Goal: Task Accomplishment & Management: Manage account settings

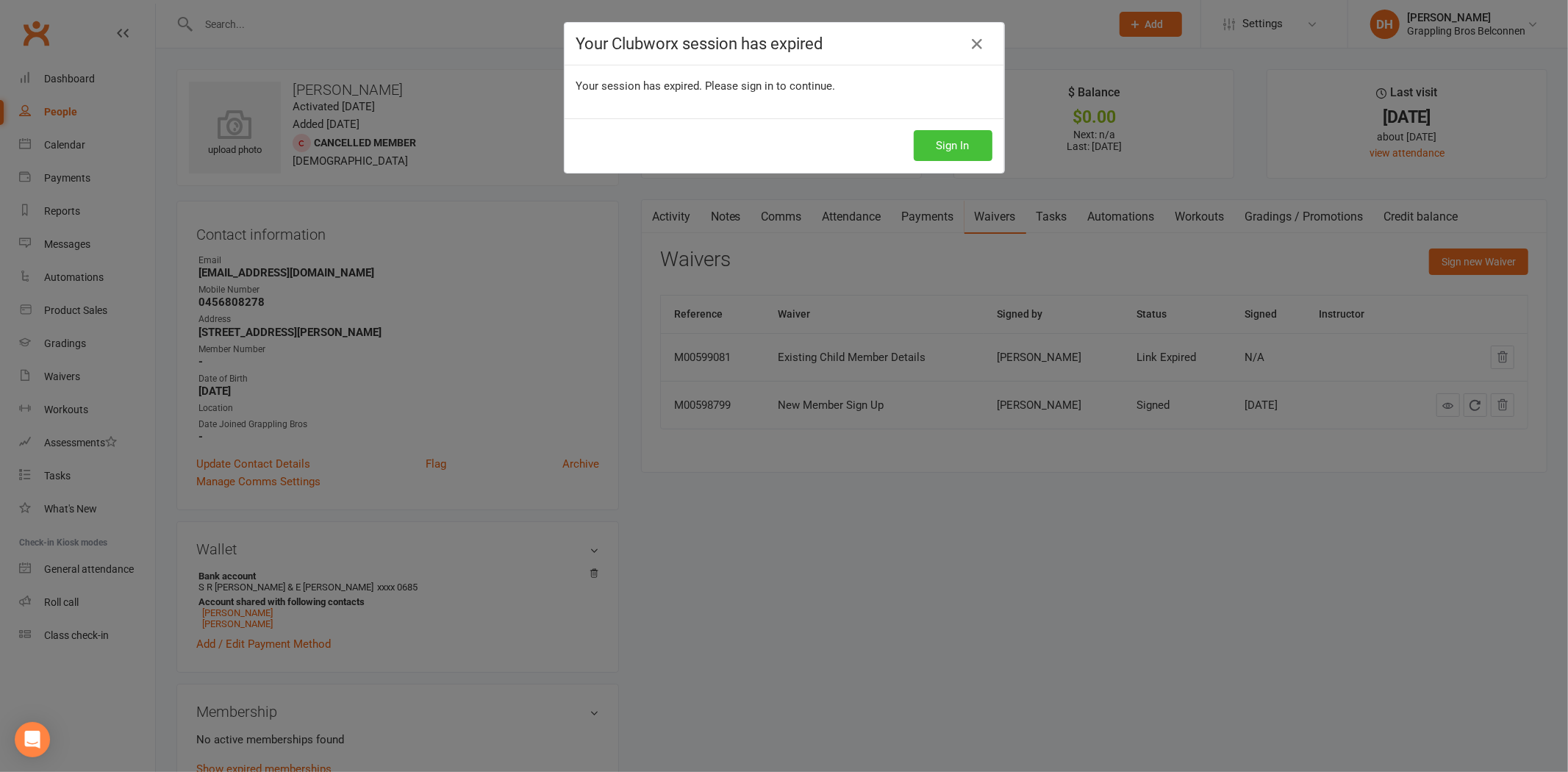
click at [952, 144] on button "Sign In" at bounding box center [952, 146] width 78 height 31
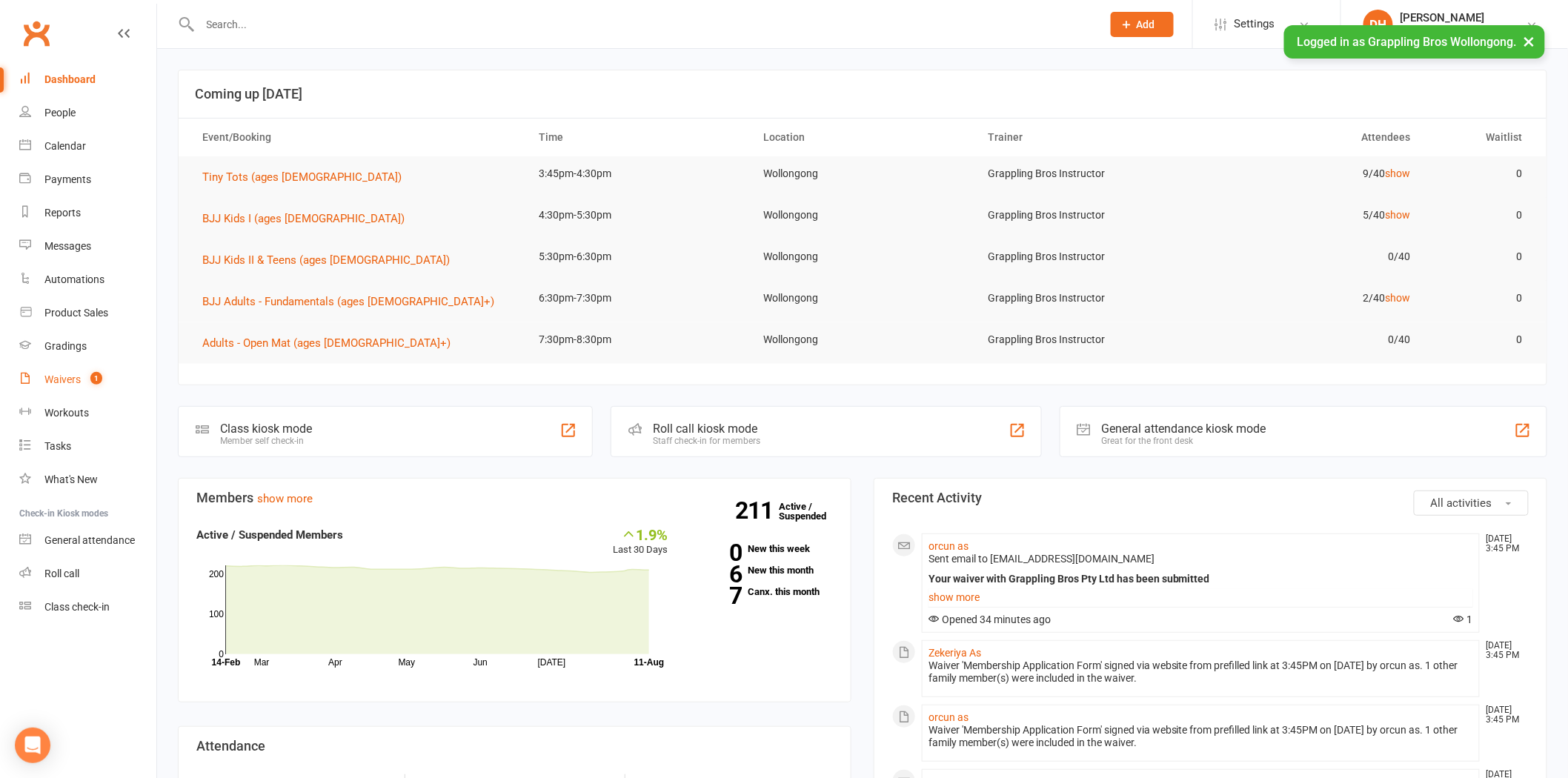
click at [59, 379] on div "Waivers" at bounding box center [62, 379] width 36 height 12
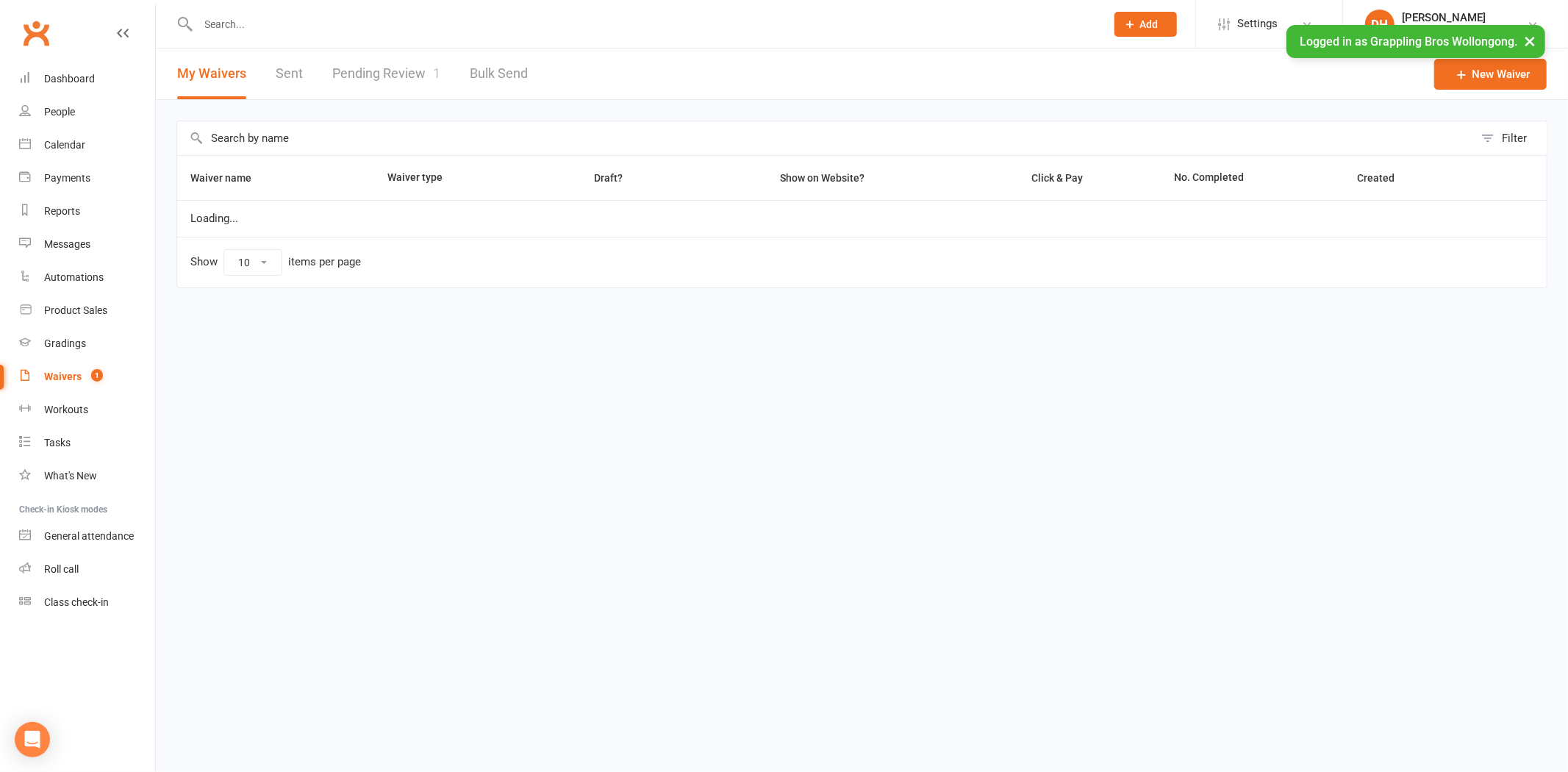
click at [393, 84] on link "Pending Review 1" at bounding box center [386, 74] width 108 height 51
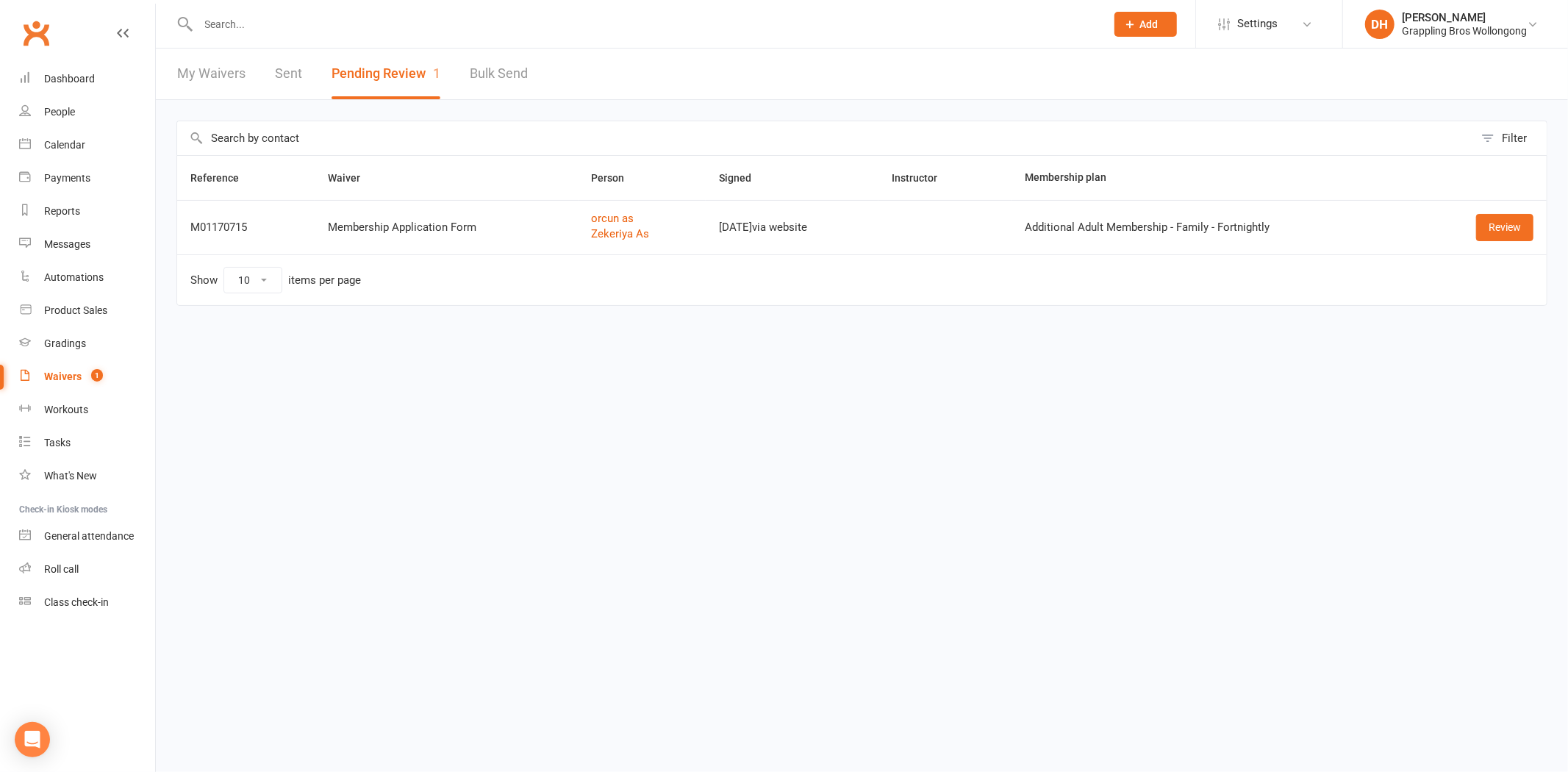
click at [1471, 233] on div "Review" at bounding box center [1483, 227] width 100 height 27
click at [1505, 229] on link "Review" at bounding box center [1504, 227] width 57 height 27
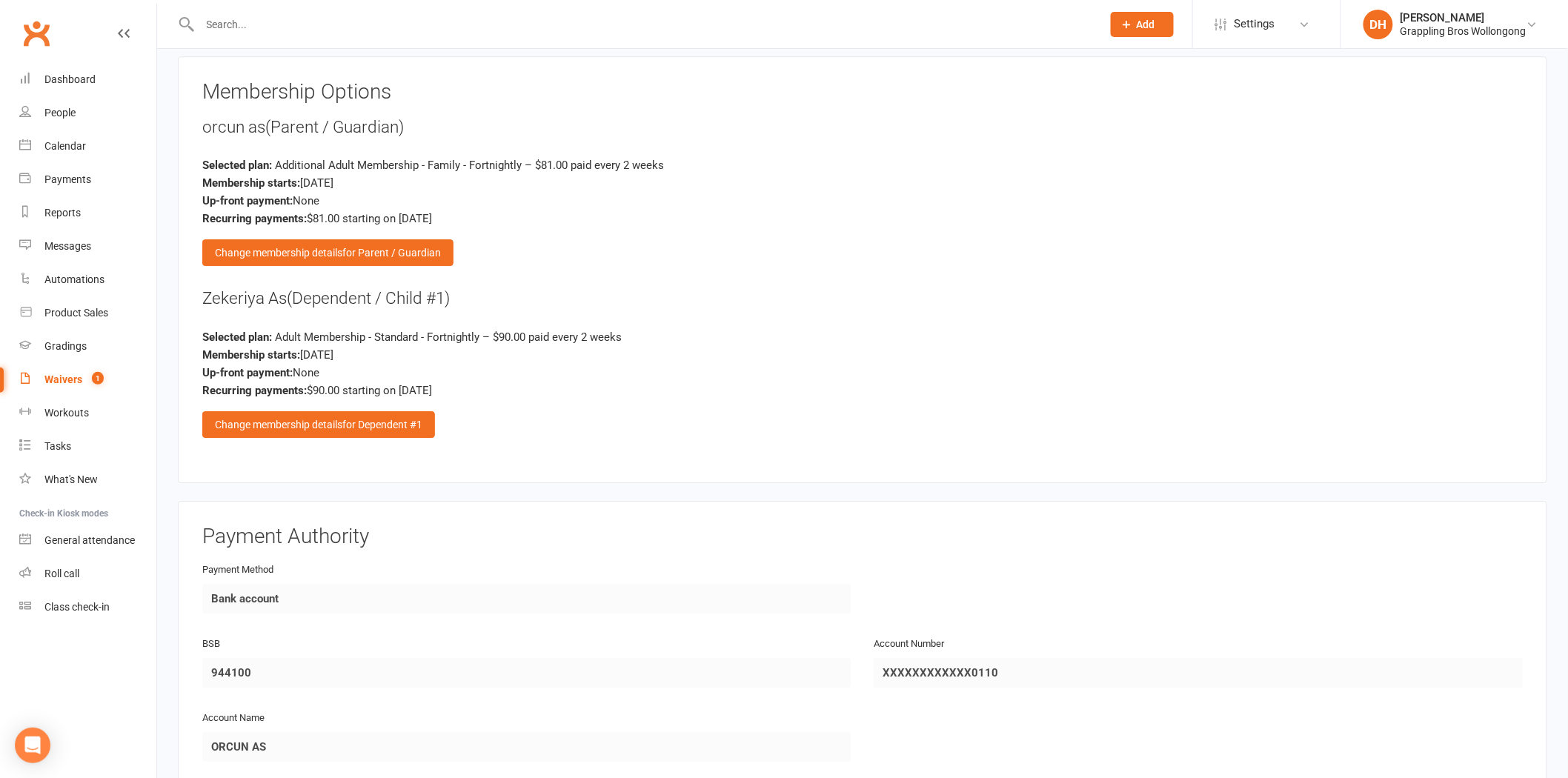
scroll to position [1913, 0]
click at [357, 418] on span "for Dependent #1" at bounding box center [382, 423] width 80 height 12
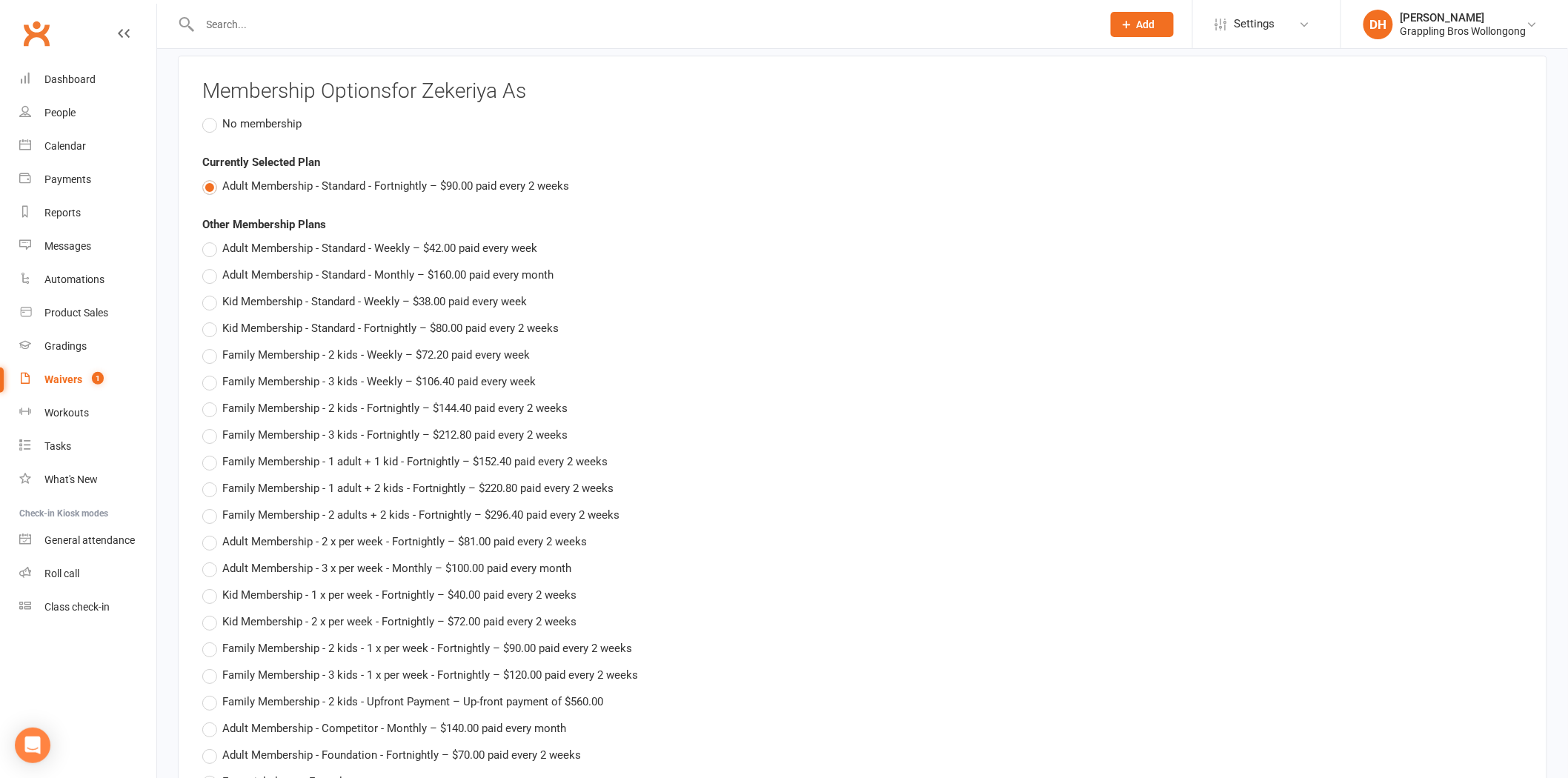
click at [264, 115] on span "No membership" at bounding box center [261, 123] width 79 height 16
click at [212, 115] on input "No membership" at bounding box center [207, 115] width 9 height 0
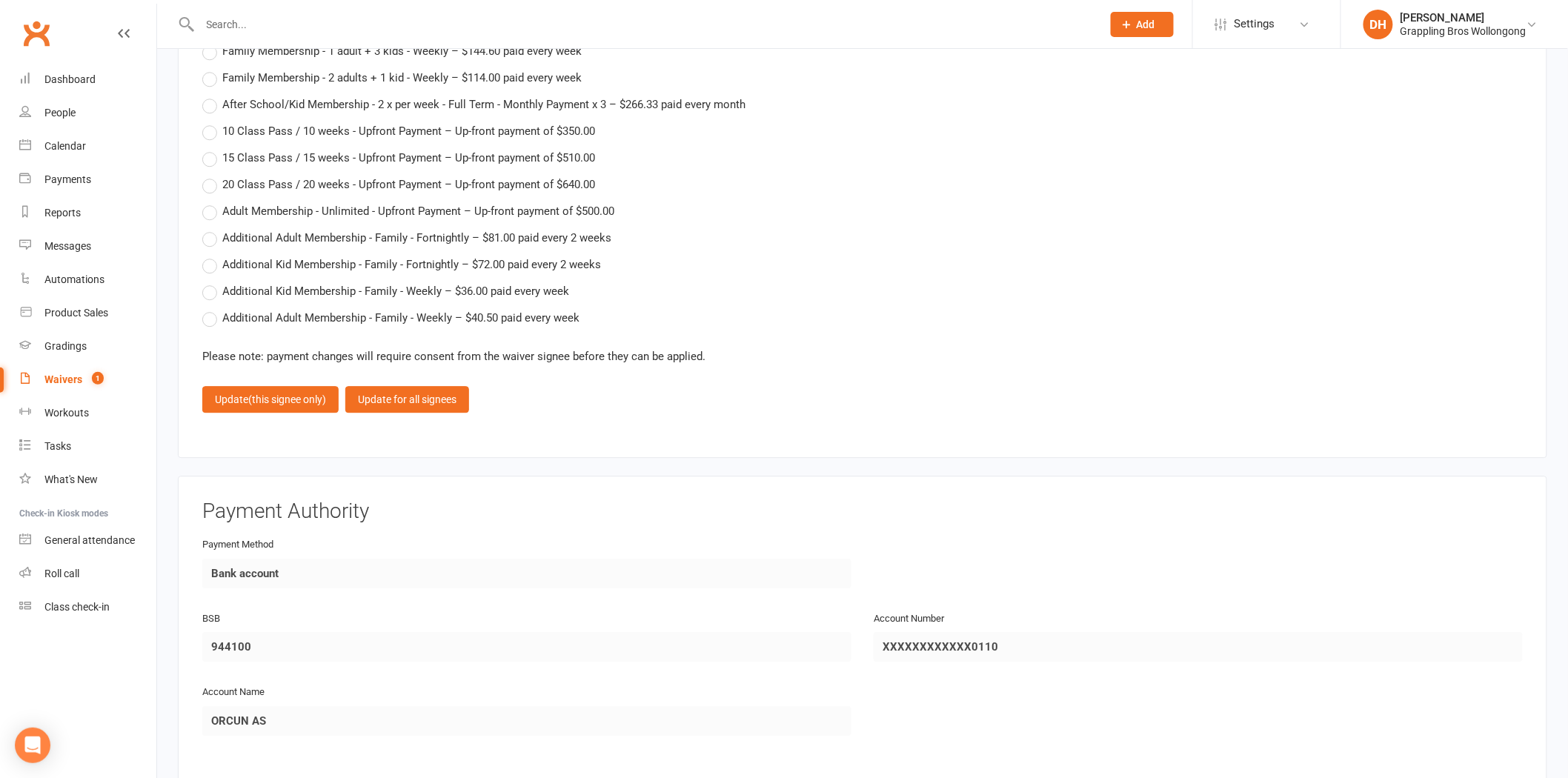
scroll to position [4047, 0]
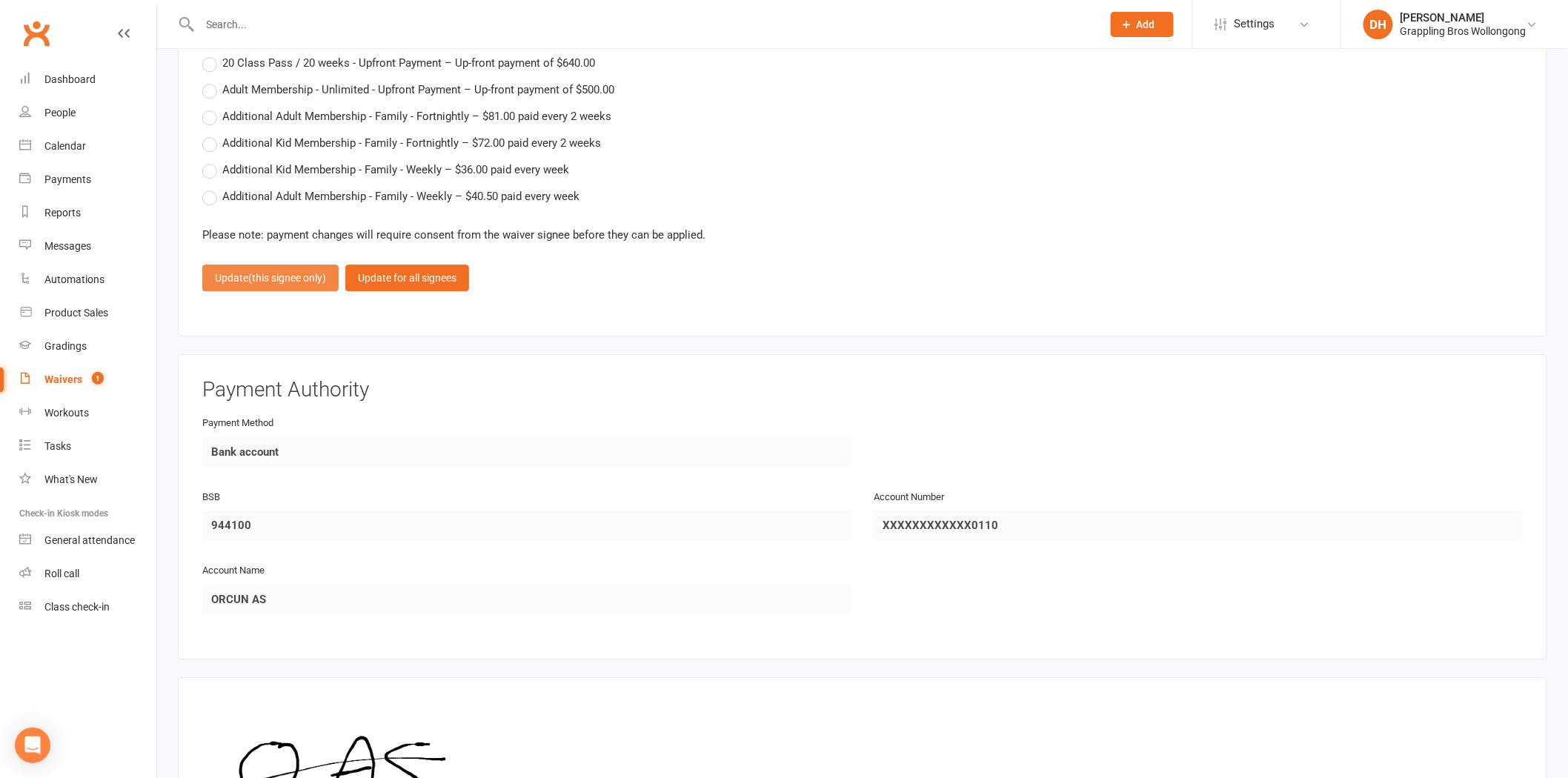
click at [306, 277] on button "Update (this signee only)" at bounding box center [270, 278] width 136 height 27
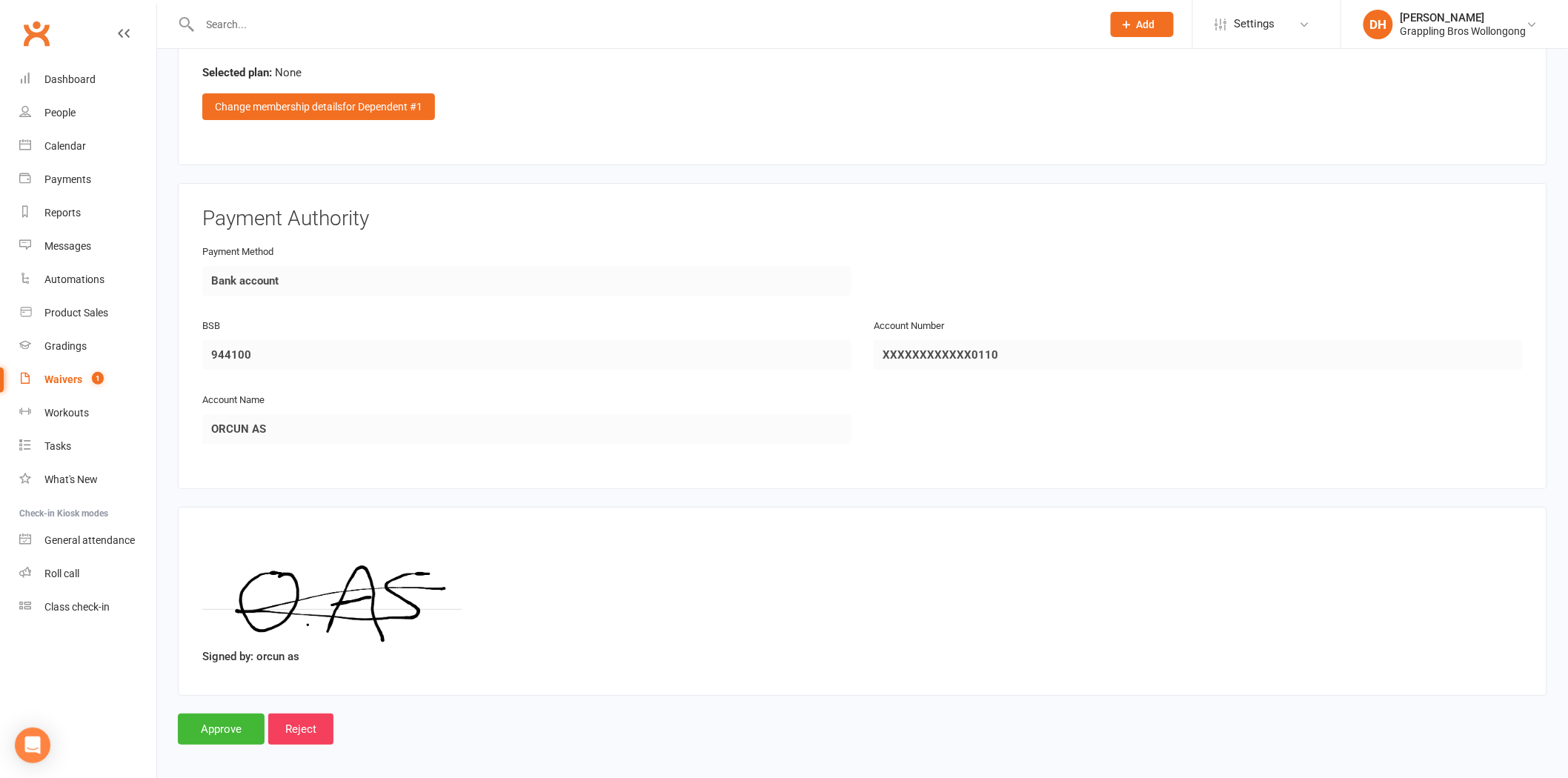
scroll to position [1498, 0]
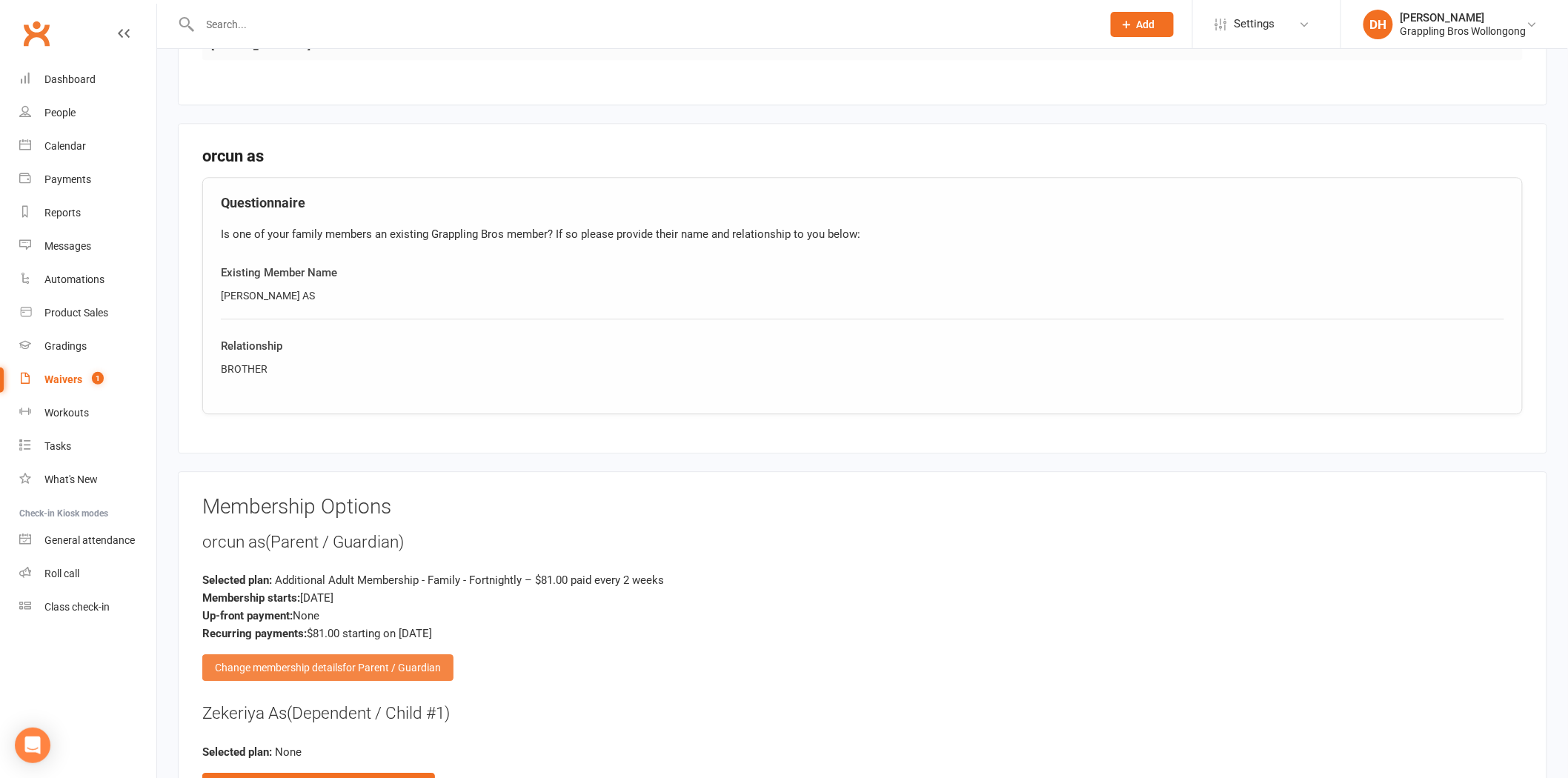
click at [381, 662] on span "for Parent / Guardian" at bounding box center [392, 668] width 98 height 12
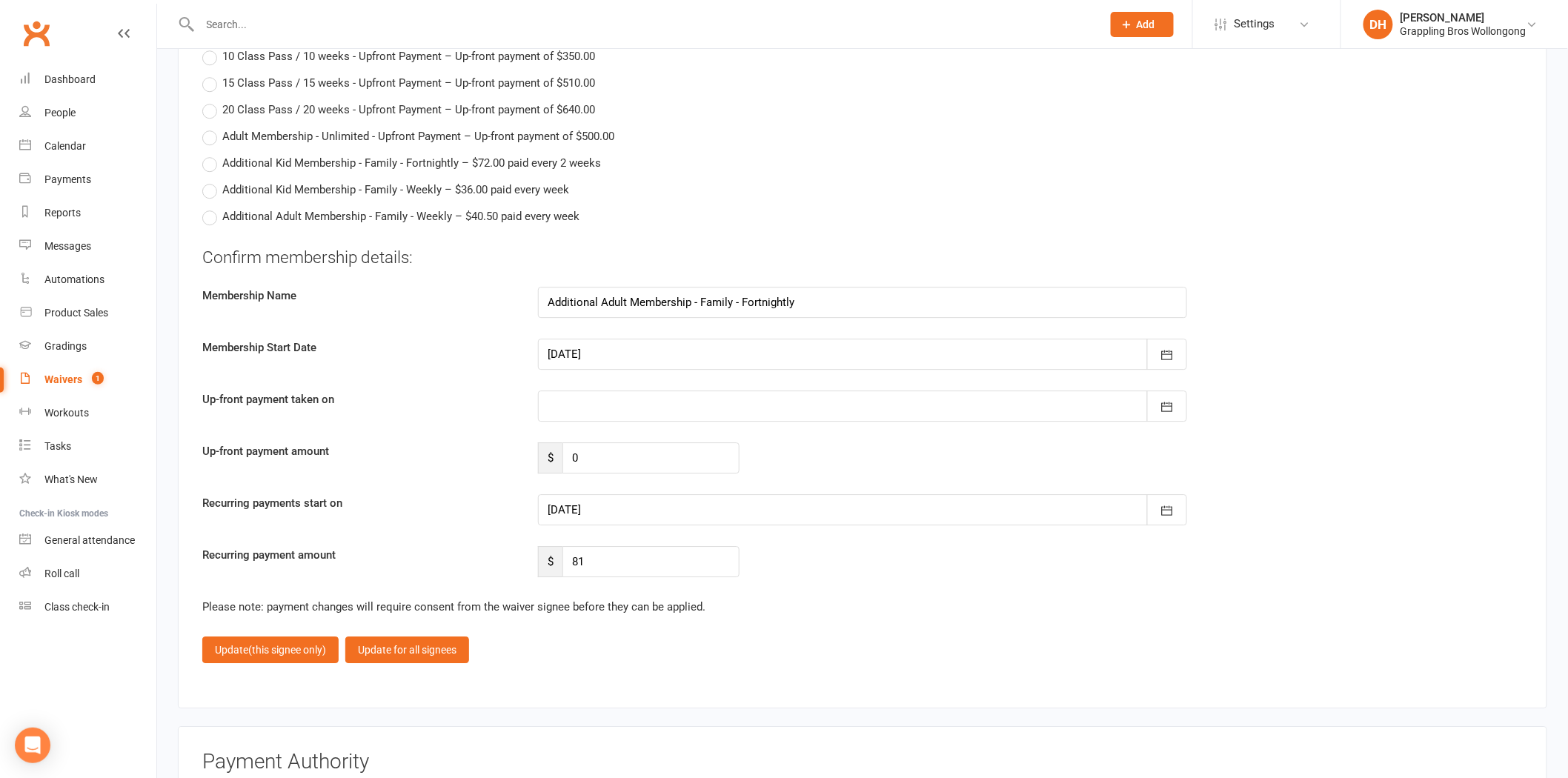
scroll to position [4086, 0]
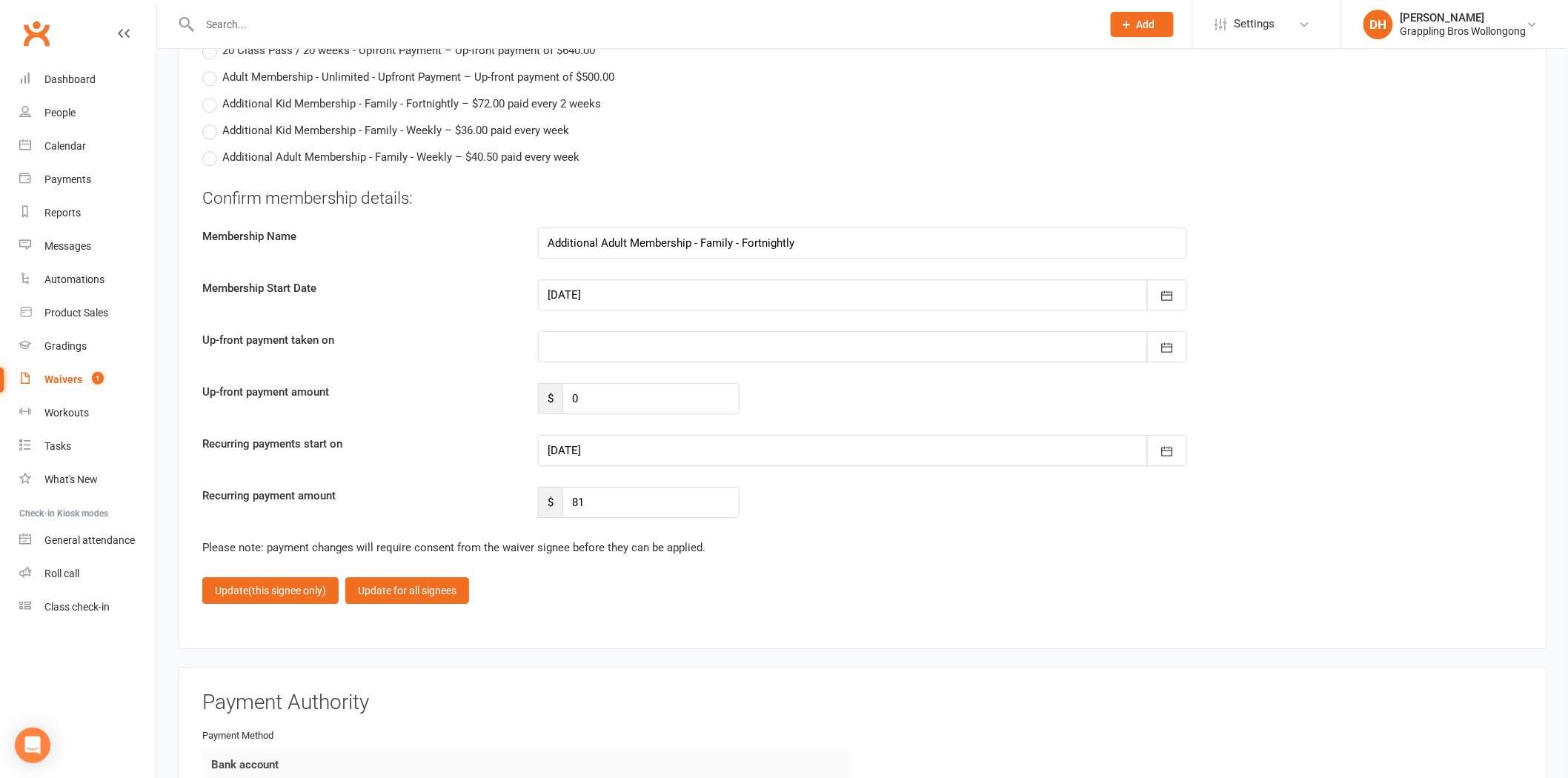
click at [617, 454] on div at bounding box center [862, 451] width 649 height 32
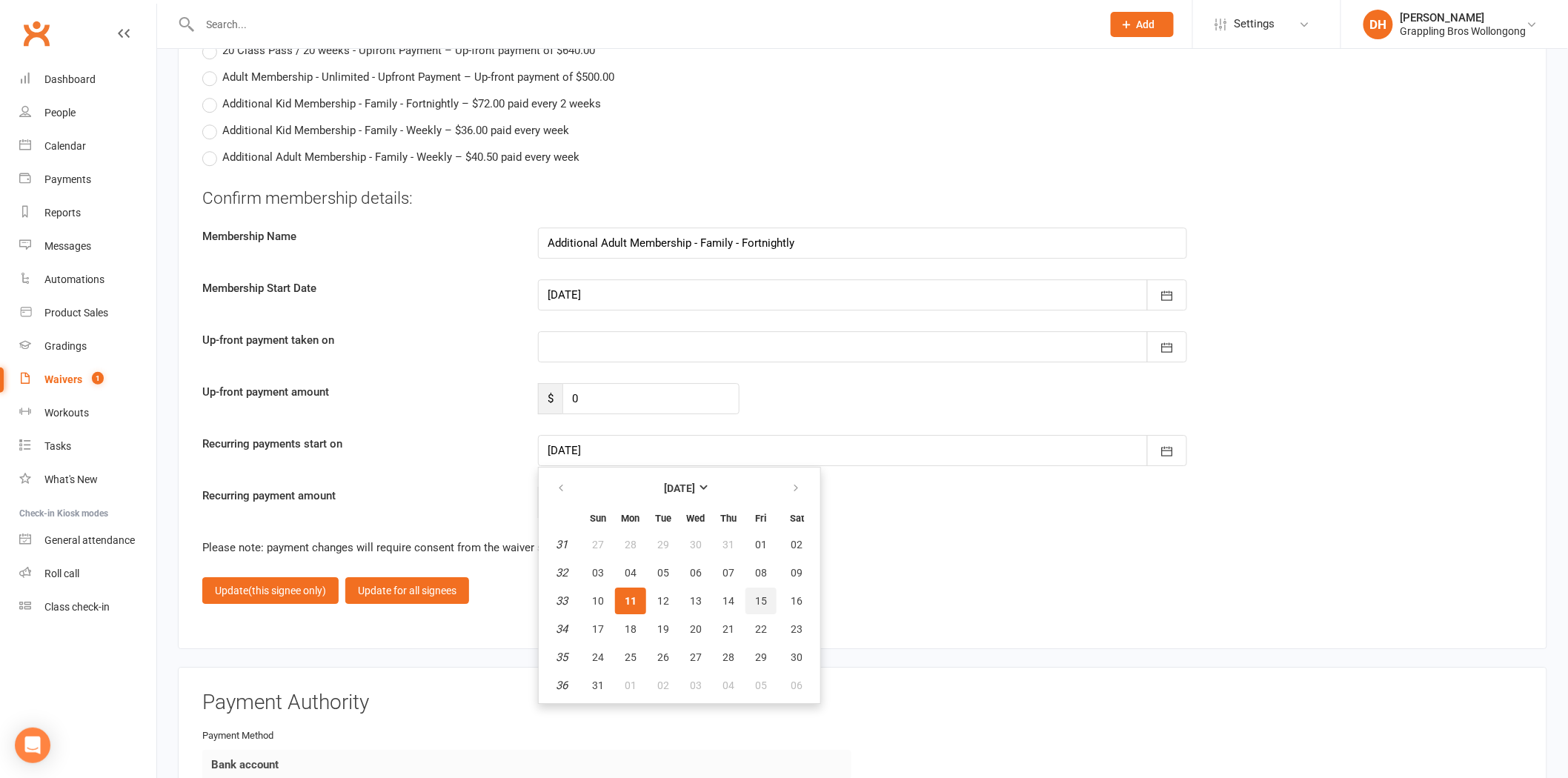
click at [755, 595] on span "15" at bounding box center [760, 601] width 12 height 12
type input "15 Aug 2025"
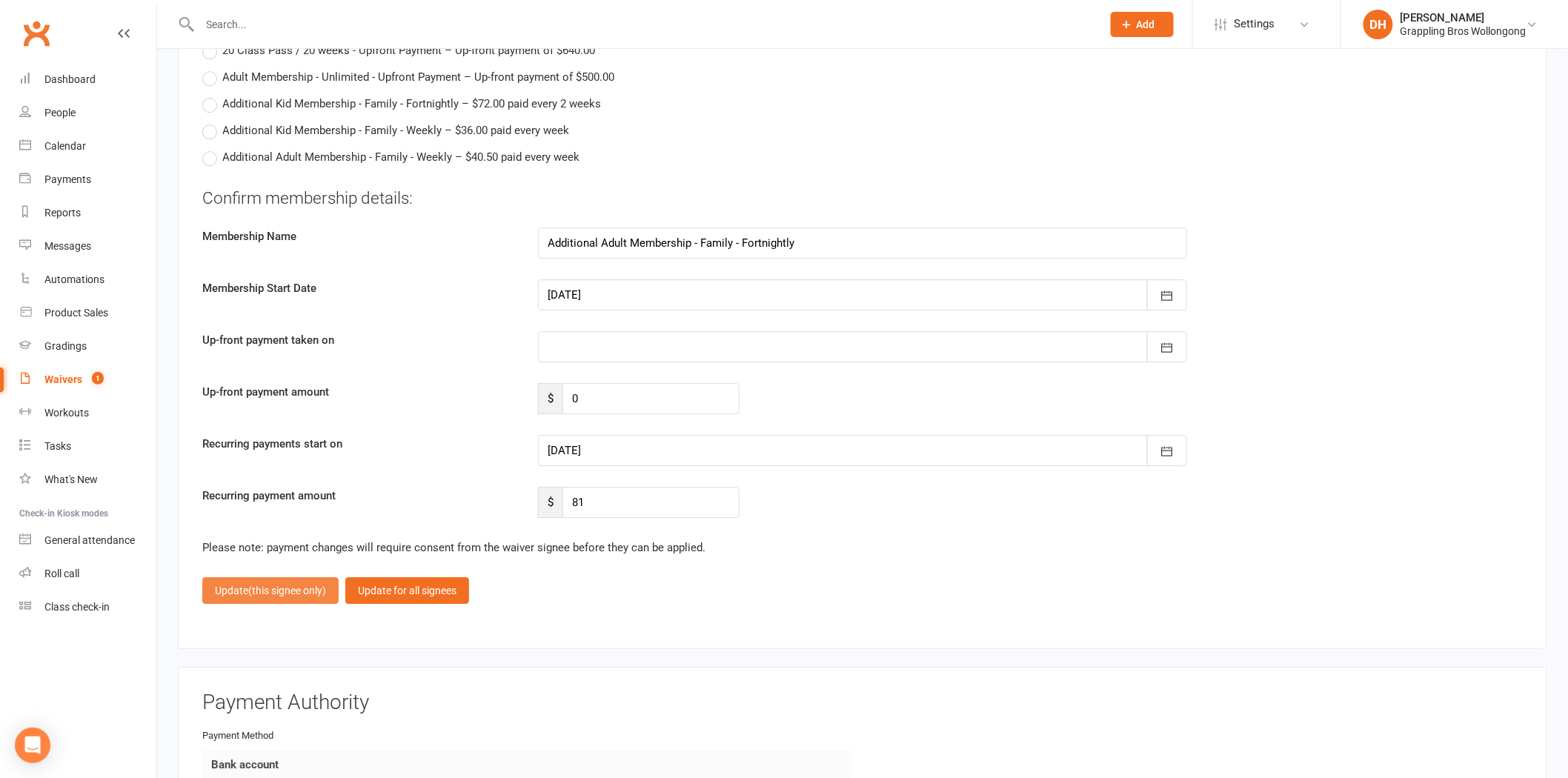
click at [261, 577] on button "Update (this signee only)" at bounding box center [270, 590] width 136 height 27
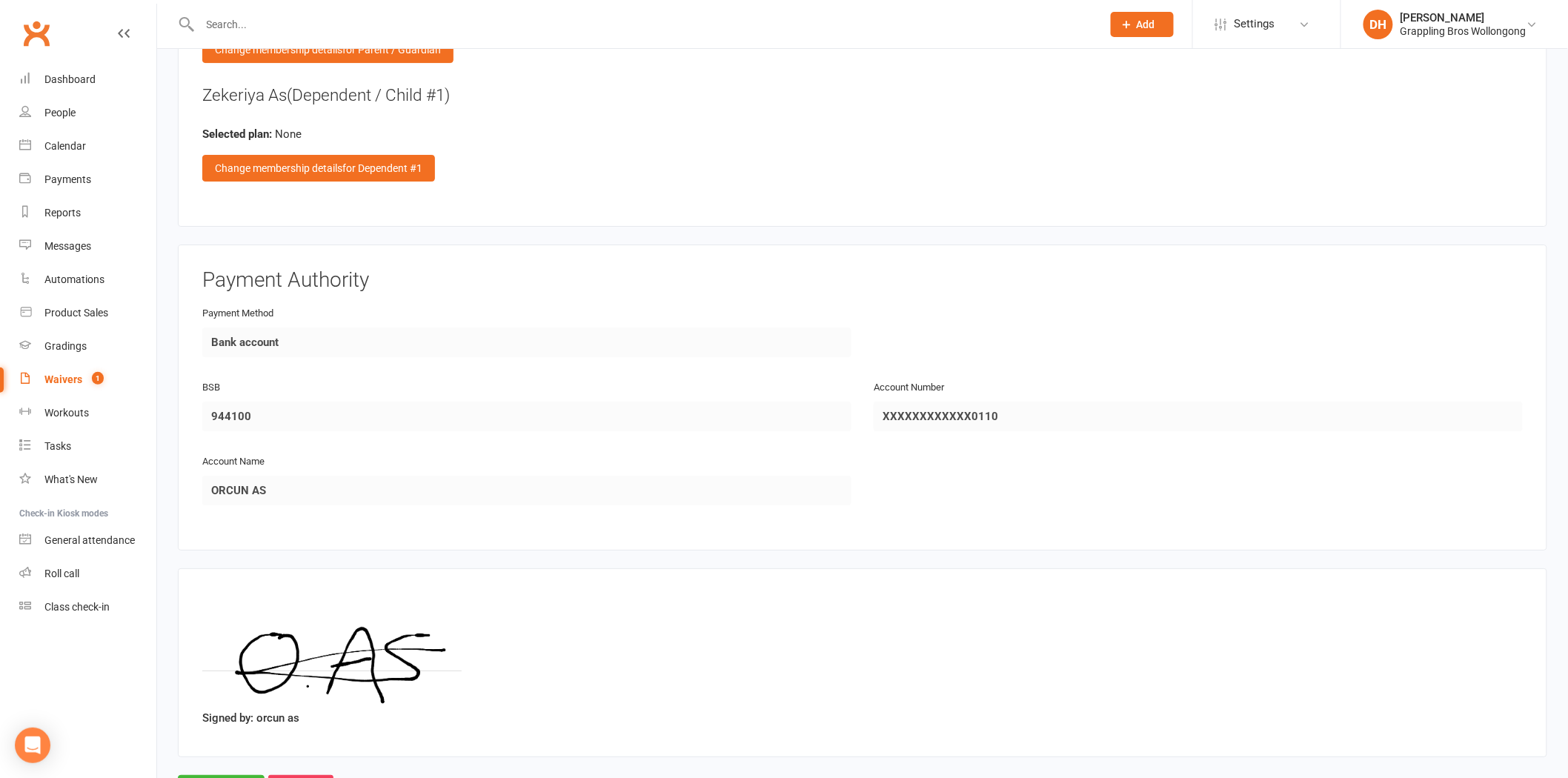
scroll to position [2177, 0]
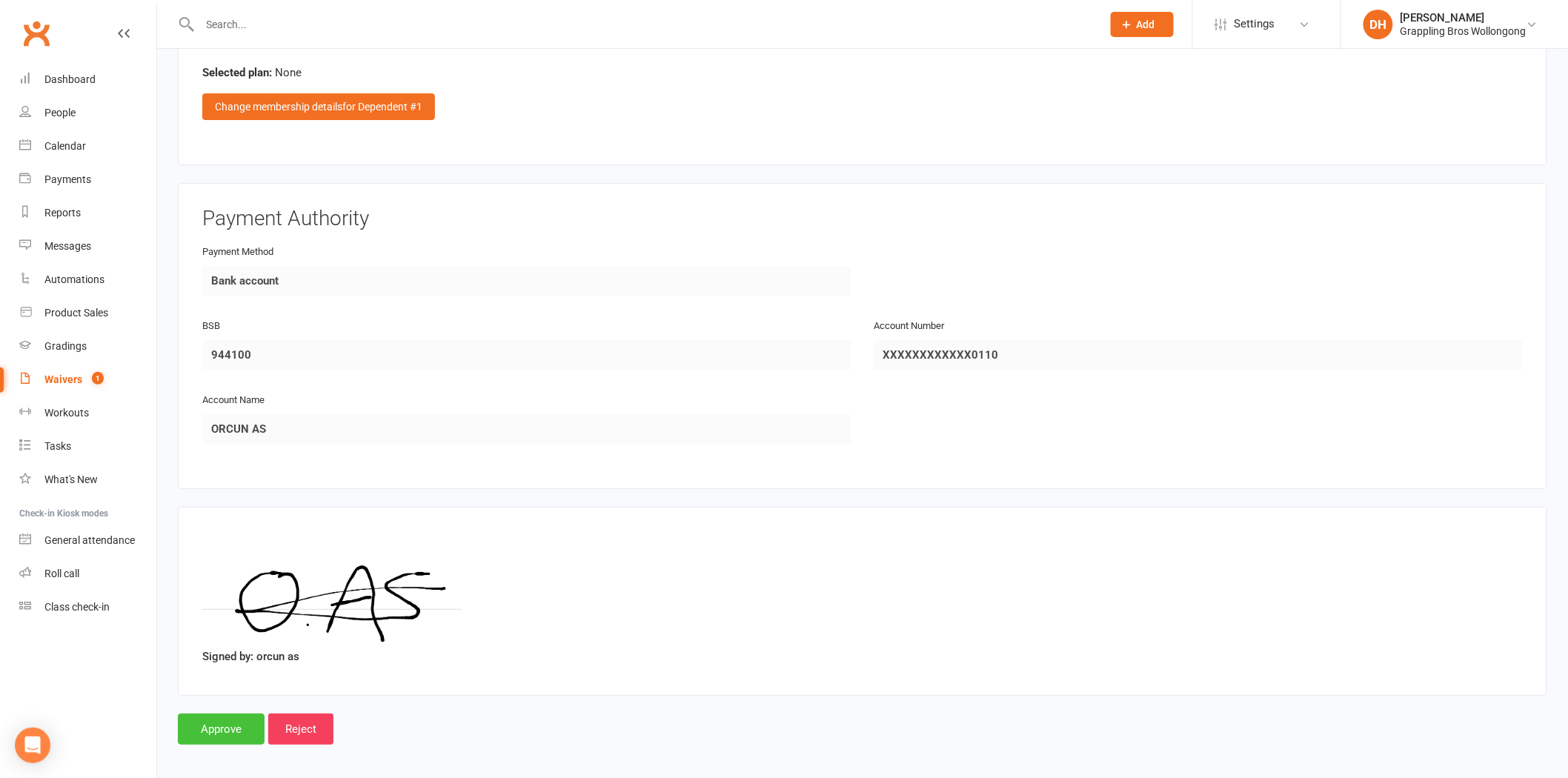
click at [189, 715] on input "Approve" at bounding box center [221, 730] width 86 height 32
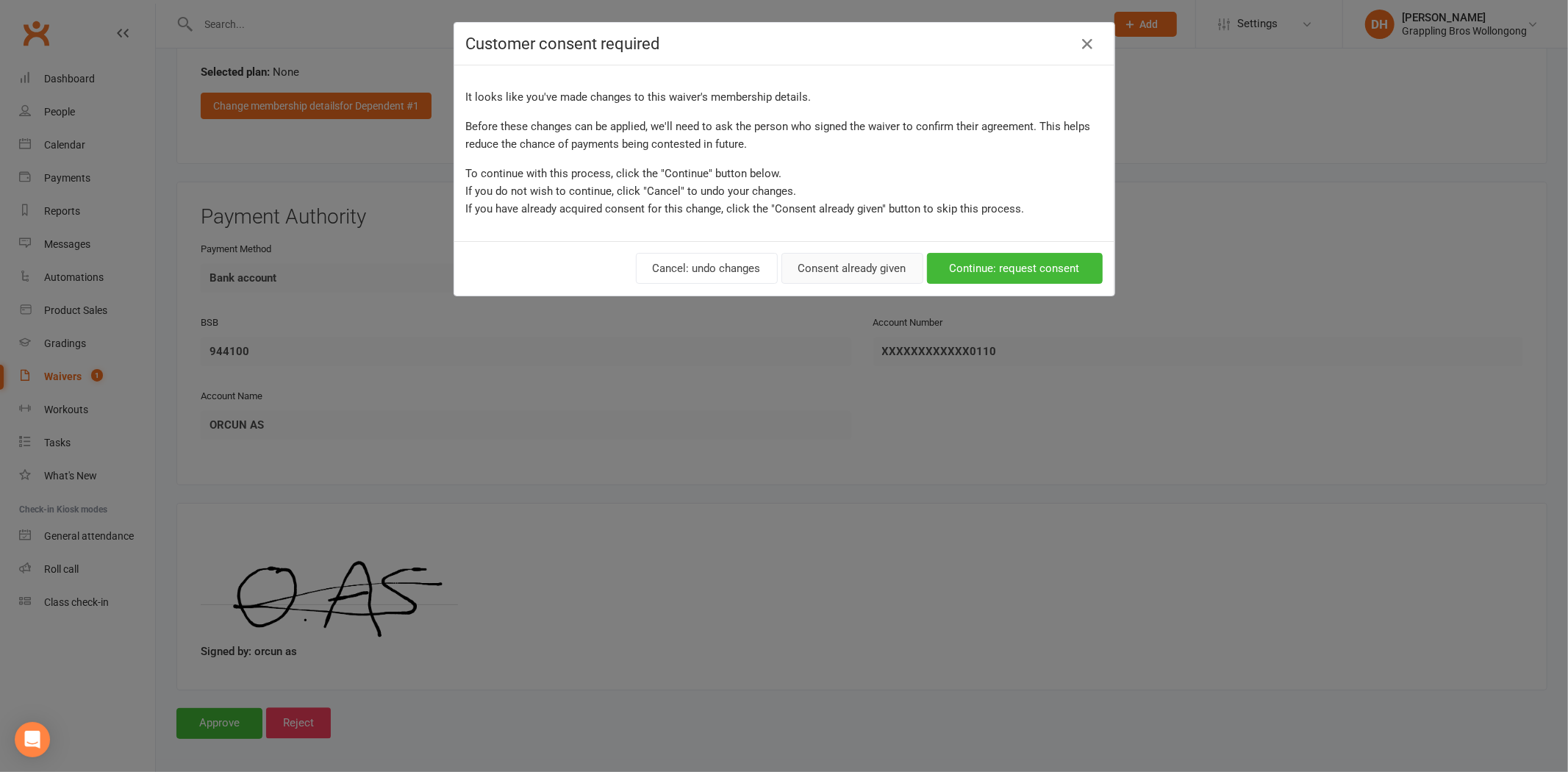
click at [854, 270] on button "Consent already given" at bounding box center [853, 269] width 142 height 31
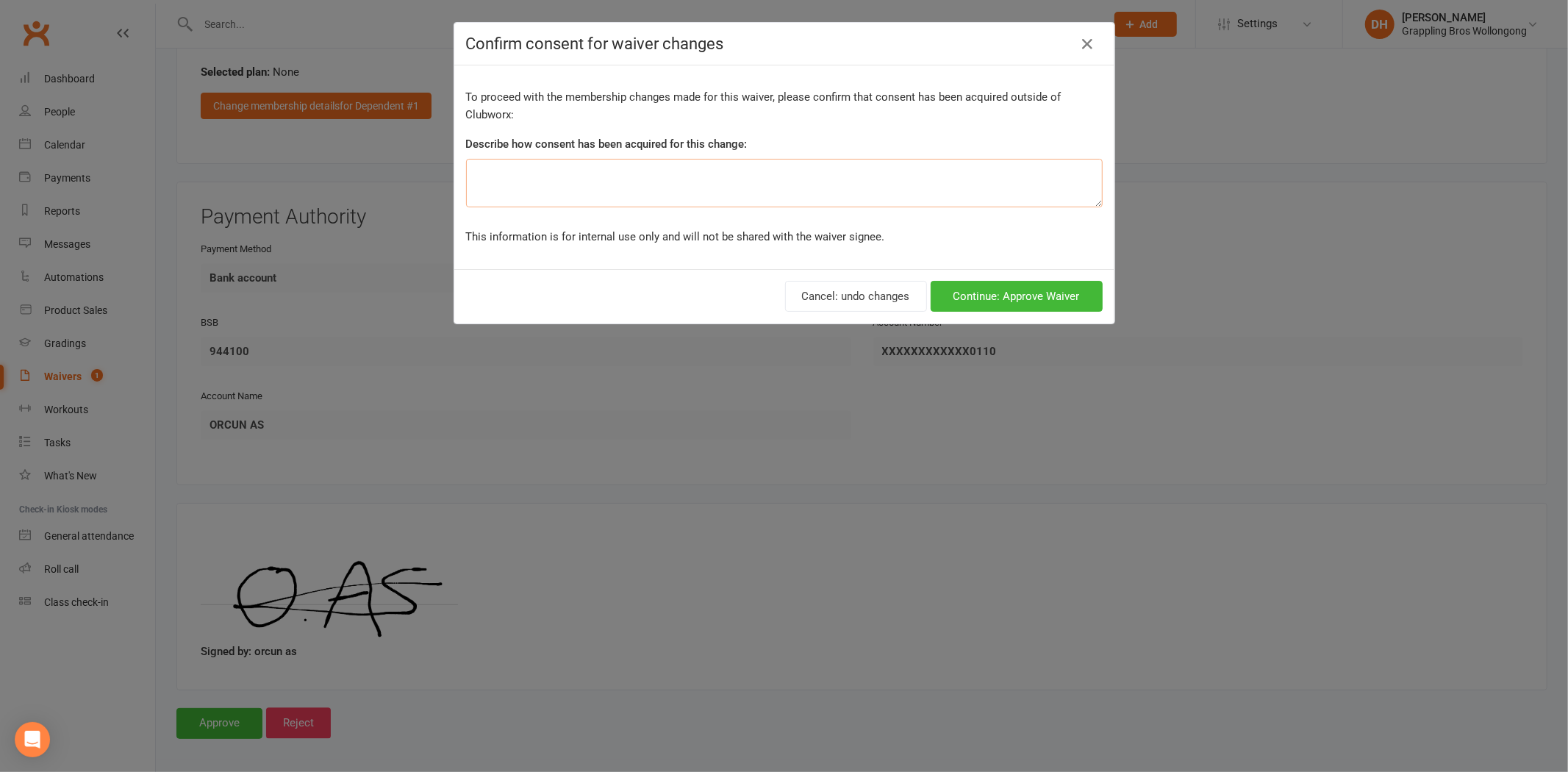
drag, startPoint x: 685, startPoint y: 188, endPoint x: 678, endPoint y: 192, distance: 8.1
click at [678, 192] on textarea at bounding box center [784, 182] width 636 height 49
type textarea "u"
type textarea "removed membership from dependant as it already exists"
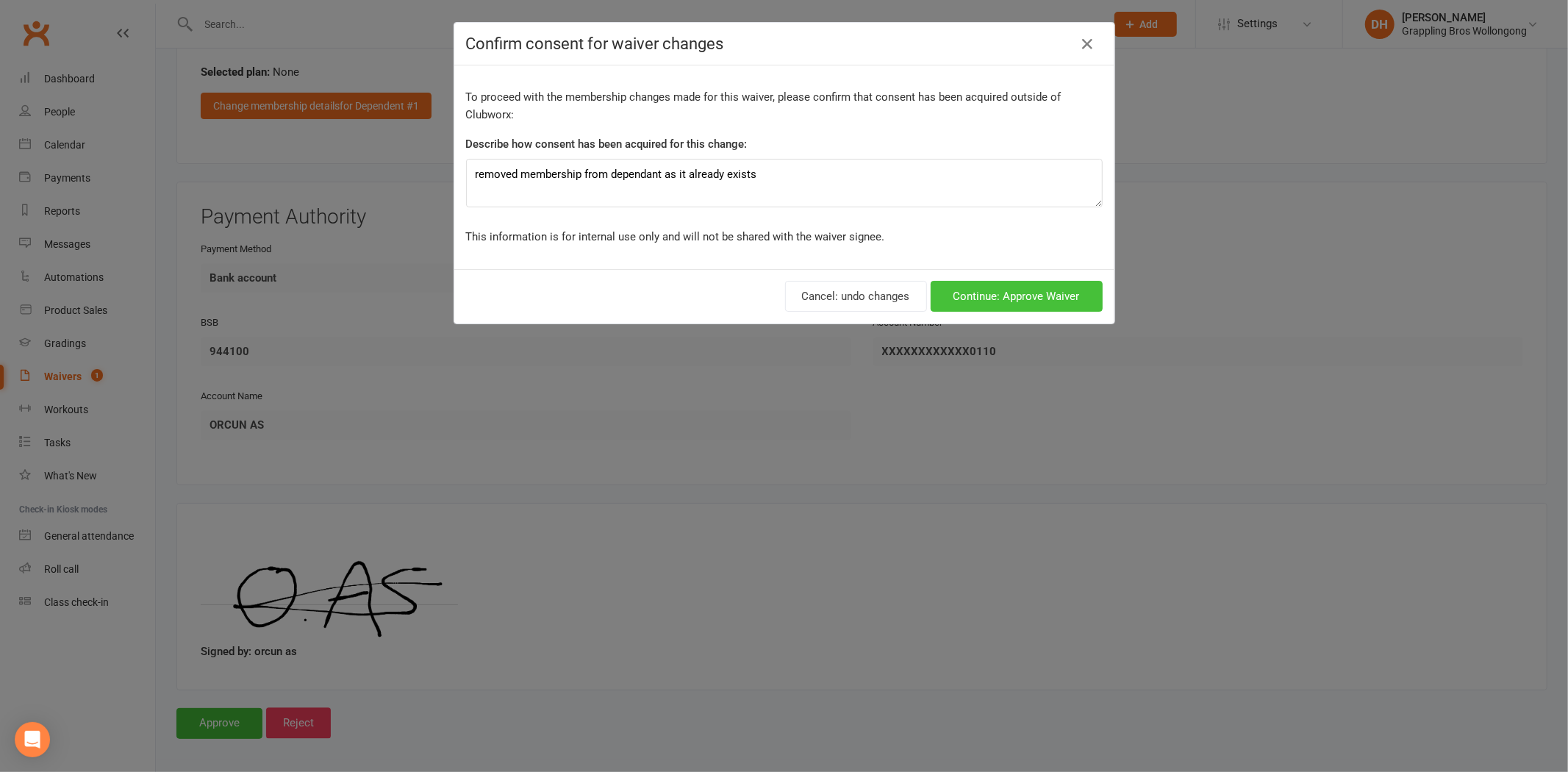
click at [971, 309] on button "Continue: Approve Waiver" at bounding box center [1016, 297] width 172 height 31
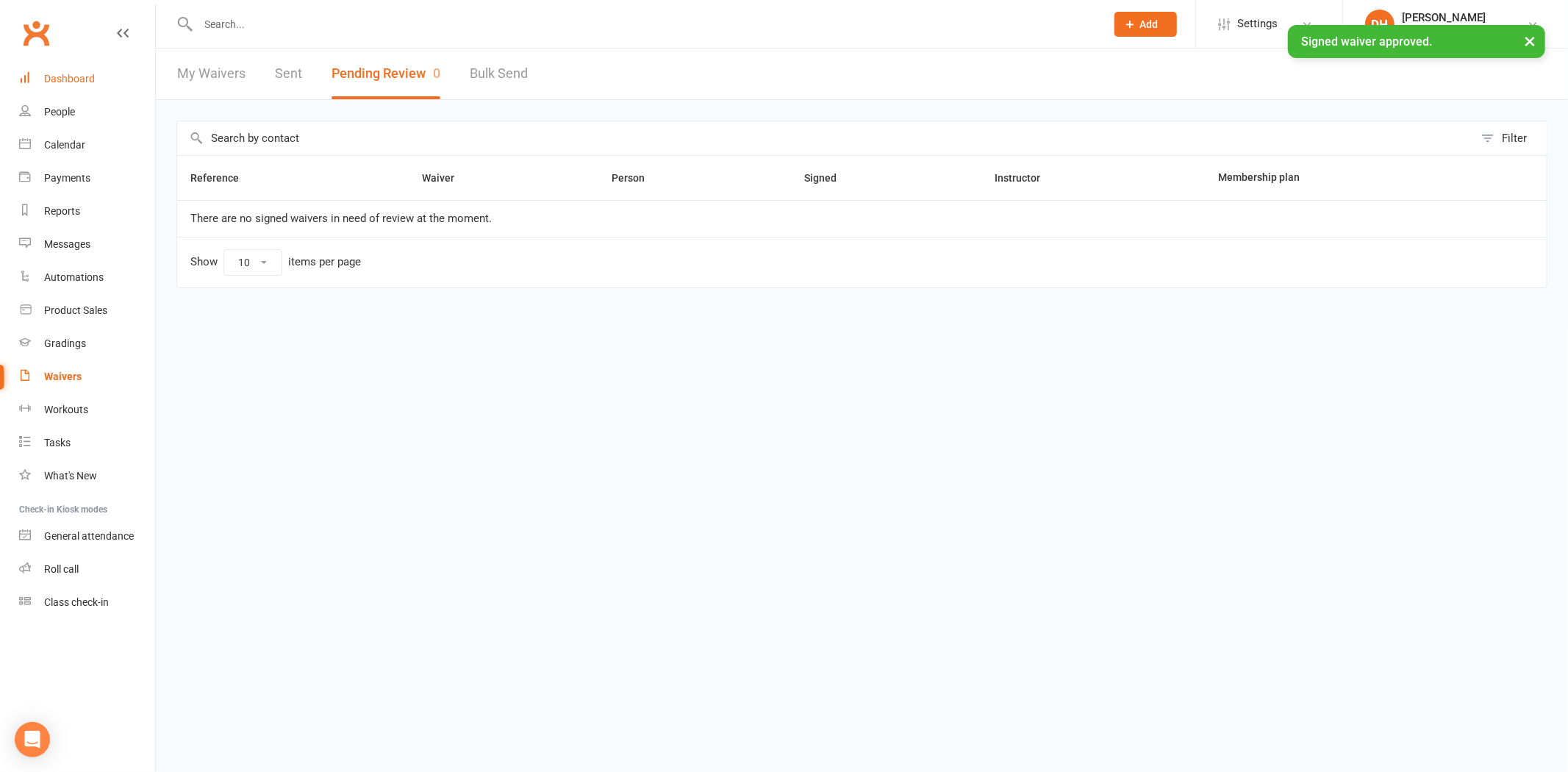
click at [77, 64] on link "Dashboard" at bounding box center [87, 79] width 136 height 33
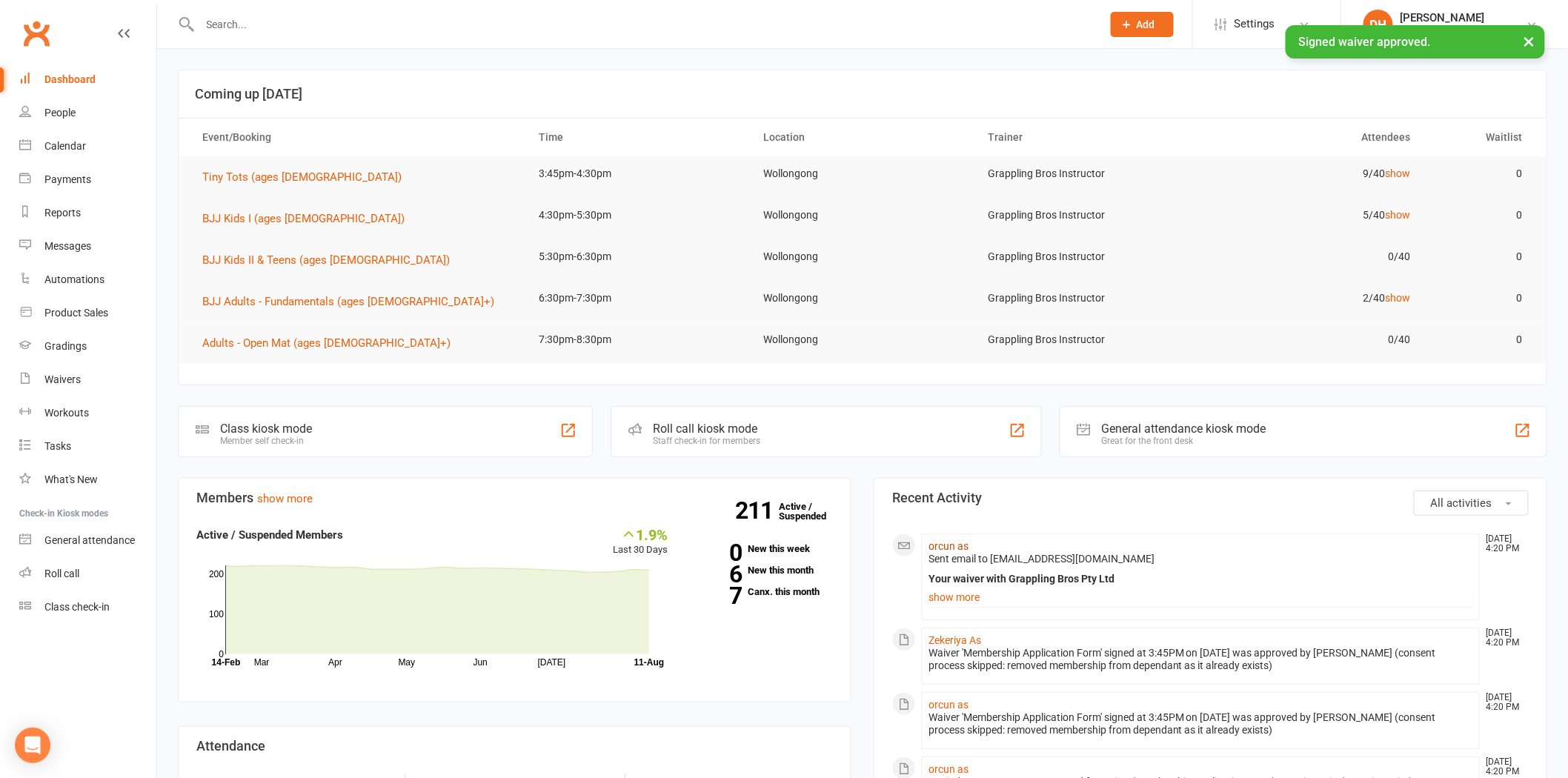
click at [952, 550] on link "orcun as" at bounding box center [948, 546] width 40 height 12
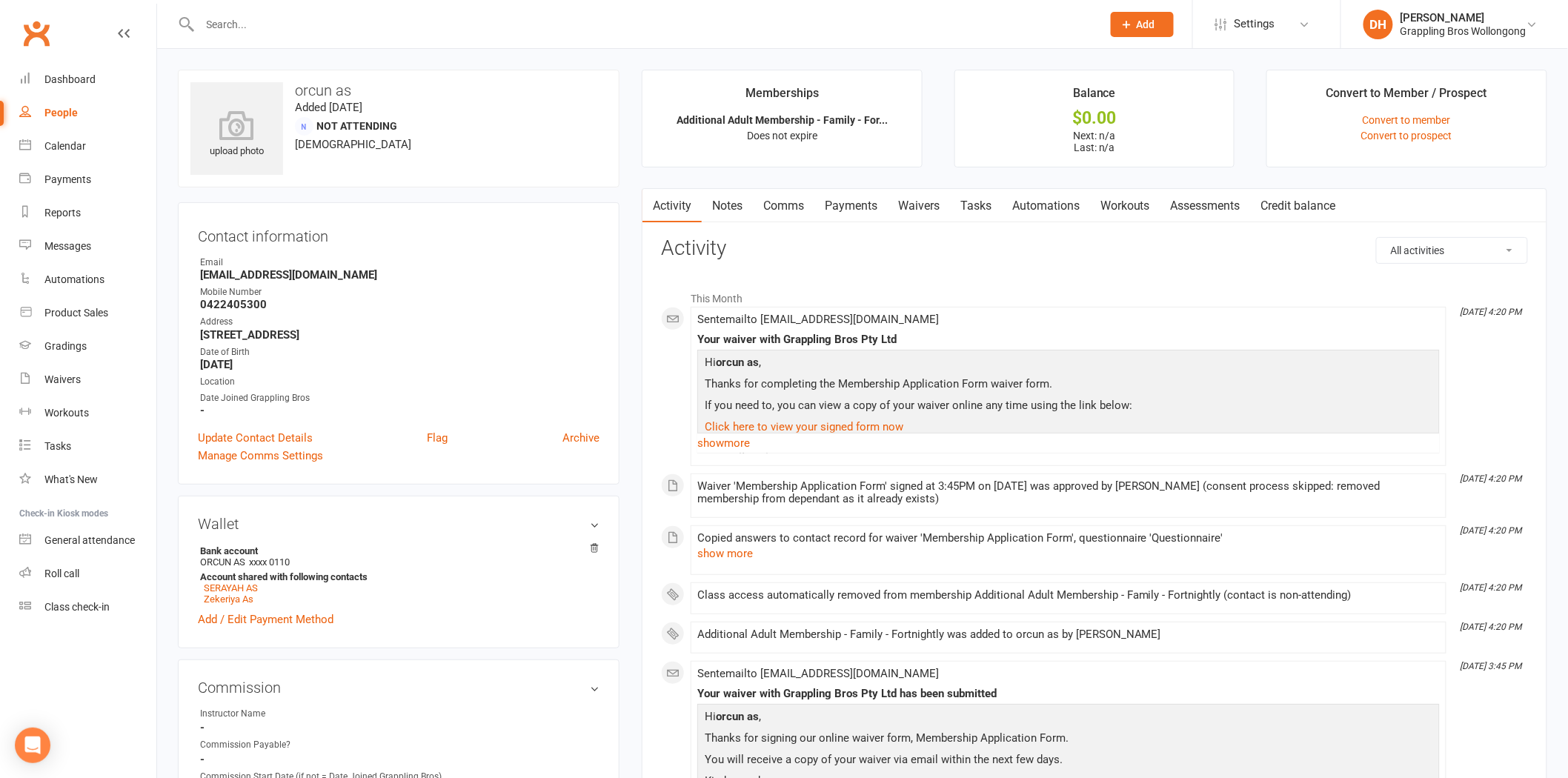
click at [865, 203] on link "Payments" at bounding box center [850, 206] width 73 height 34
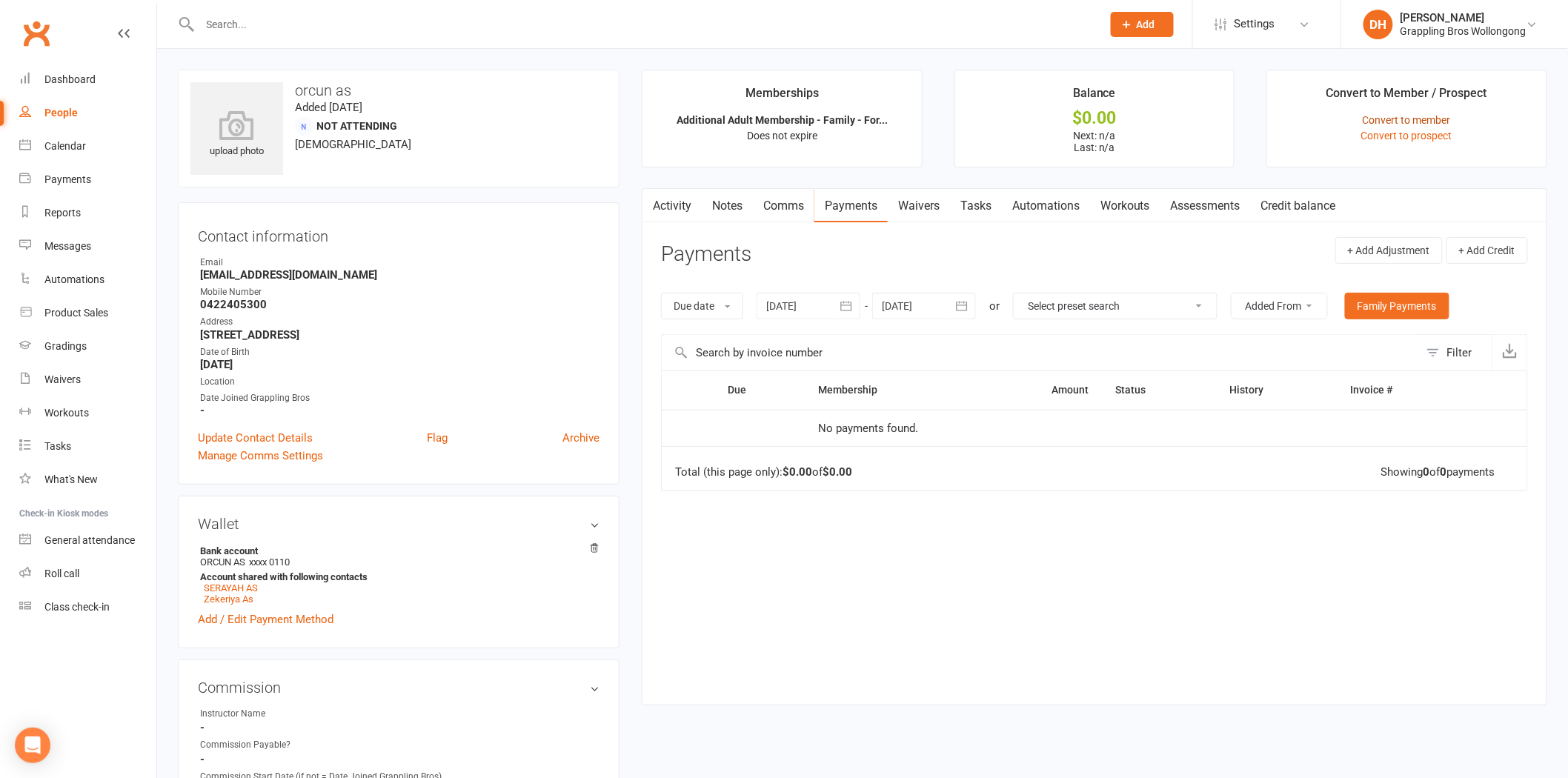
click at [1410, 116] on link "Convert to member" at bounding box center [1406, 120] width 88 height 12
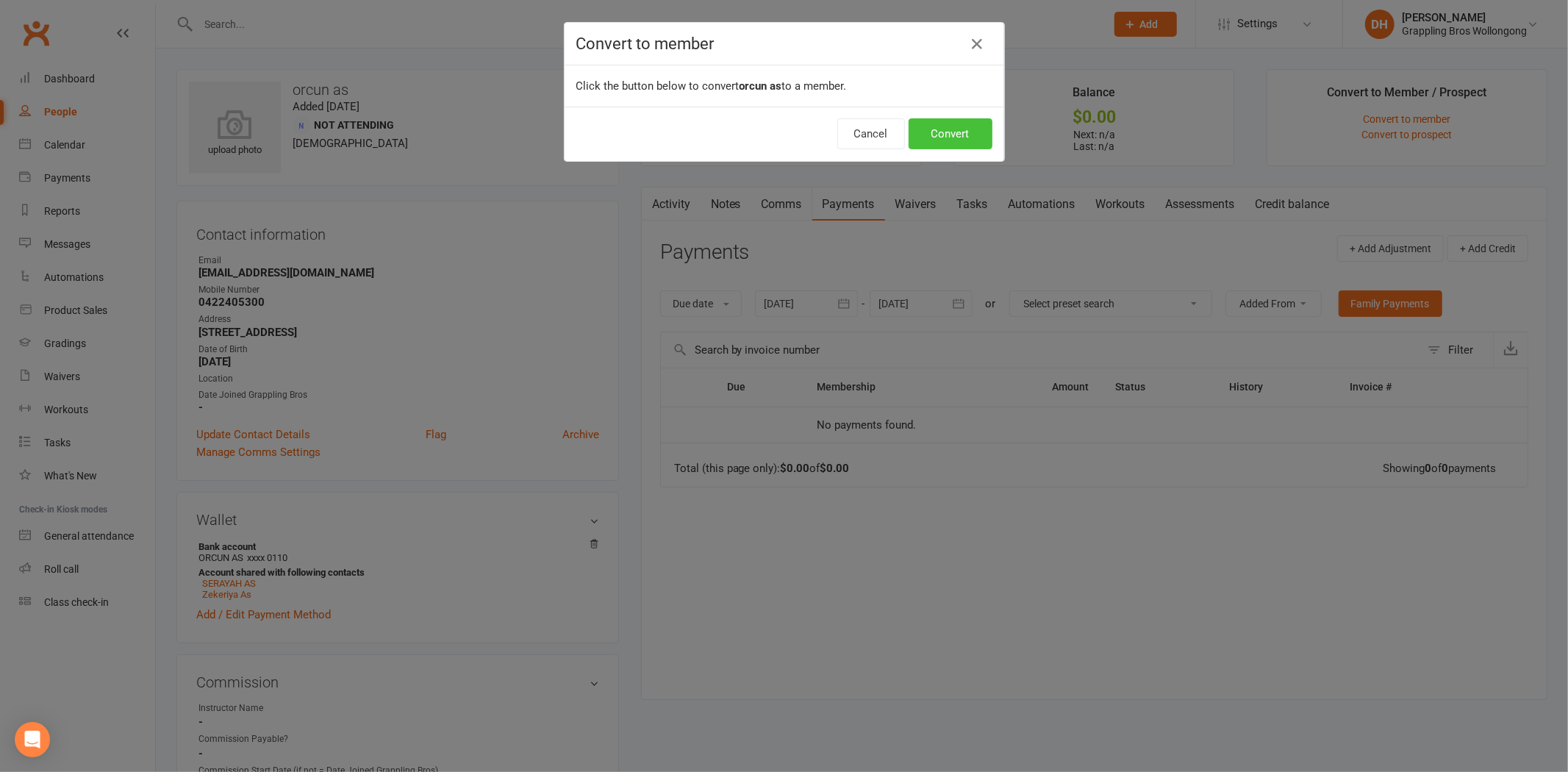
click at [954, 137] on button "Convert" at bounding box center [950, 135] width 84 height 31
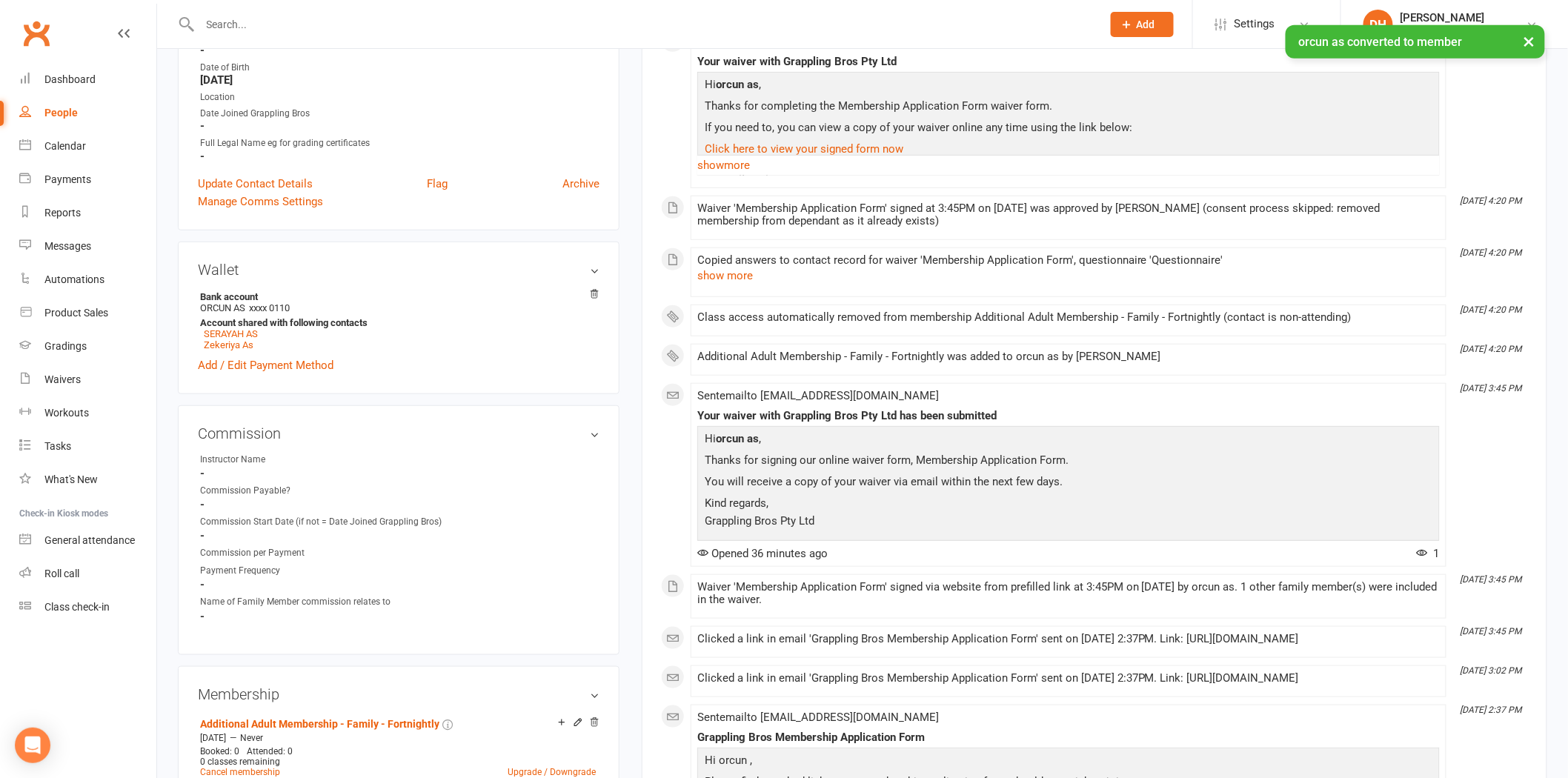
scroll to position [362, 0]
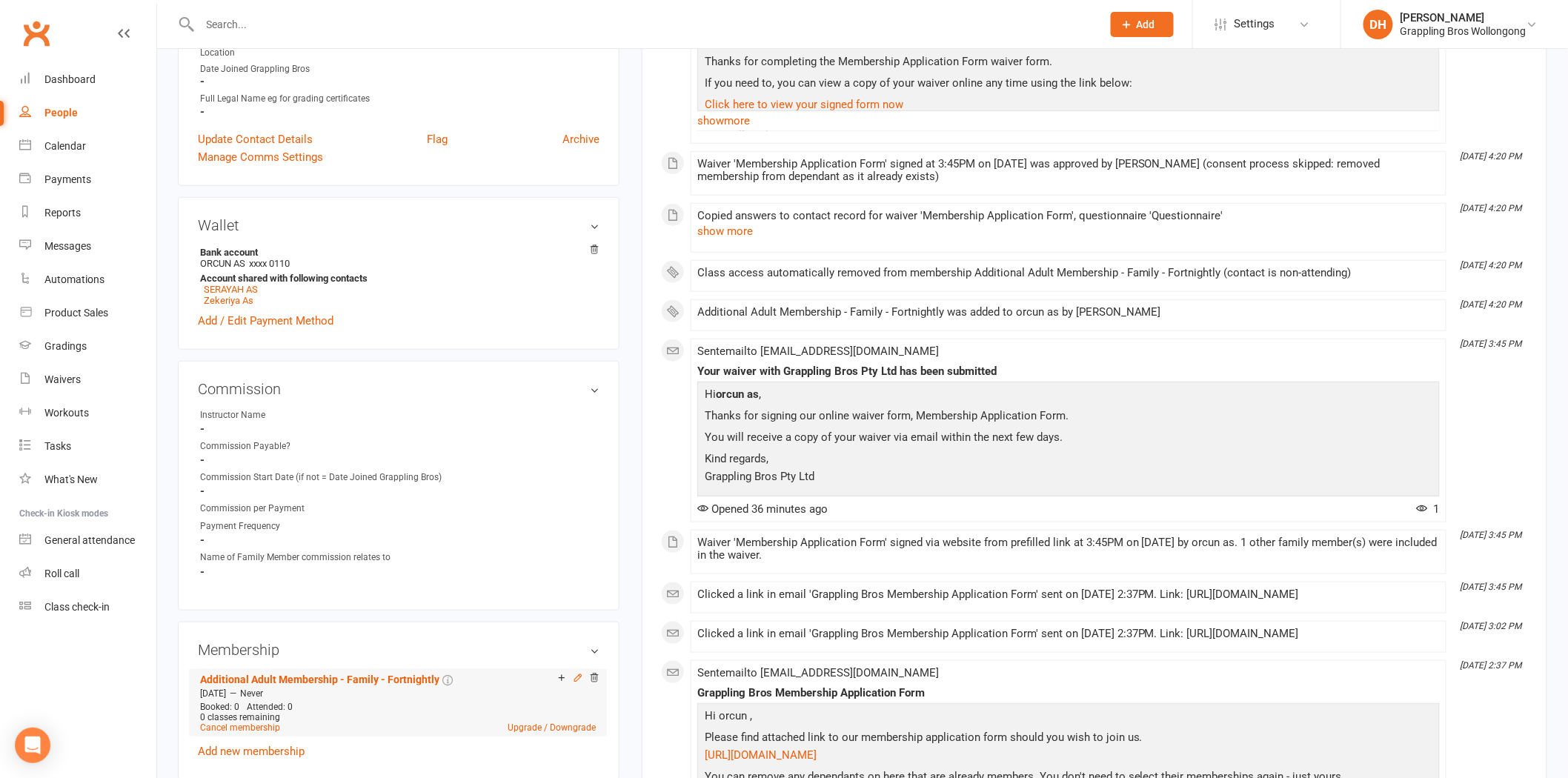
click at [577, 676] on icon at bounding box center [577, 678] width 10 height 10
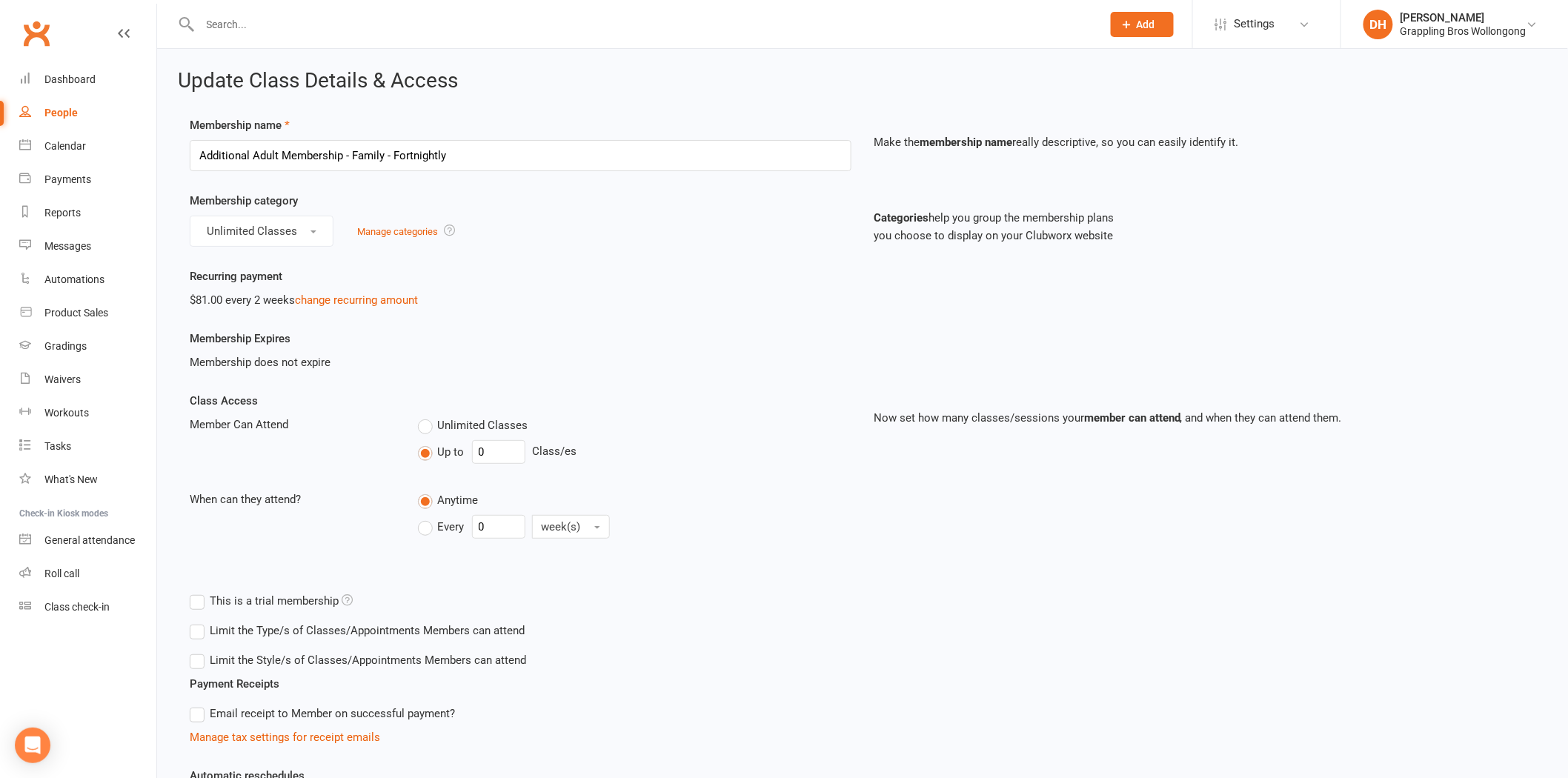
click at [443, 425] on span "Unlimited Classes" at bounding box center [483, 424] width 90 height 16
click at [428, 417] on input "Unlimited Classes" at bounding box center [422, 417] width 9 height 0
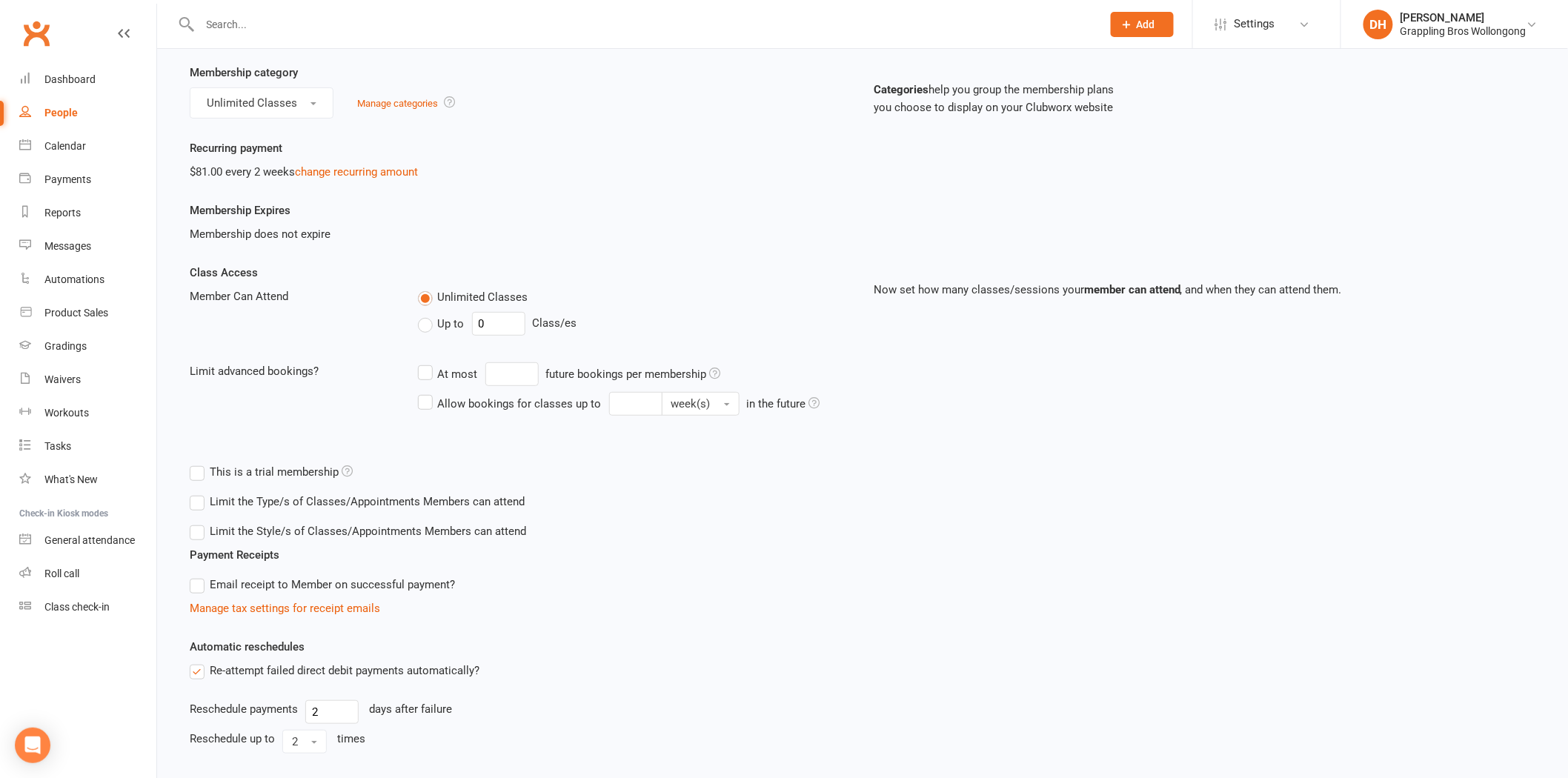
scroll to position [314, 0]
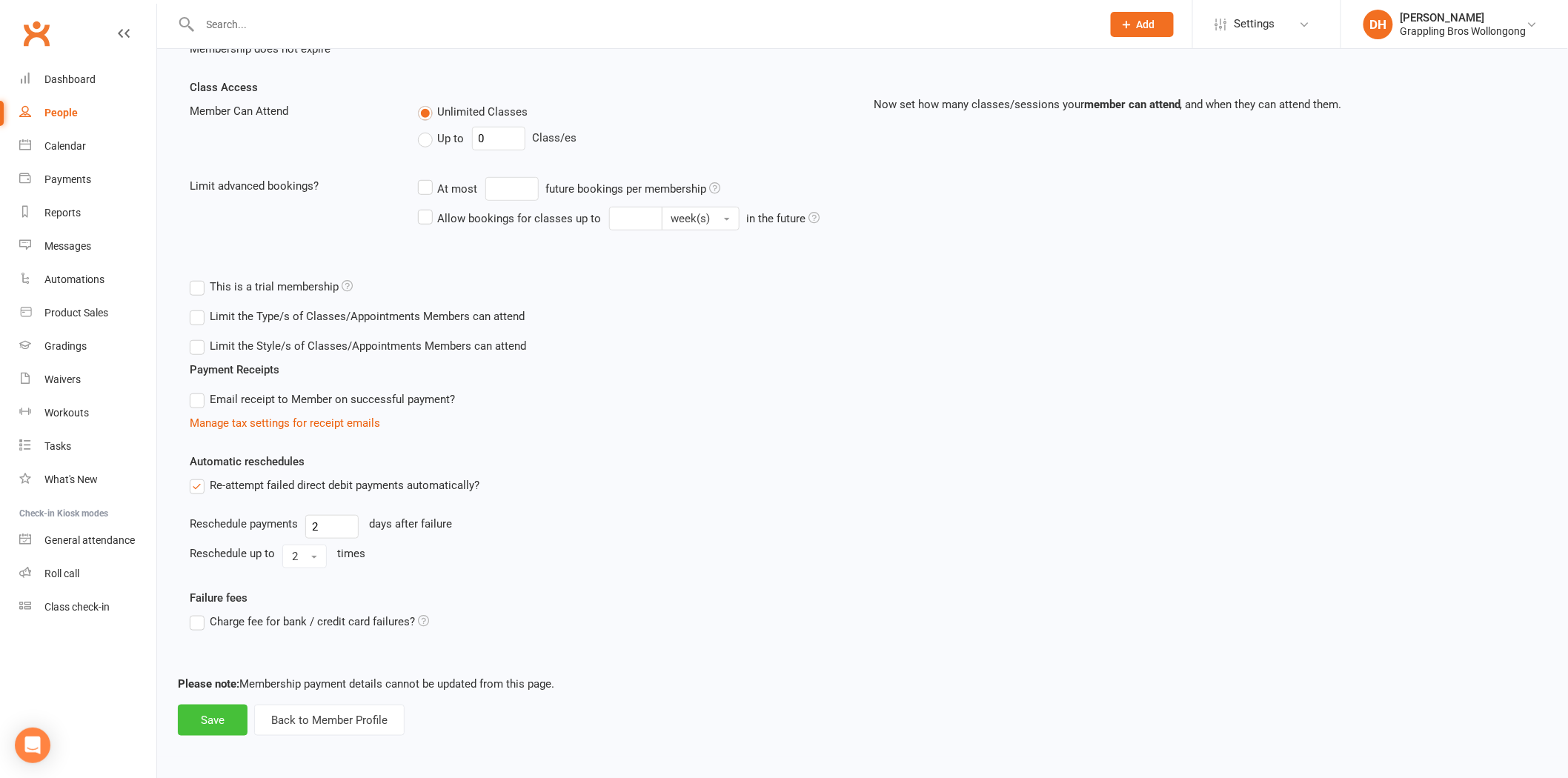
click at [195, 715] on button "Save" at bounding box center [213, 720] width 70 height 32
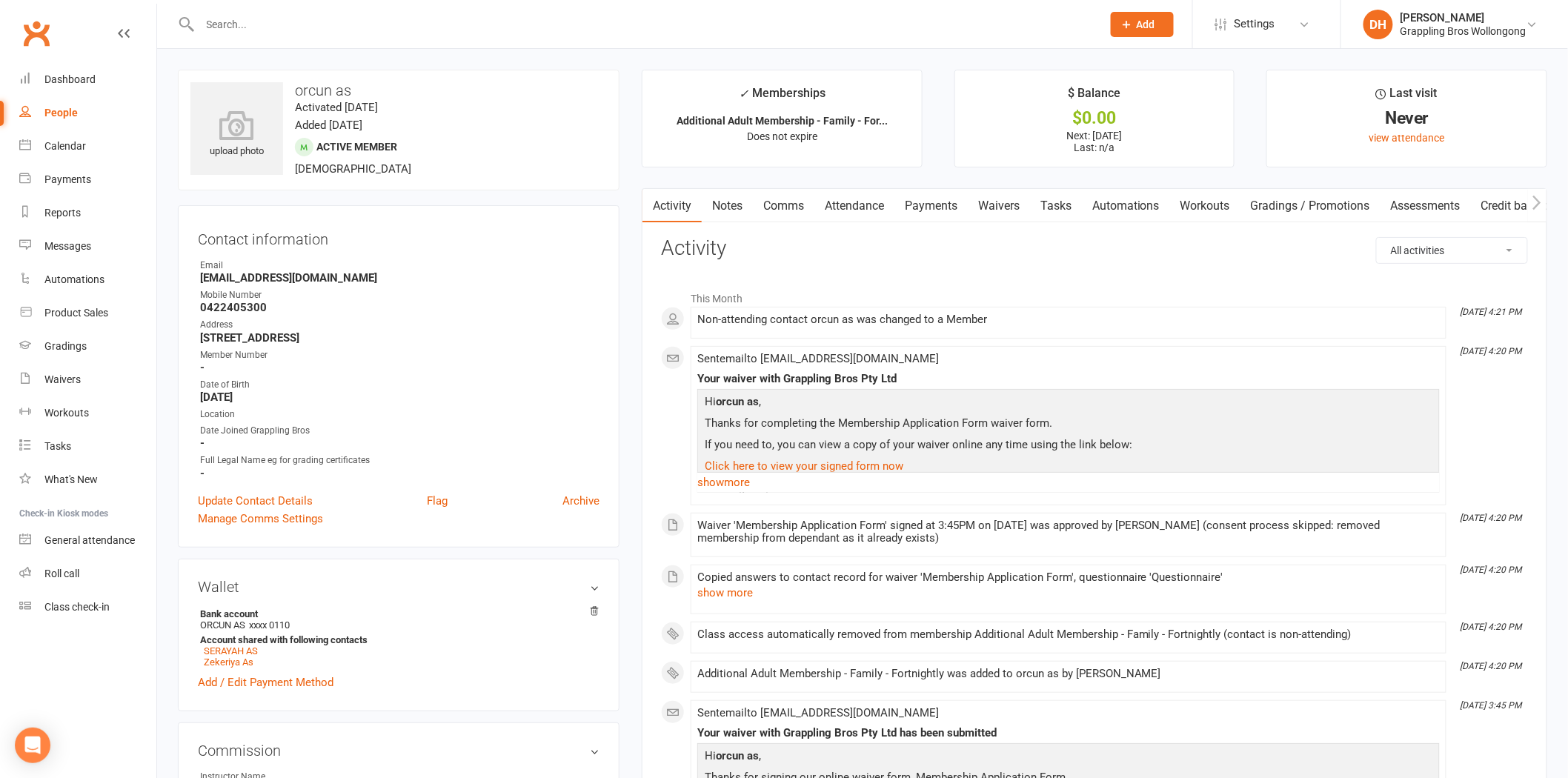
click at [961, 201] on link "Payments" at bounding box center [931, 206] width 73 height 34
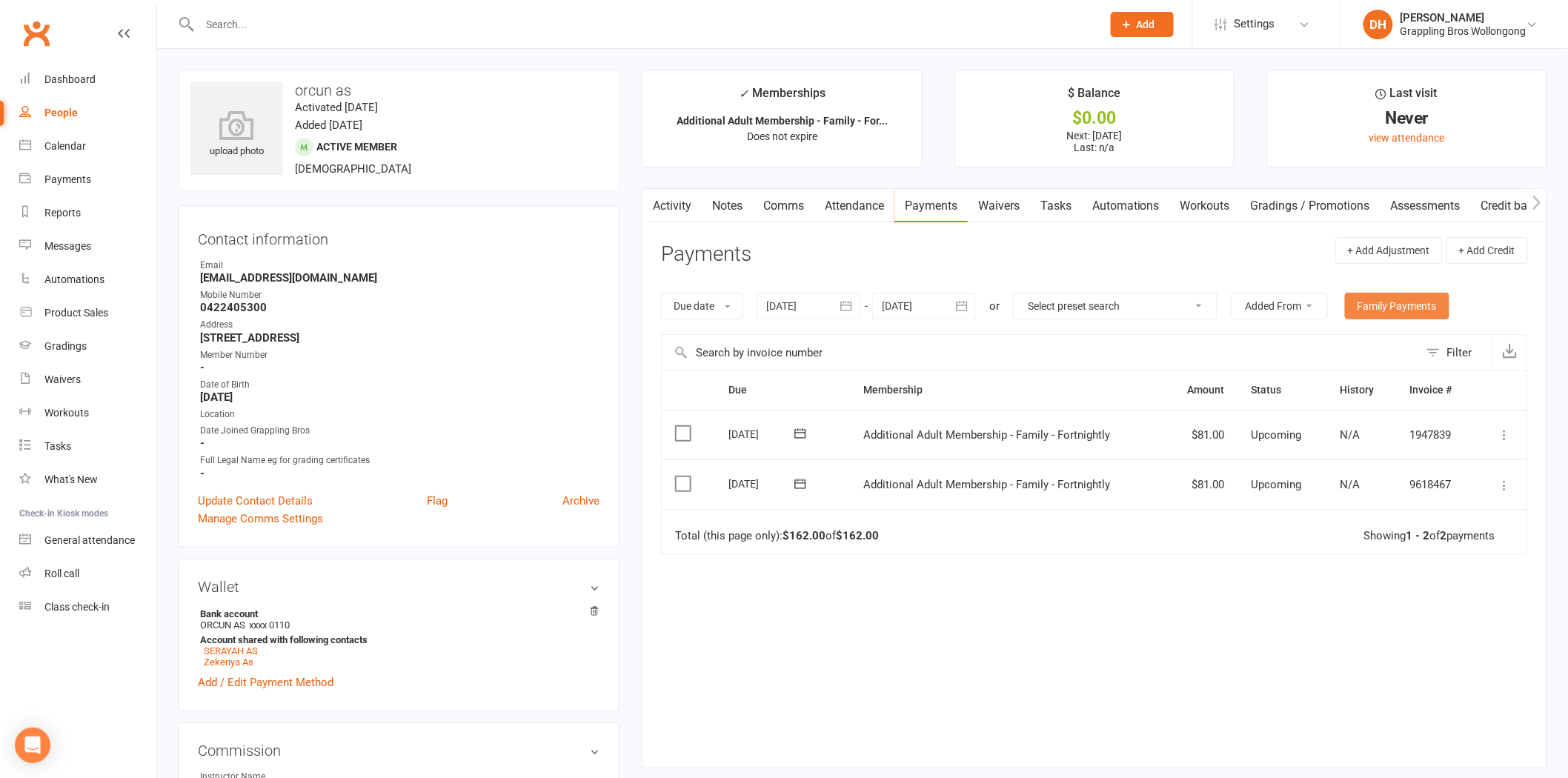
click at [1411, 302] on link "Family Payments" at bounding box center [1397, 305] width 105 height 27
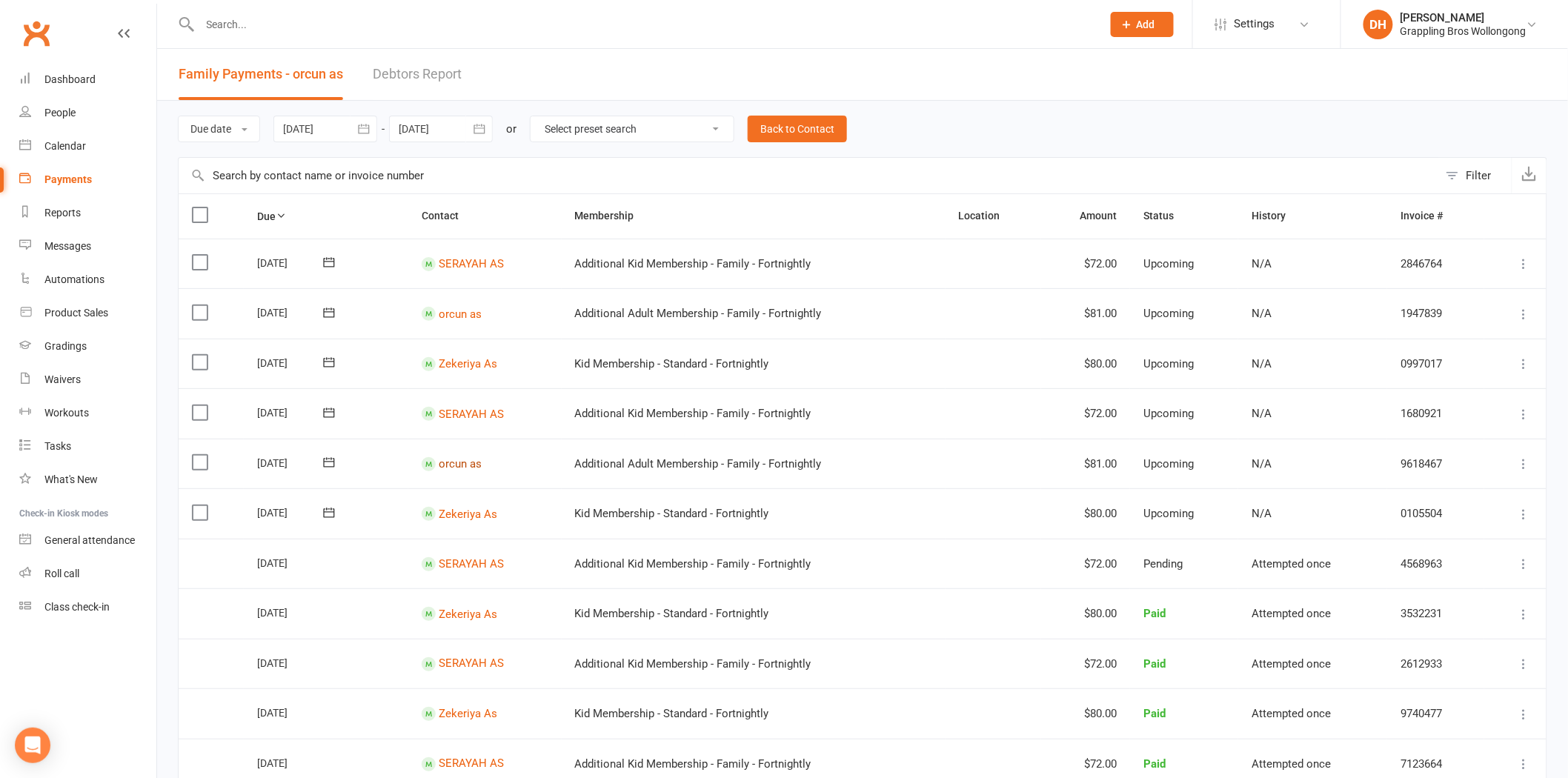
click at [450, 320] on link "orcun as" at bounding box center [460, 313] width 43 height 13
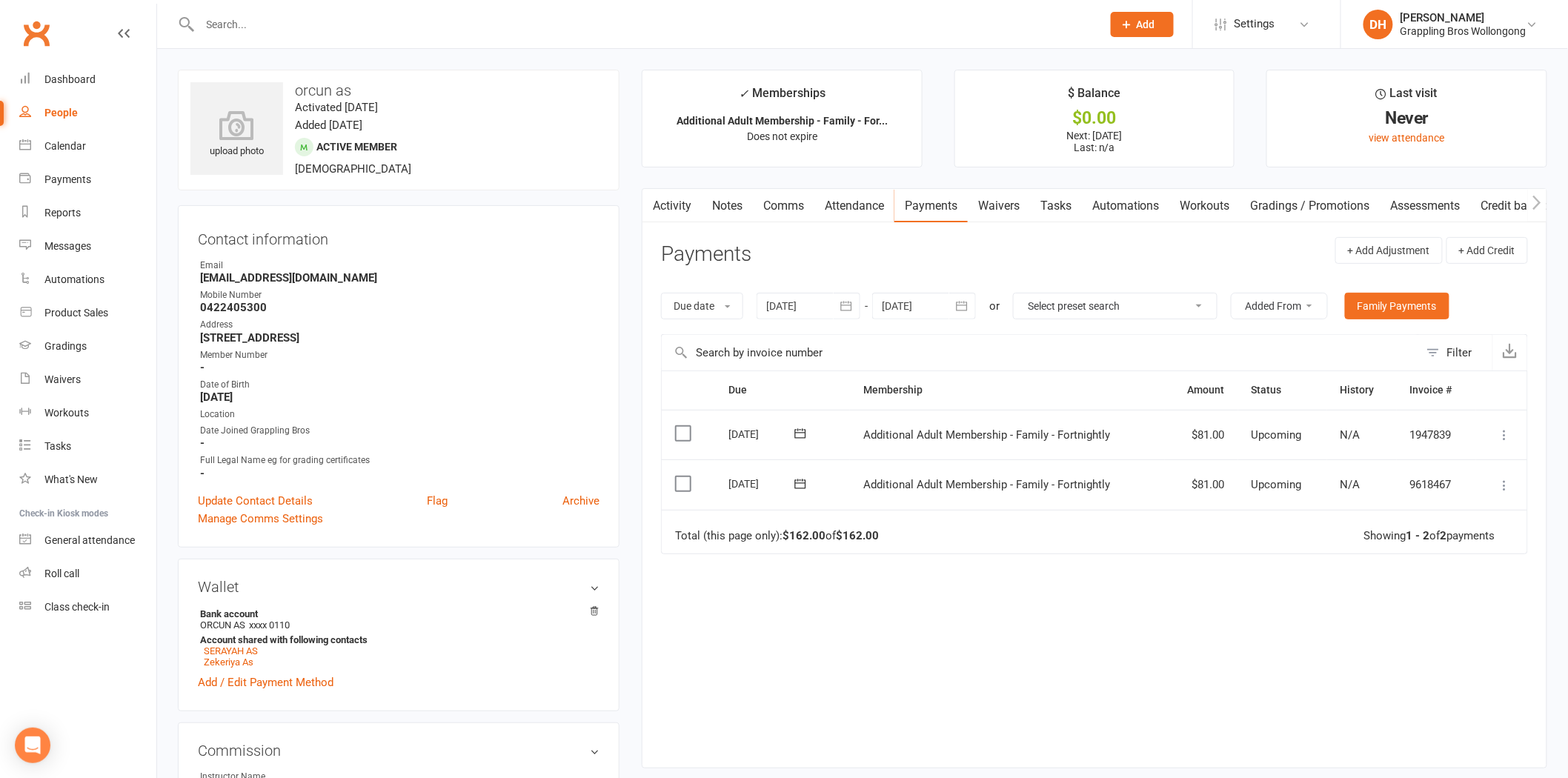
click at [1506, 480] on icon at bounding box center [1505, 486] width 15 height 15
click at [1442, 691] on link "Bulk reschedule from this date" at bounding box center [1426, 693] width 175 height 30
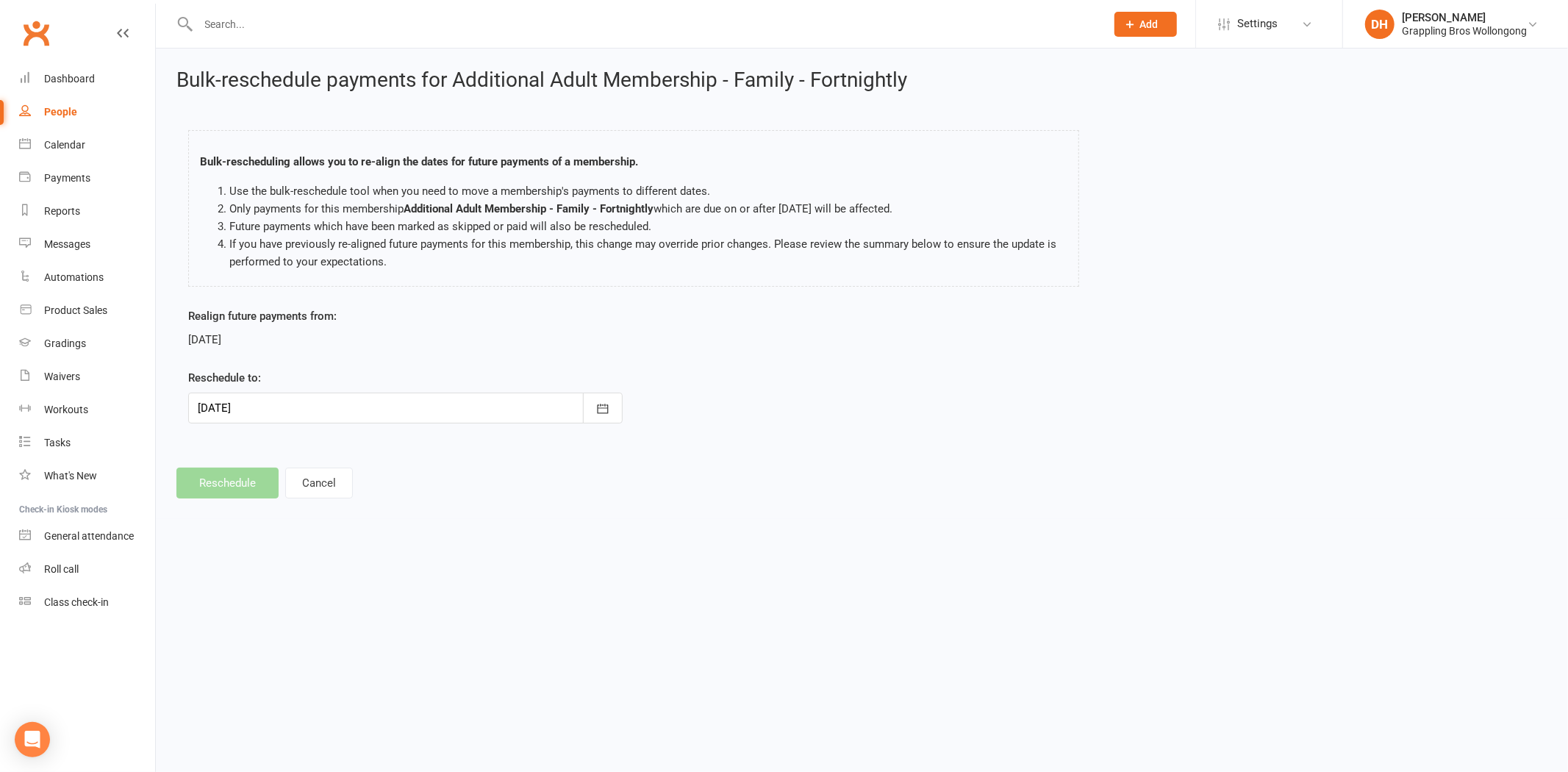
click at [252, 401] on div at bounding box center [405, 408] width 435 height 31
click at [278, 544] on button "11" at bounding box center [280, 557] width 31 height 27
click at [269, 409] on div at bounding box center [405, 408] width 435 height 31
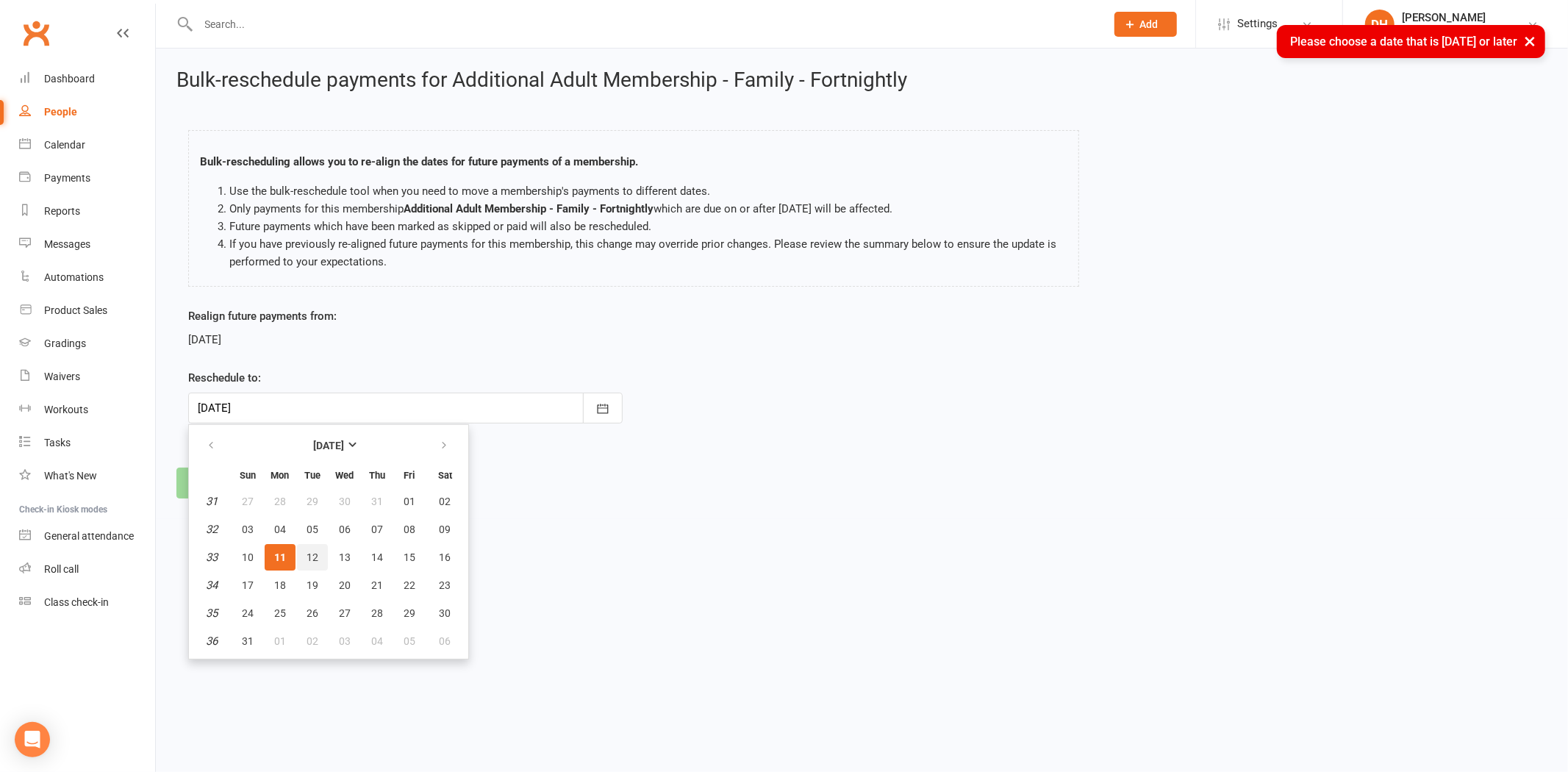
click at [302, 545] on button "12" at bounding box center [313, 557] width 31 height 27
type input "12 Aug 2025"
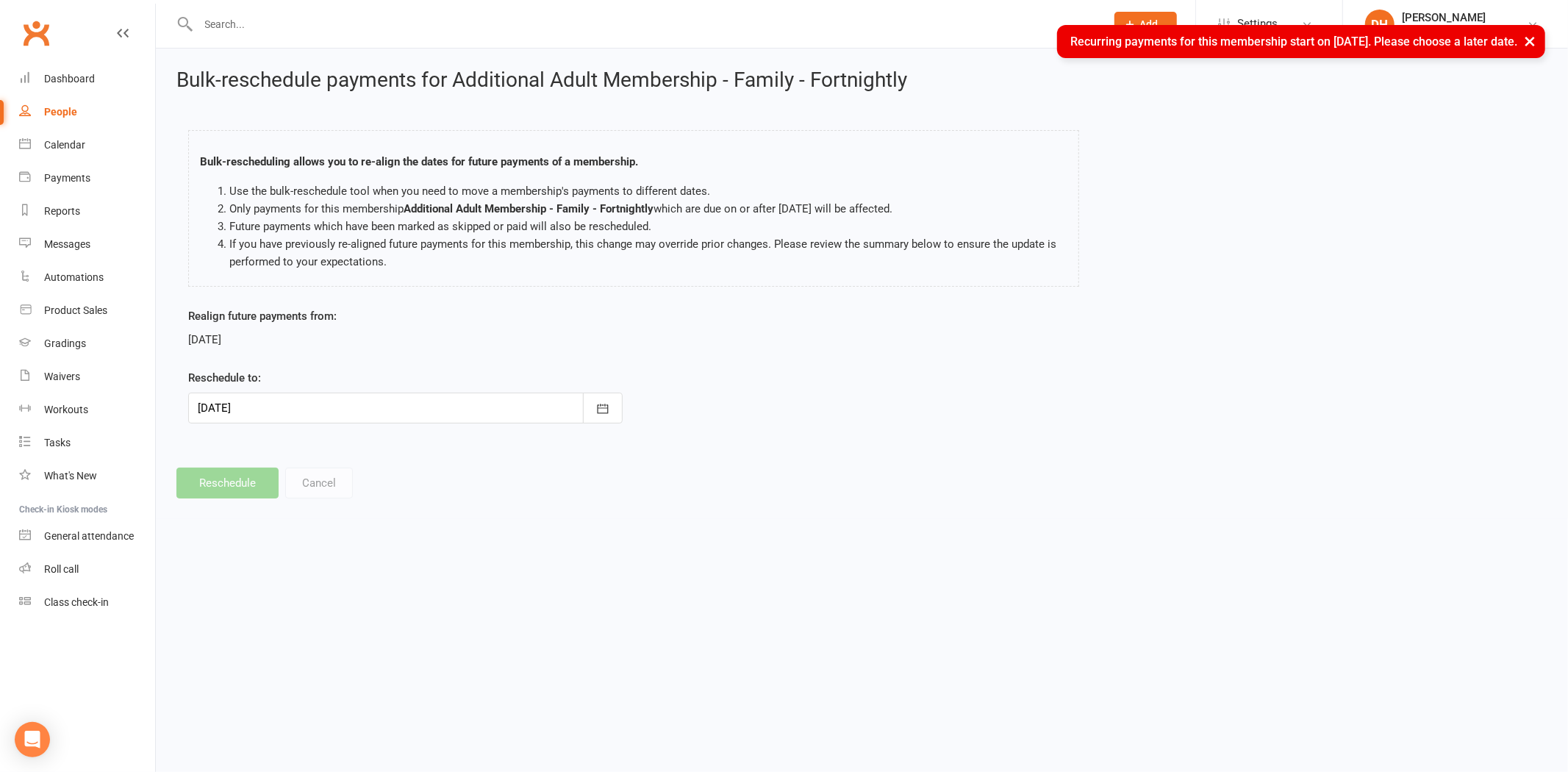
click at [1527, 40] on button "×" at bounding box center [1529, 41] width 27 height 31
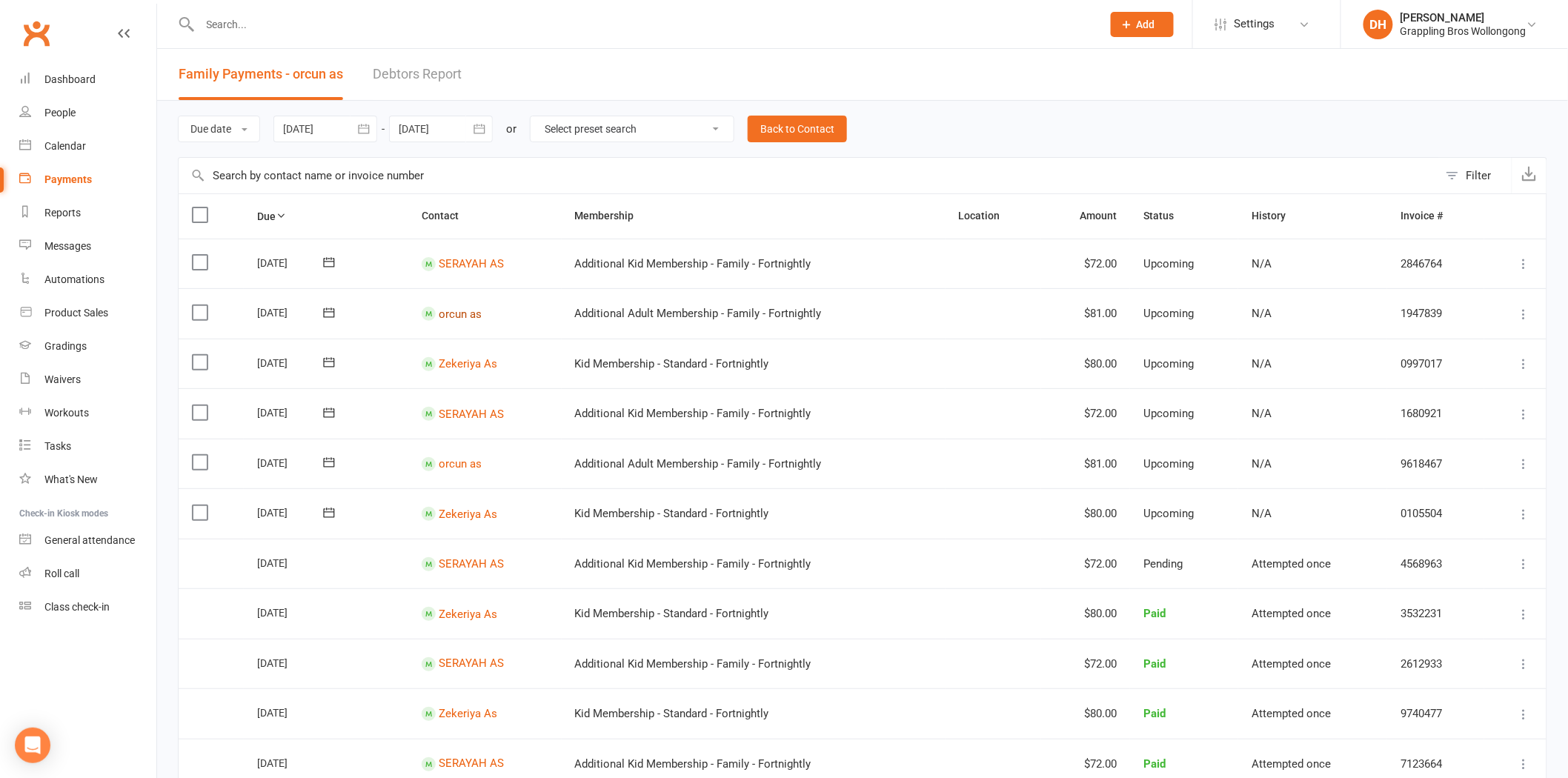
click at [472, 308] on link "orcun as" at bounding box center [460, 313] width 43 height 13
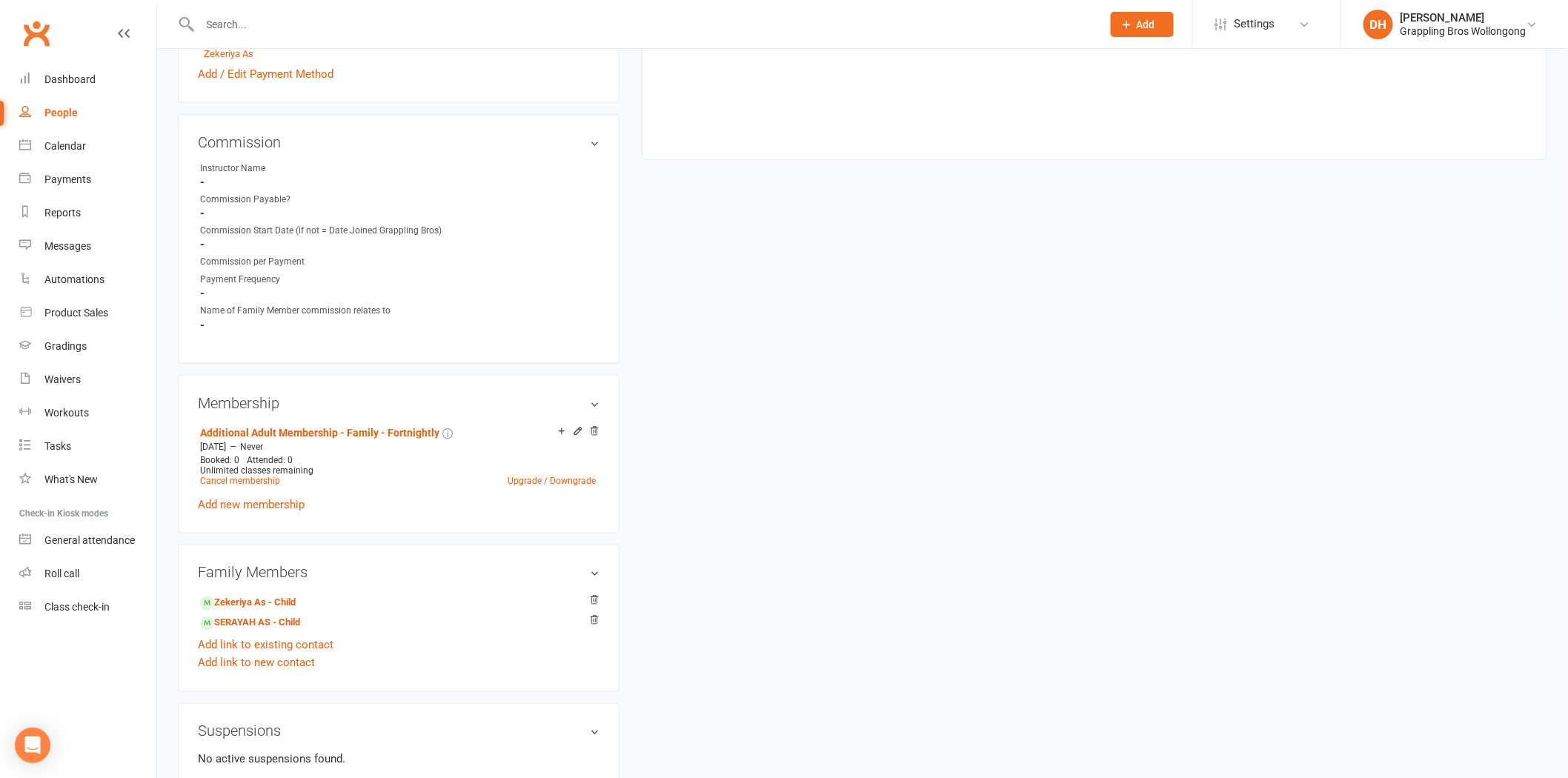
scroll to position [680, 0]
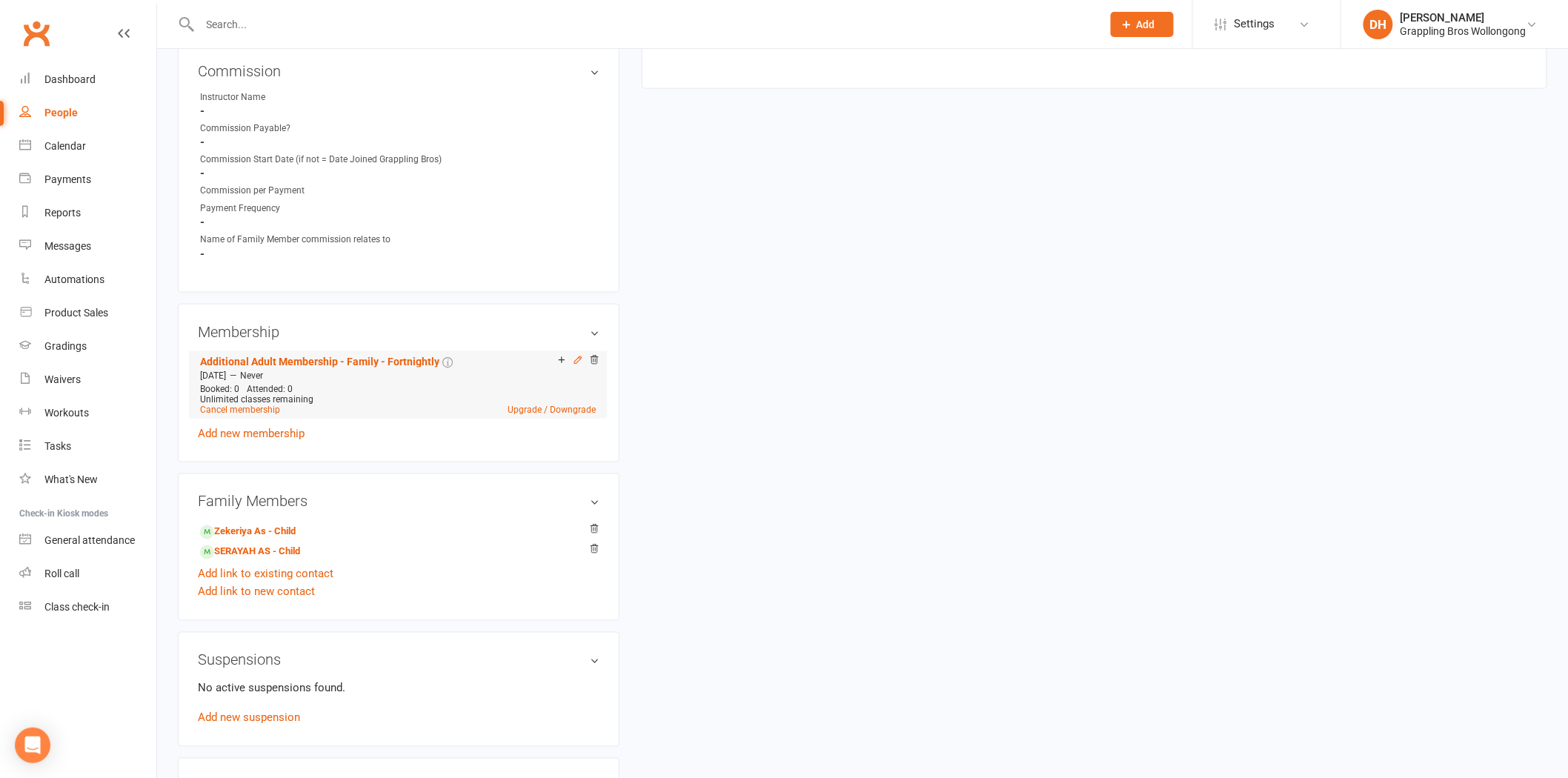
click at [577, 359] on icon at bounding box center [577, 359] width 10 height 10
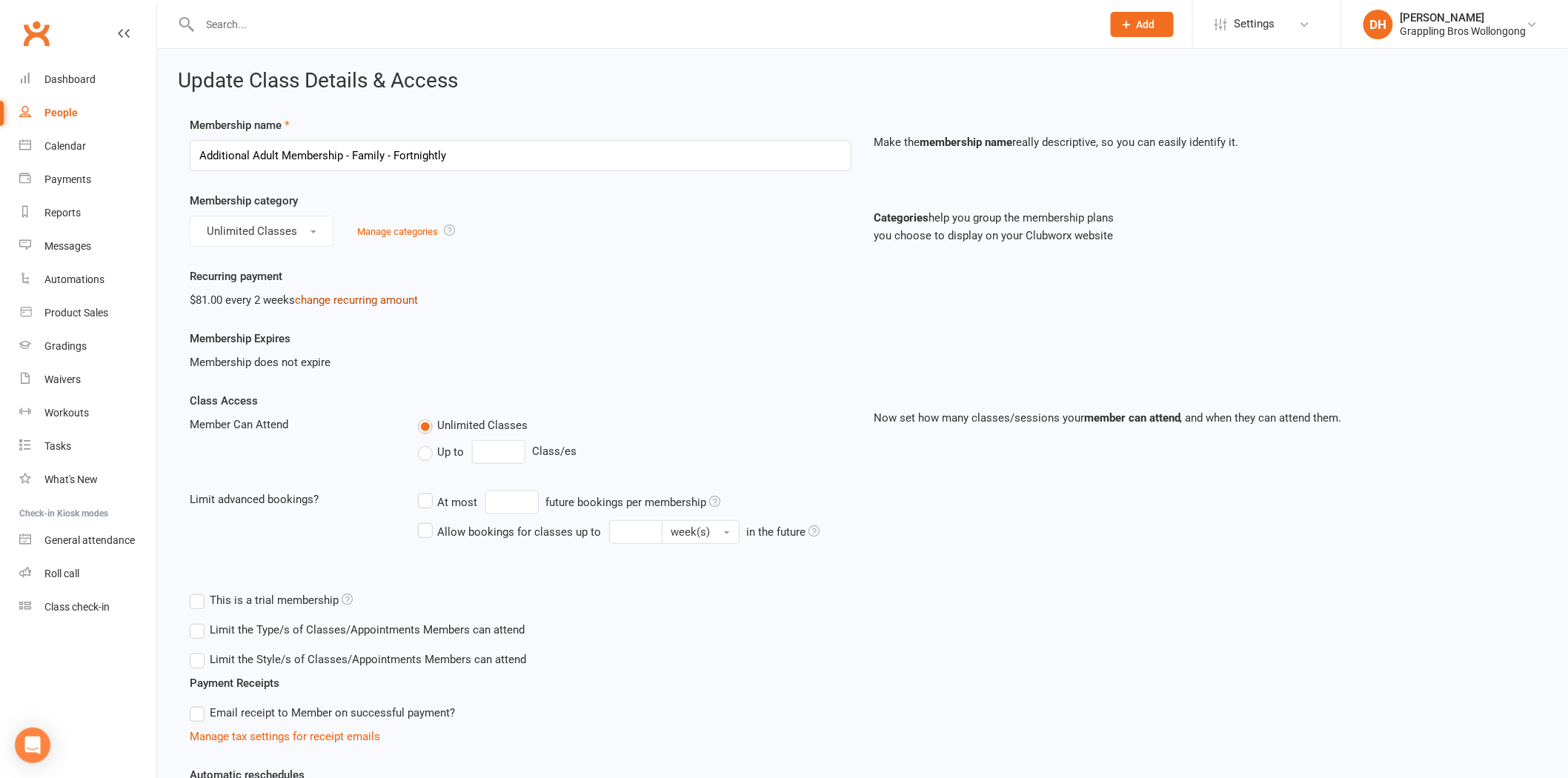
click at [391, 297] on link "change recurring amount" at bounding box center [356, 300] width 123 height 13
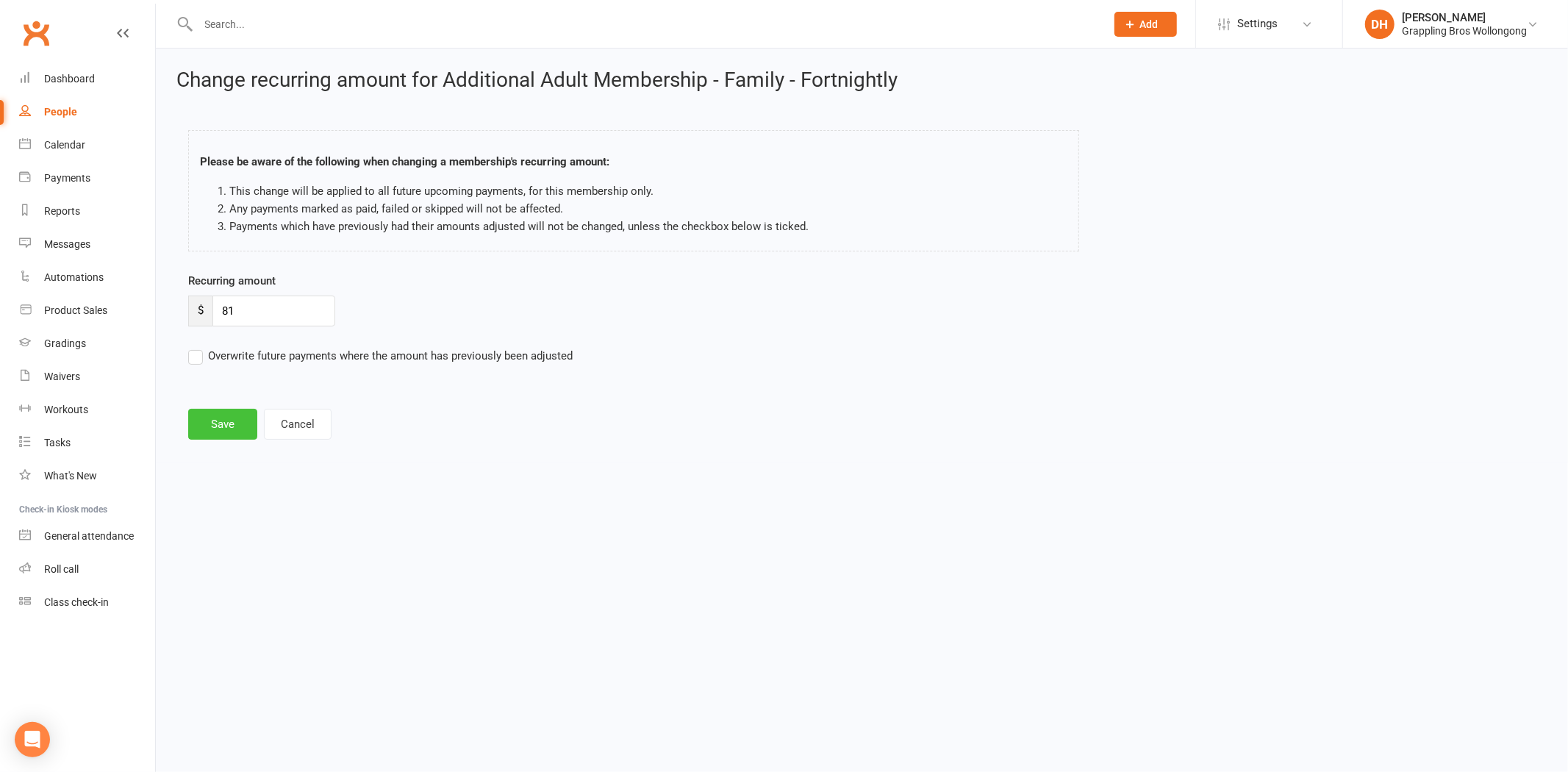
click at [229, 417] on button "Save" at bounding box center [222, 425] width 69 height 31
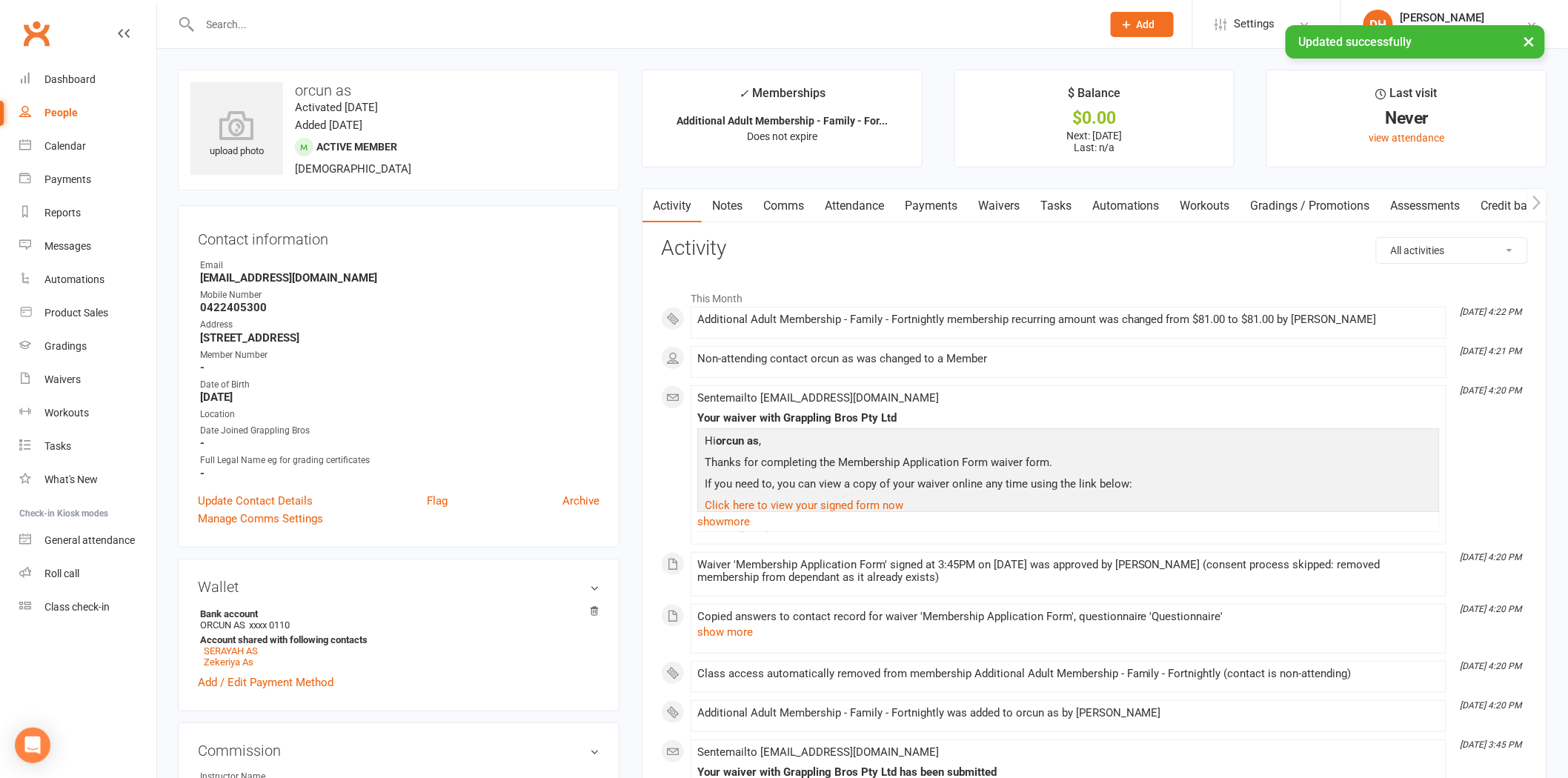
scroll to position [680, 0]
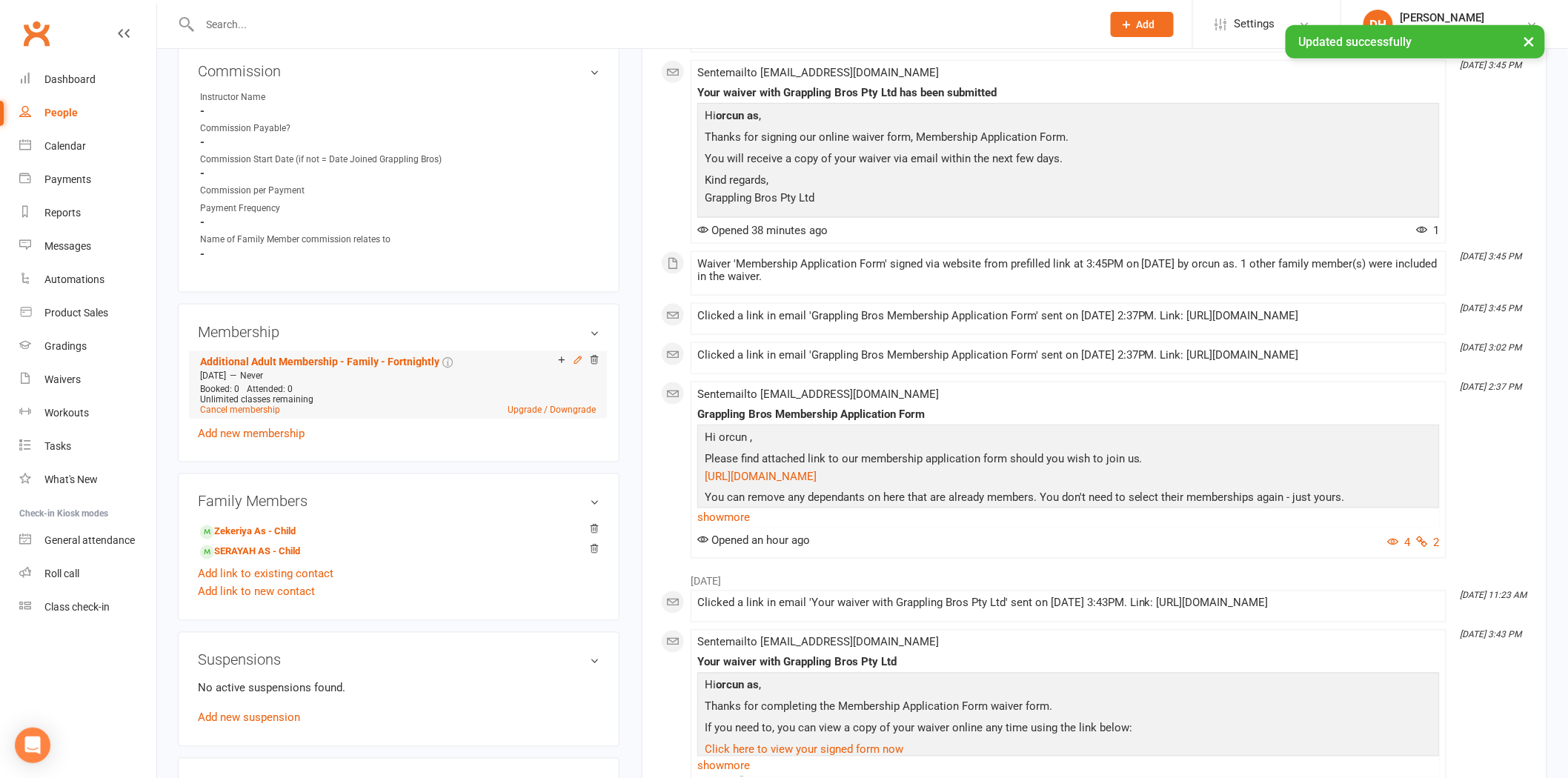
click at [575, 363] on icon at bounding box center [577, 359] width 6 height 6
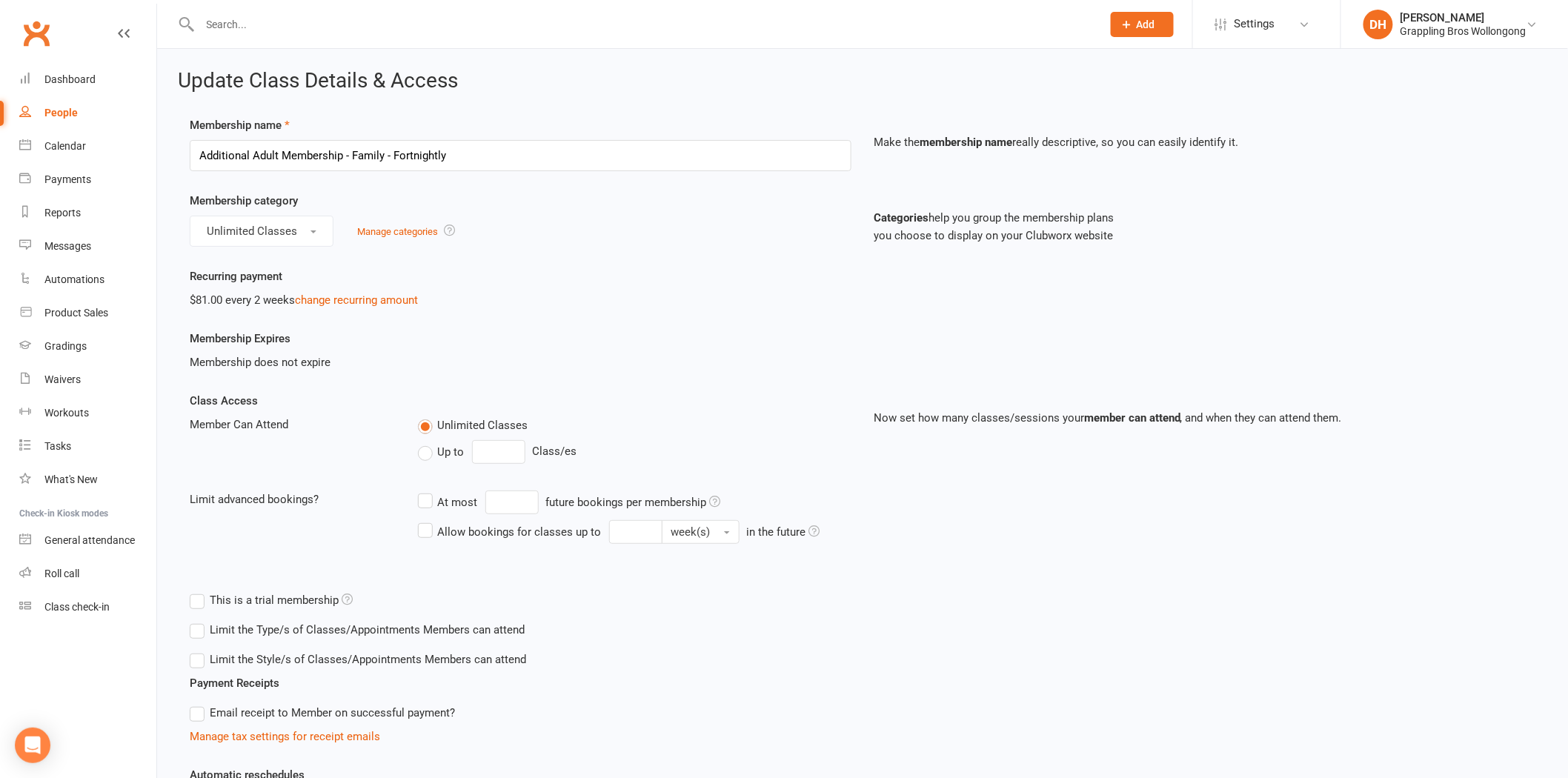
scroll to position [314, 0]
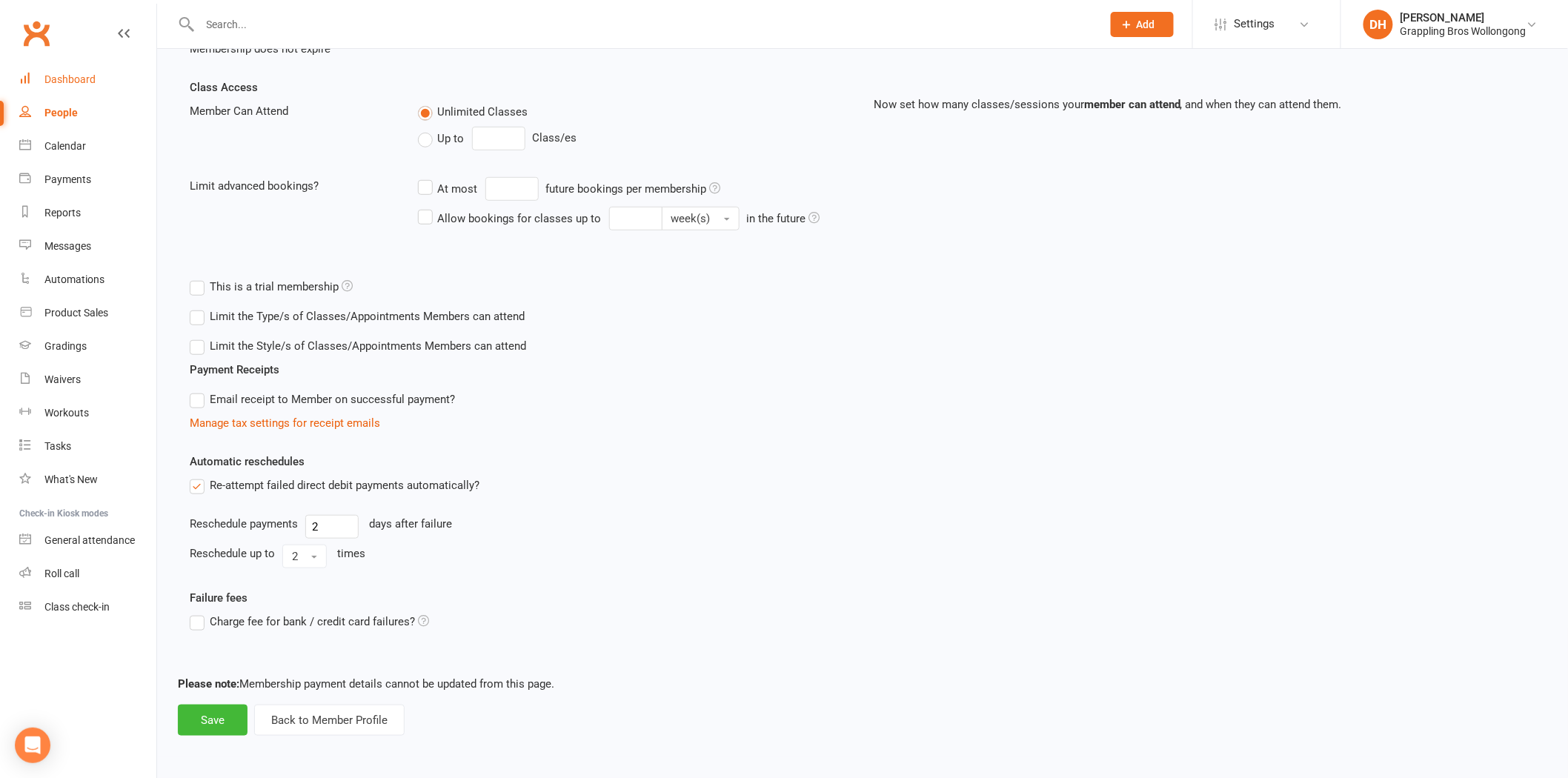
click at [60, 95] on link "Dashboard" at bounding box center [88, 80] width 137 height 33
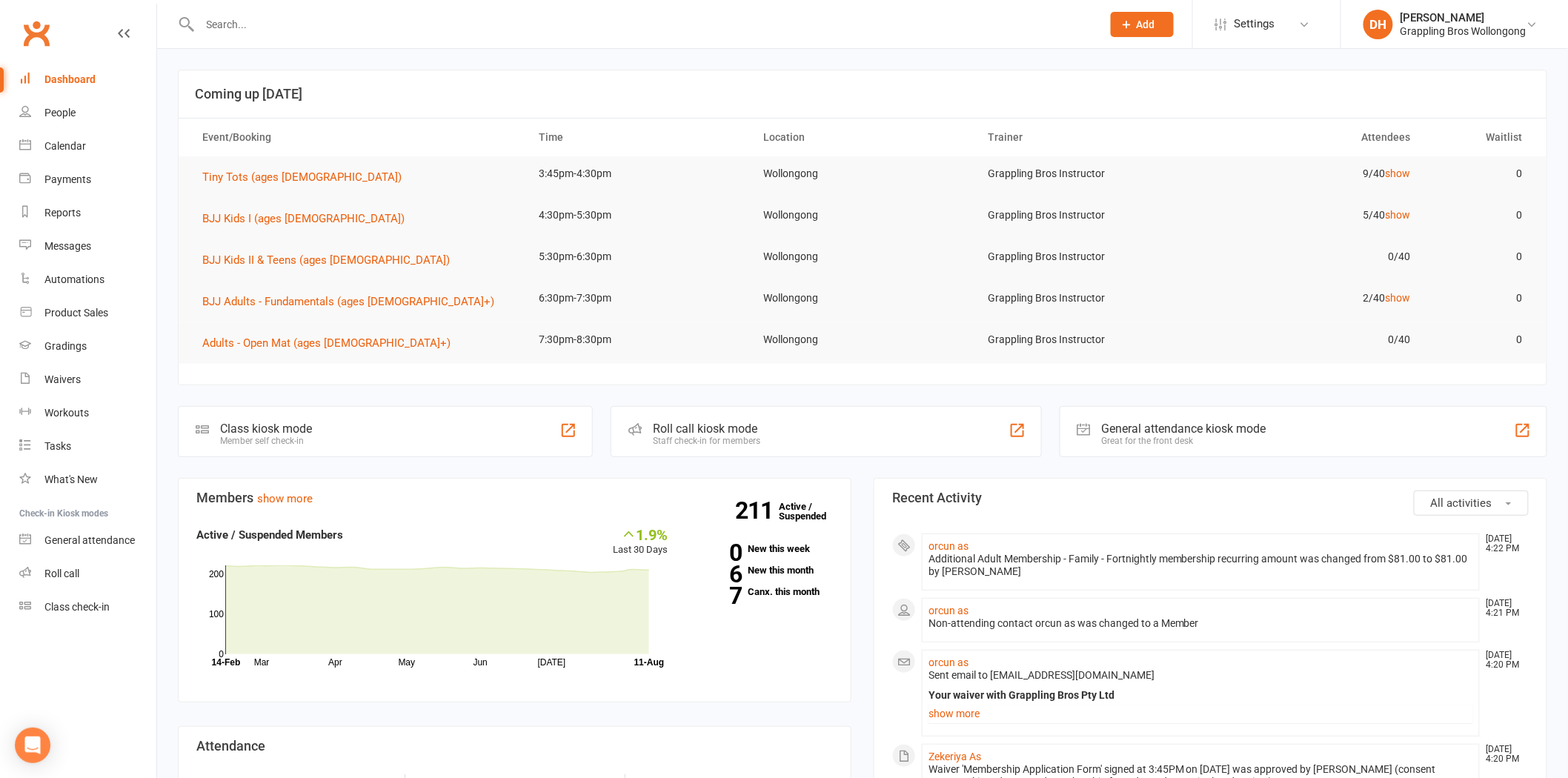
click at [952, 553] on div "Additional Adult Membership - Family - Fortnightly membership recurring amount …" at bounding box center [1200, 565] width 545 height 25
click at [952, 546] on link "orcun as" at bounding box center [948, 546] width 40 height 12
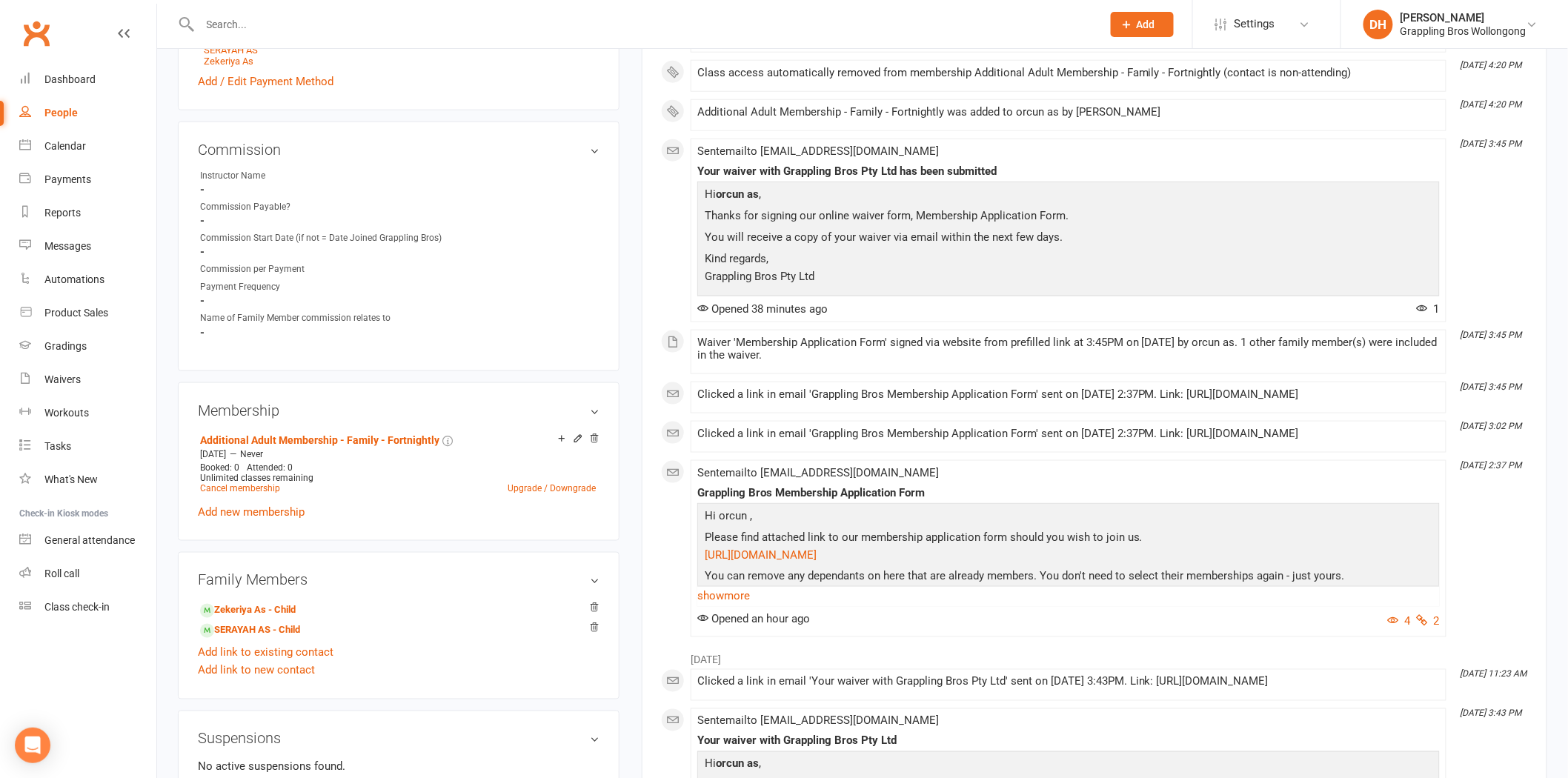
scroll to position [549, 0]
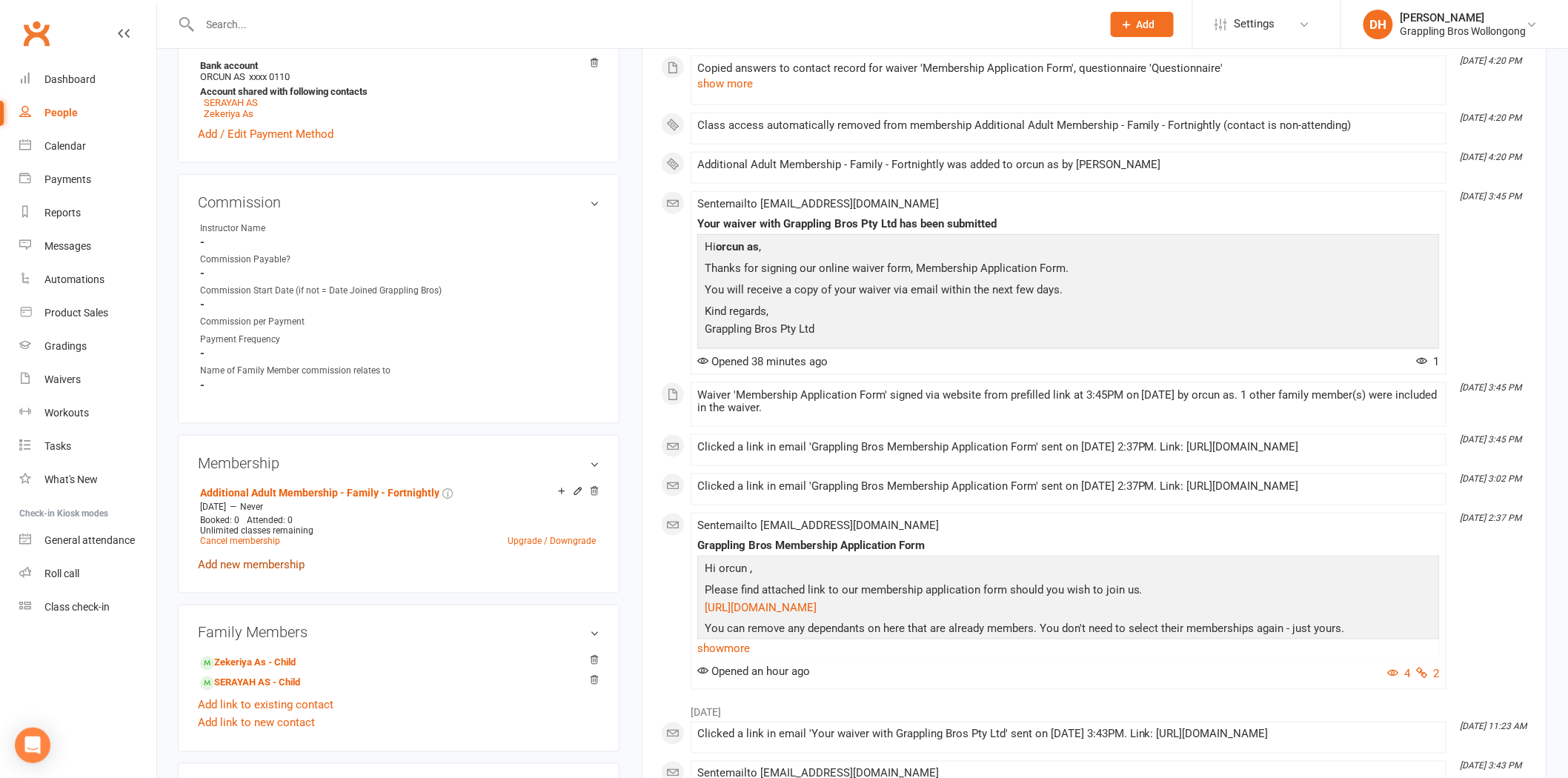
click at [292, 565] on link "Add new membership" at bounding box center [251, 564] width 107 height 13
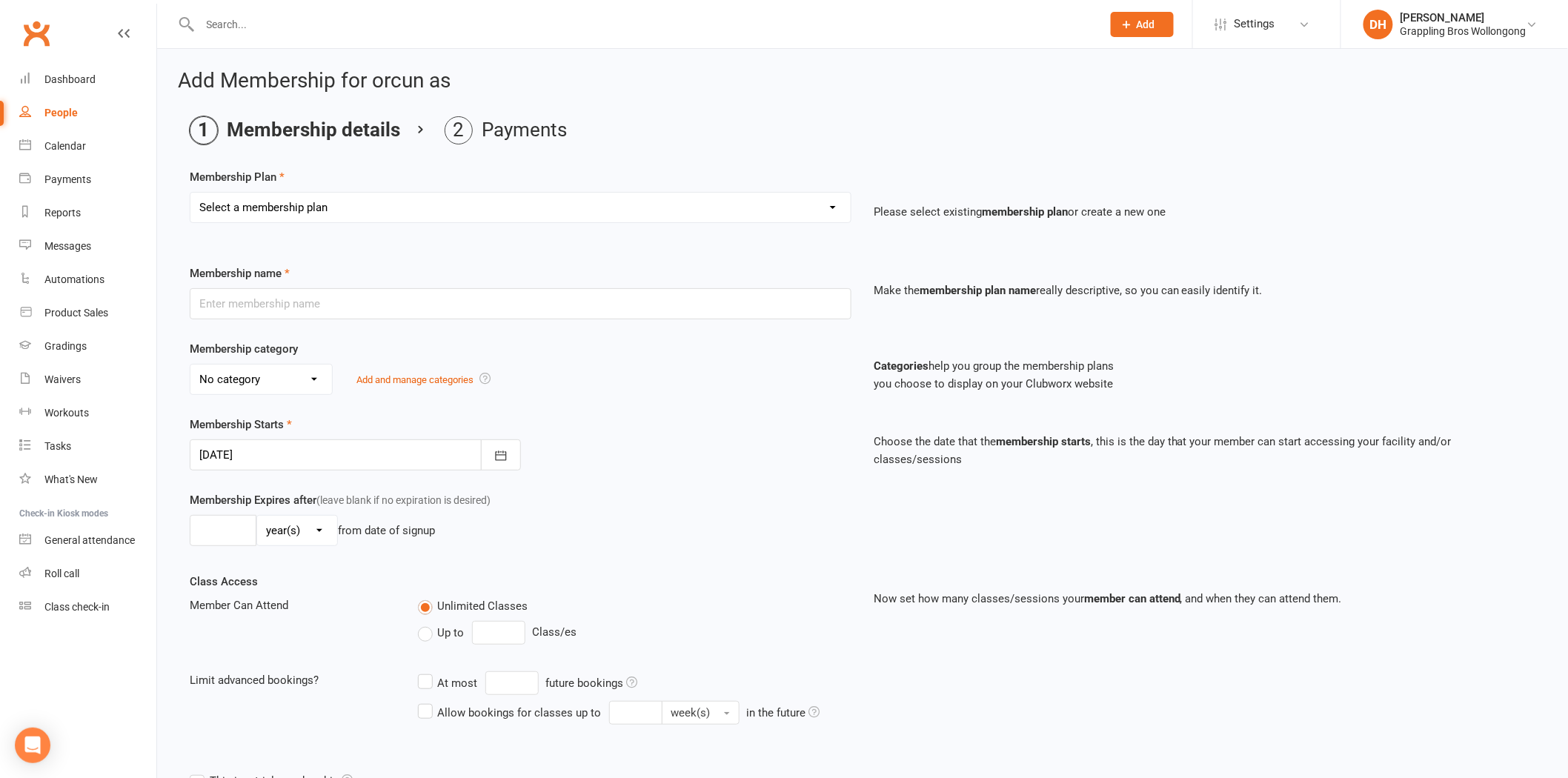
click at [305, 213] on select "Select a membership plan Create new Membership Plan Adult Membership - Standard…" at bounding box center [520, 208] width 660 height 30
select select "77"
click at [190, 193] on select "Select a membership plan Create new Membership Plan Adult Membership - Standard…" at bounding box center [520, 208] width 660 height 30
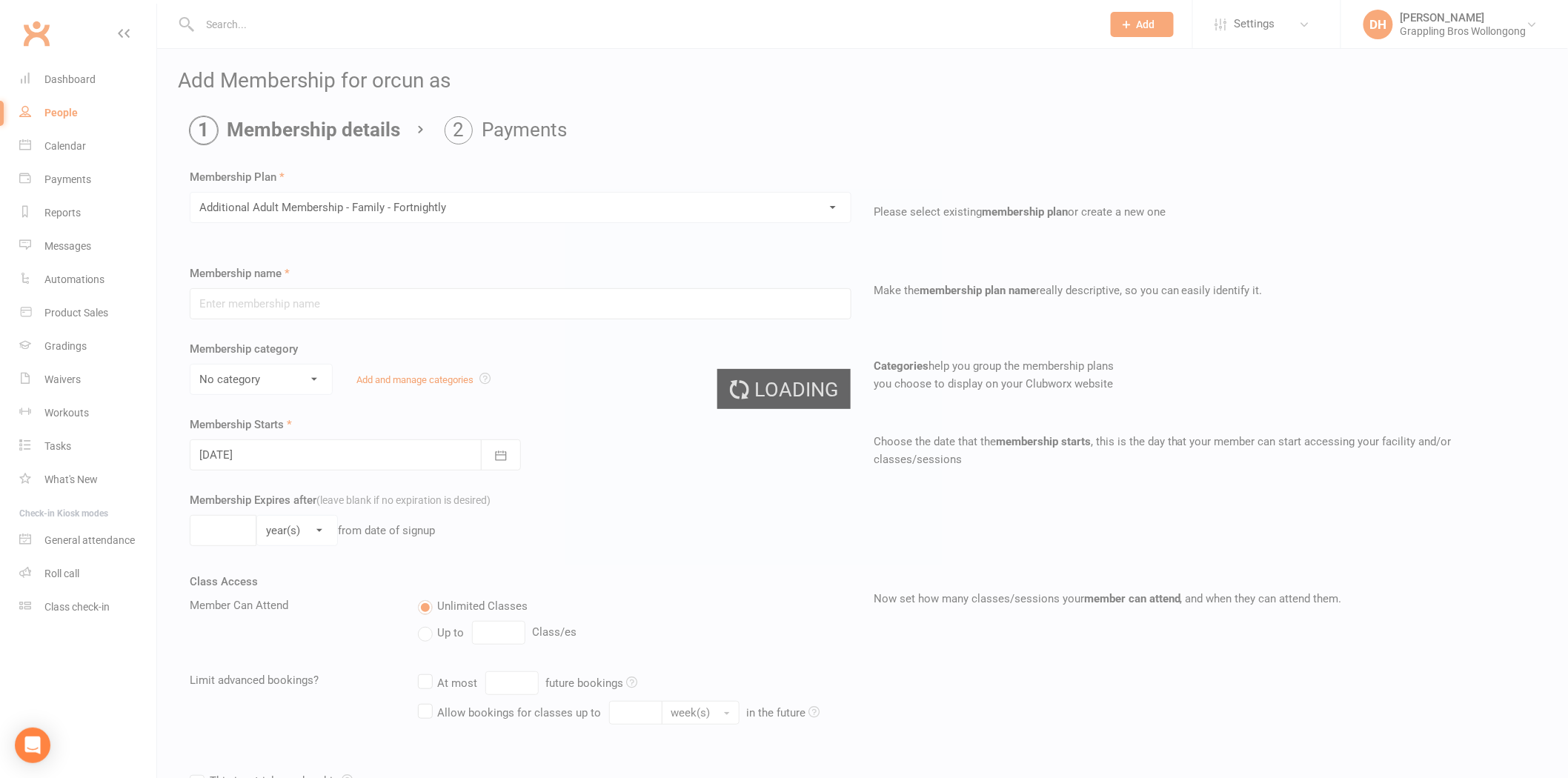
type input "Additional Adult Membership - Family - Fortnightly"
select select "7"
type input "0"
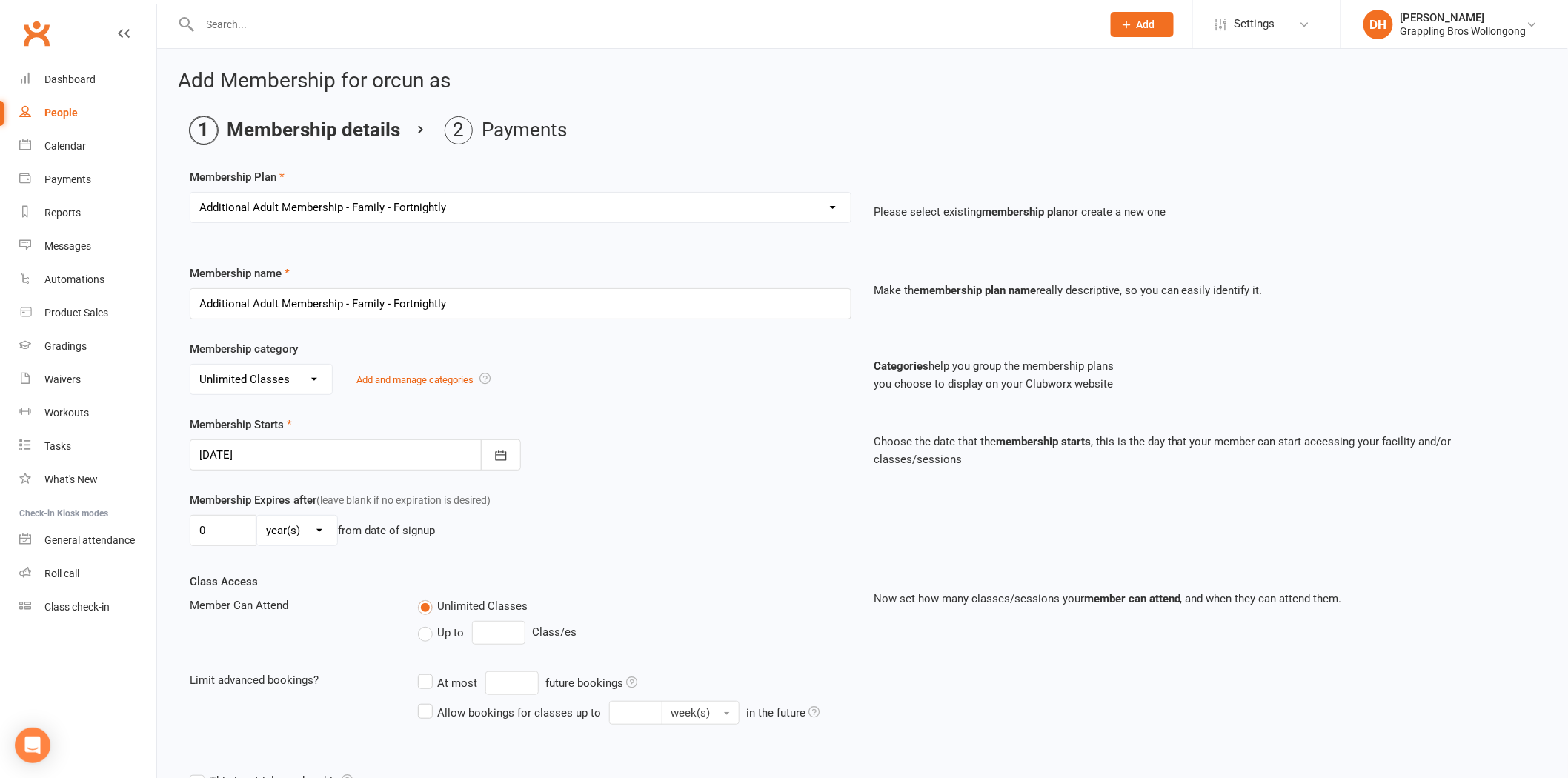
select select "80"
type input "Additional Adult Membership - Family - Weekly"
click at [421, 201] on select "Select a membership plan Create new Membership Plan Adult Membership - Standard…" at bounding box center [520, 208] width 660 height 30
select select "77"
click at [190, 193] on select "Select a membership plan Create new Membership Plan Adult Membership - Standard…" at bounding box center [520, 208] width 660 height 30
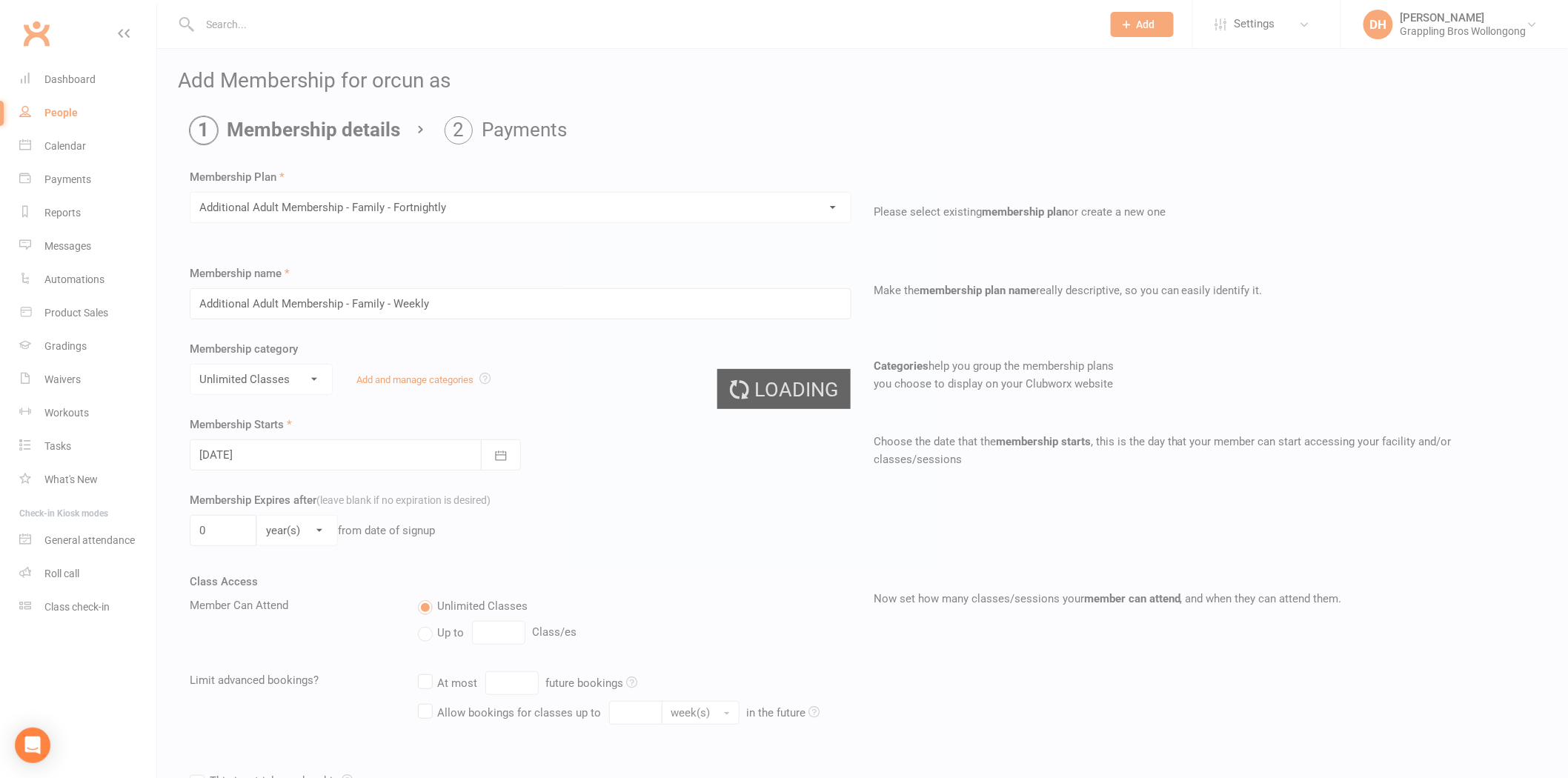
type input "Additional Adult Membership - Family - Fortnightly"
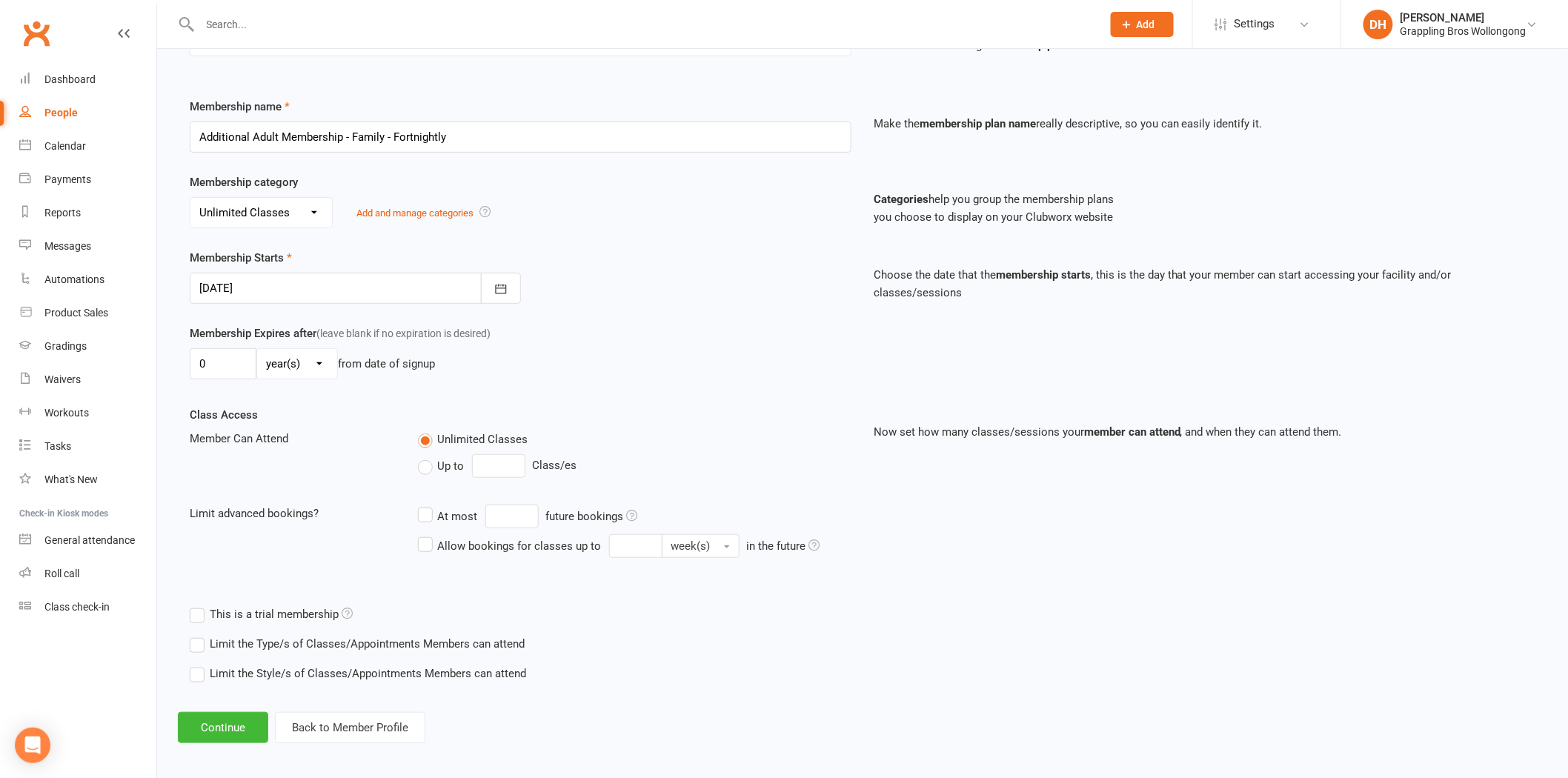
scroll to position [167, 0]
click at [219, 720] on button "Continue" at bounding box center [223, 727] width 90 height 32
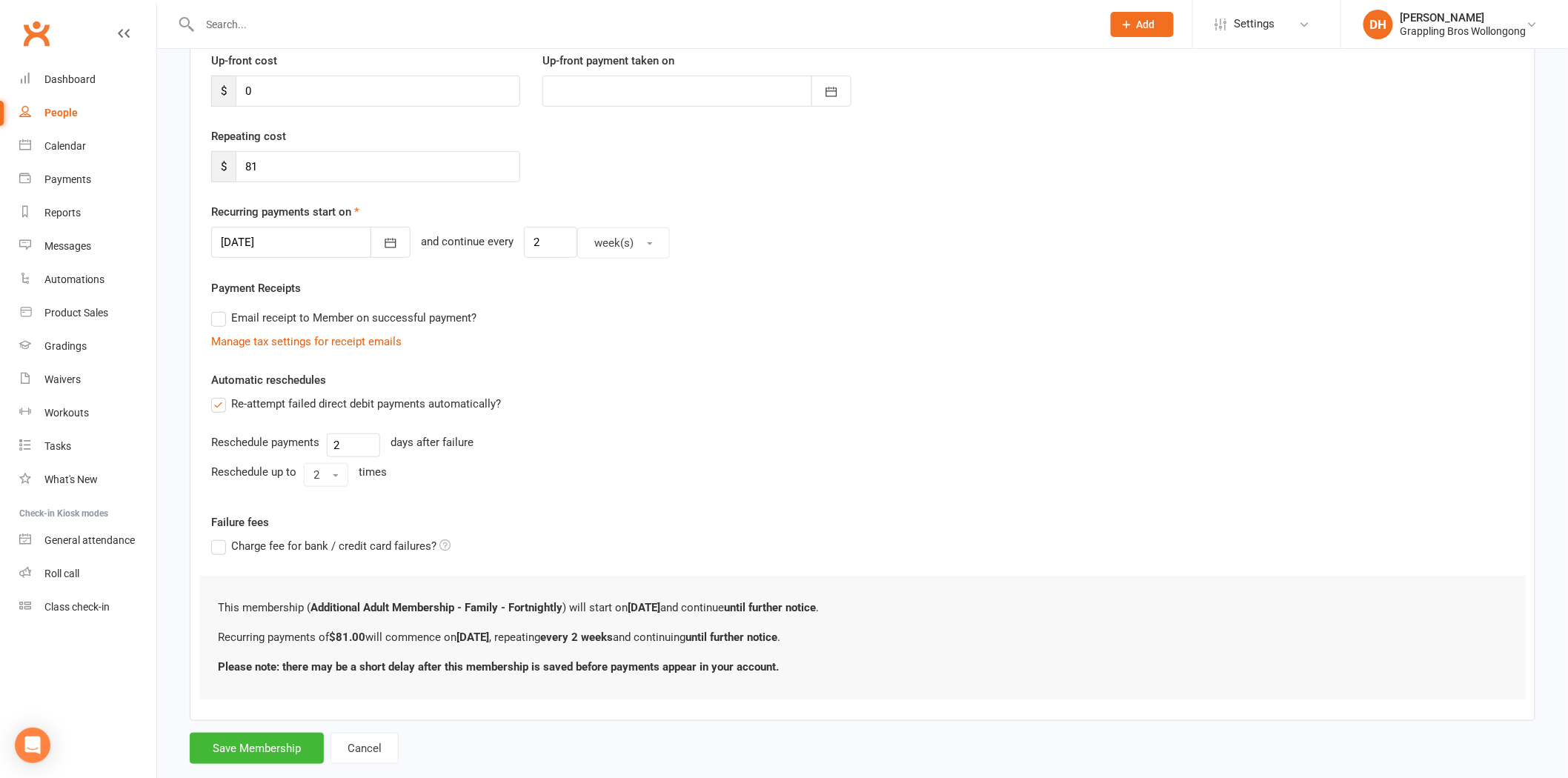
scroll to position [240, 0]
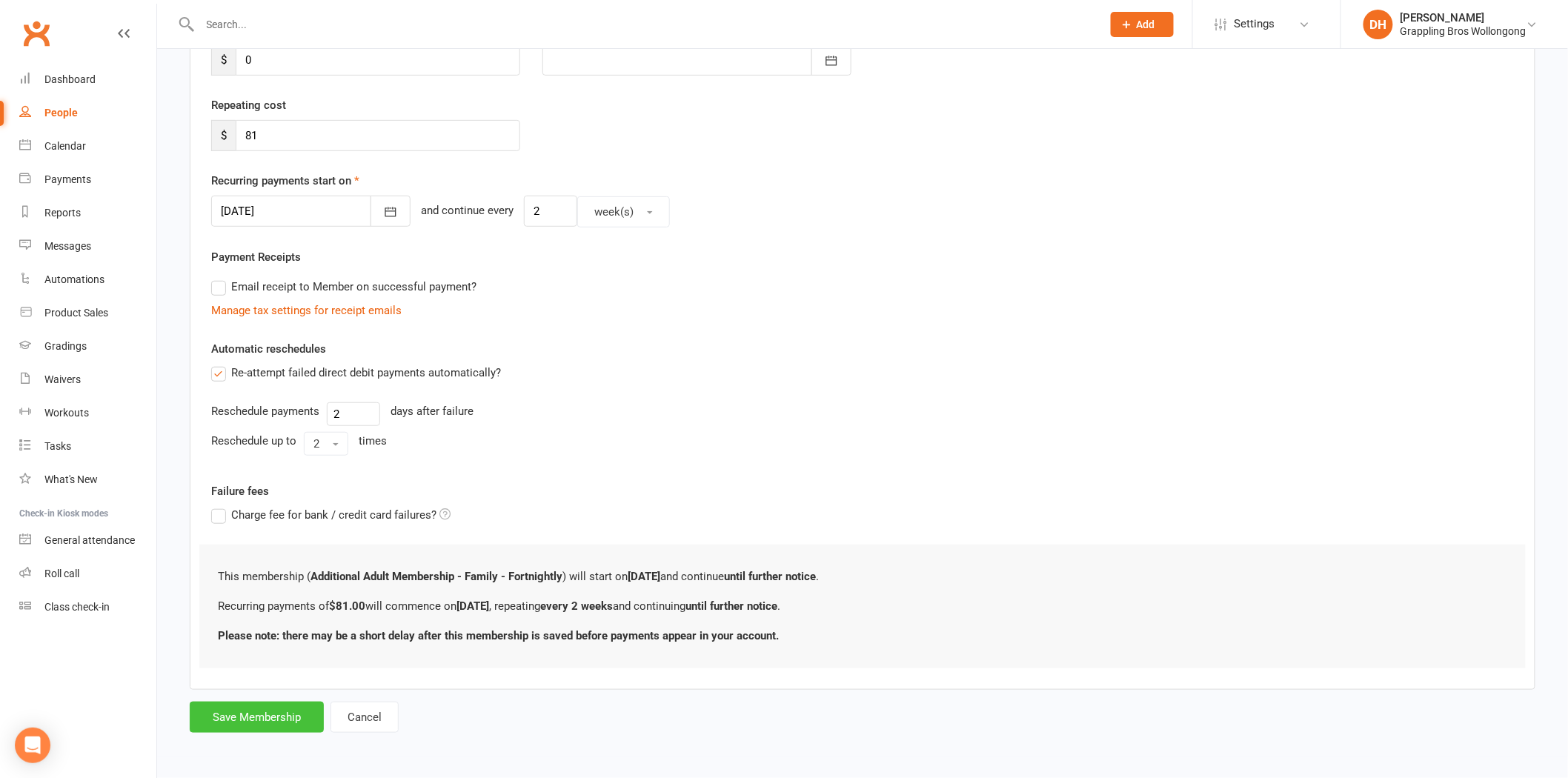
click at [267, 715] on button "Save Membership" at bounding box center [256, 718] width 134 height 32
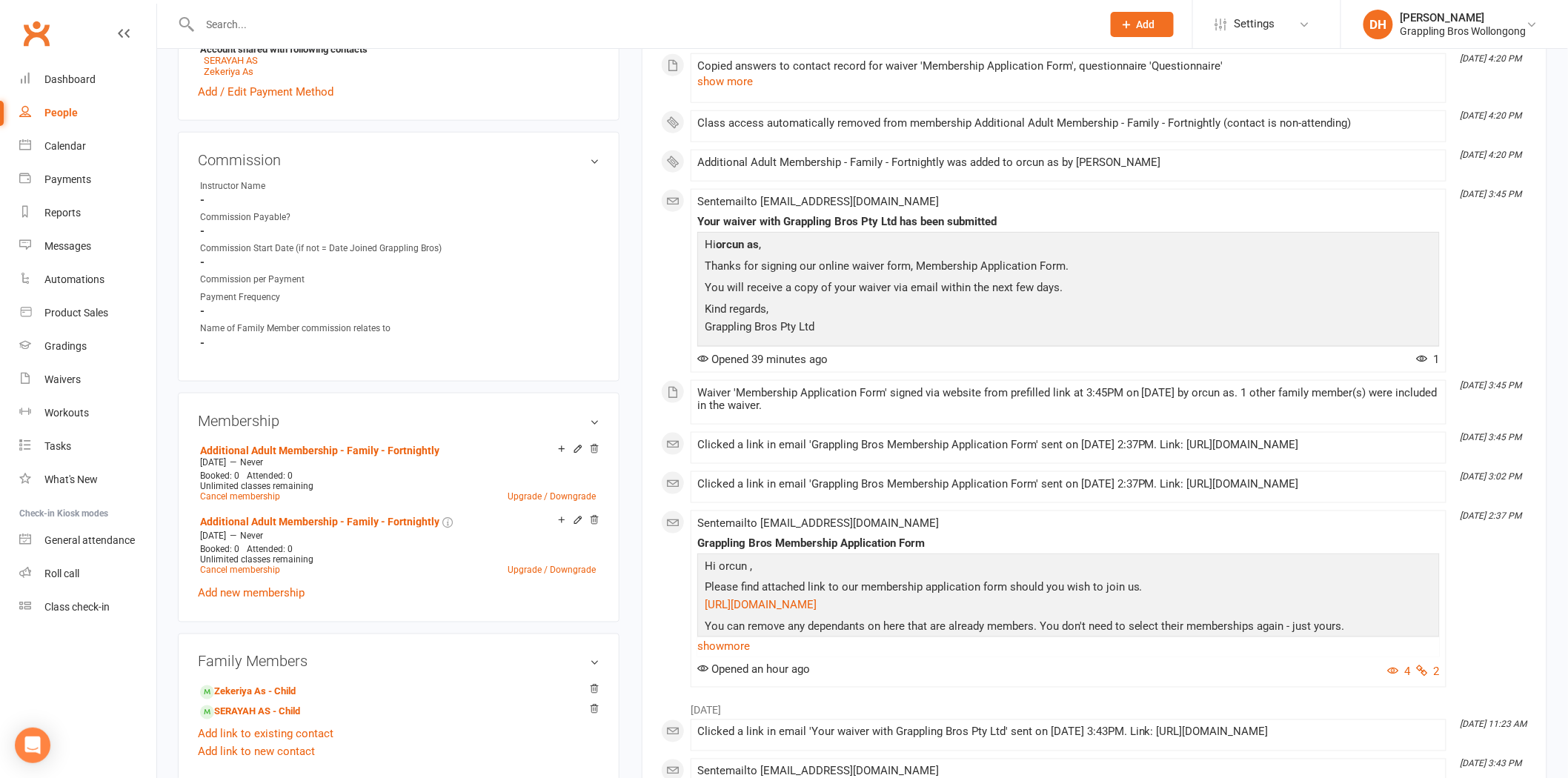
scroll to position [680, 0]
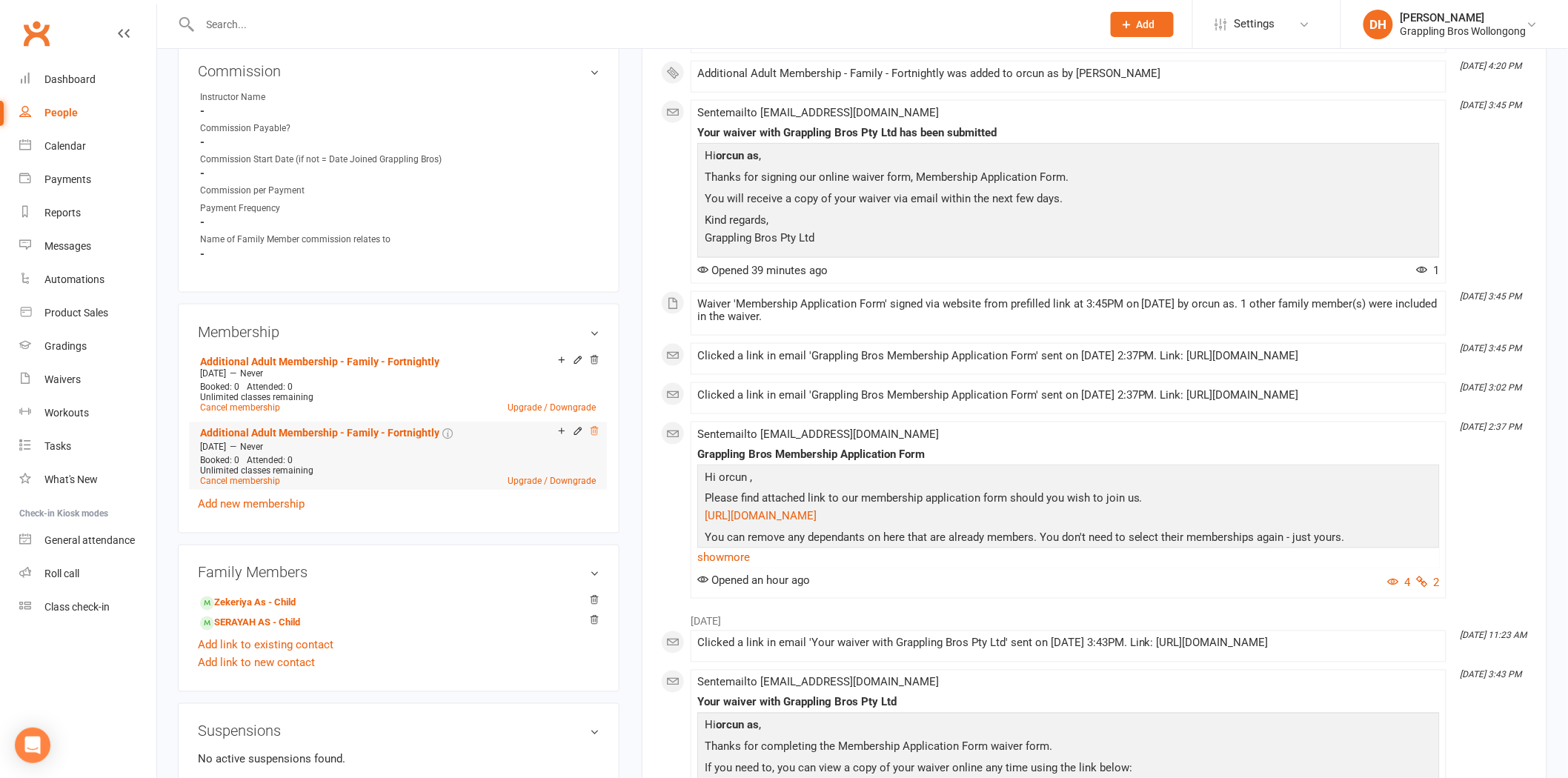
click at [596, 433] on icon at bounding box center [594, 431] width 10 height 10
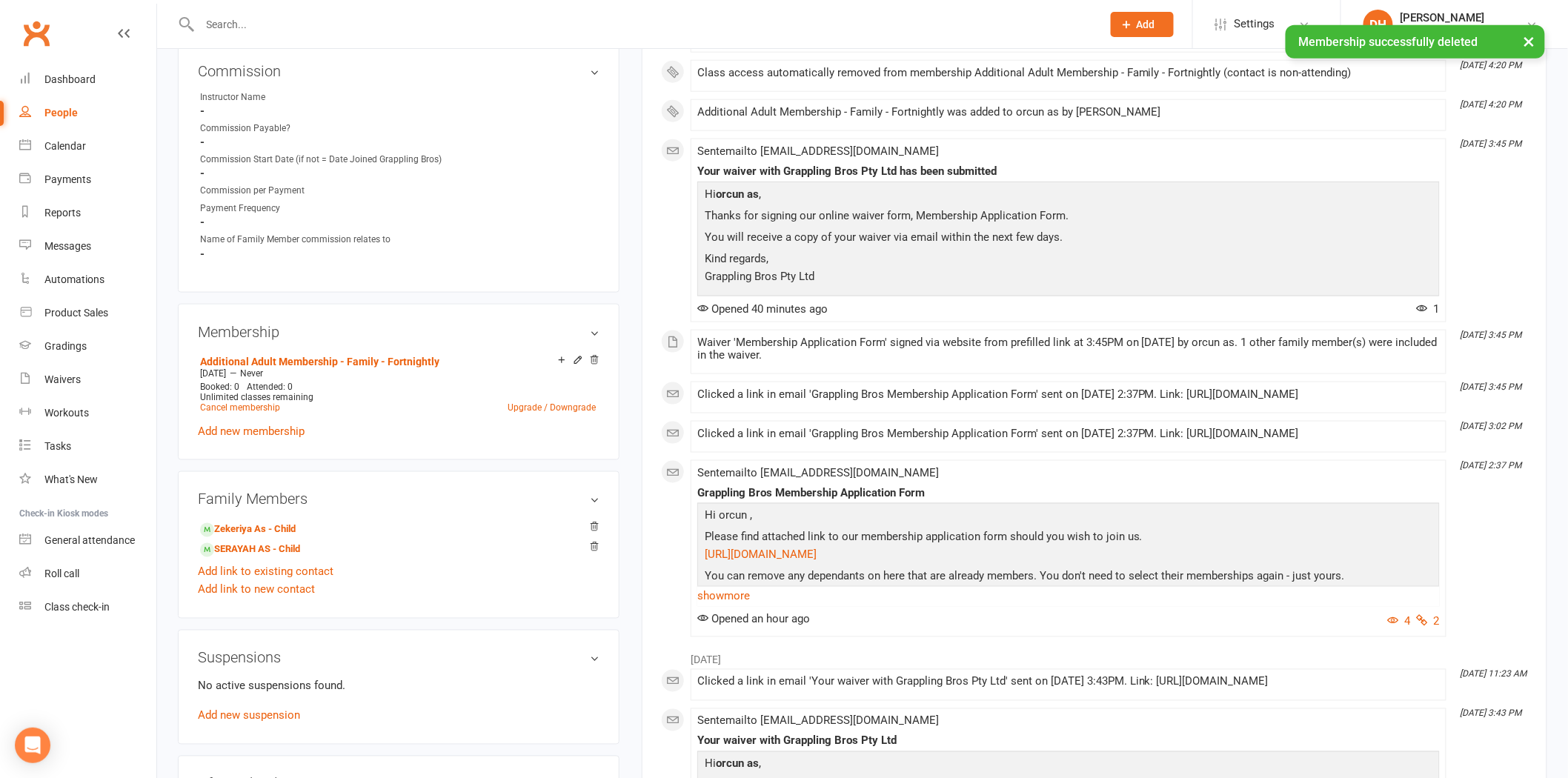
scroll to position [0, 0]
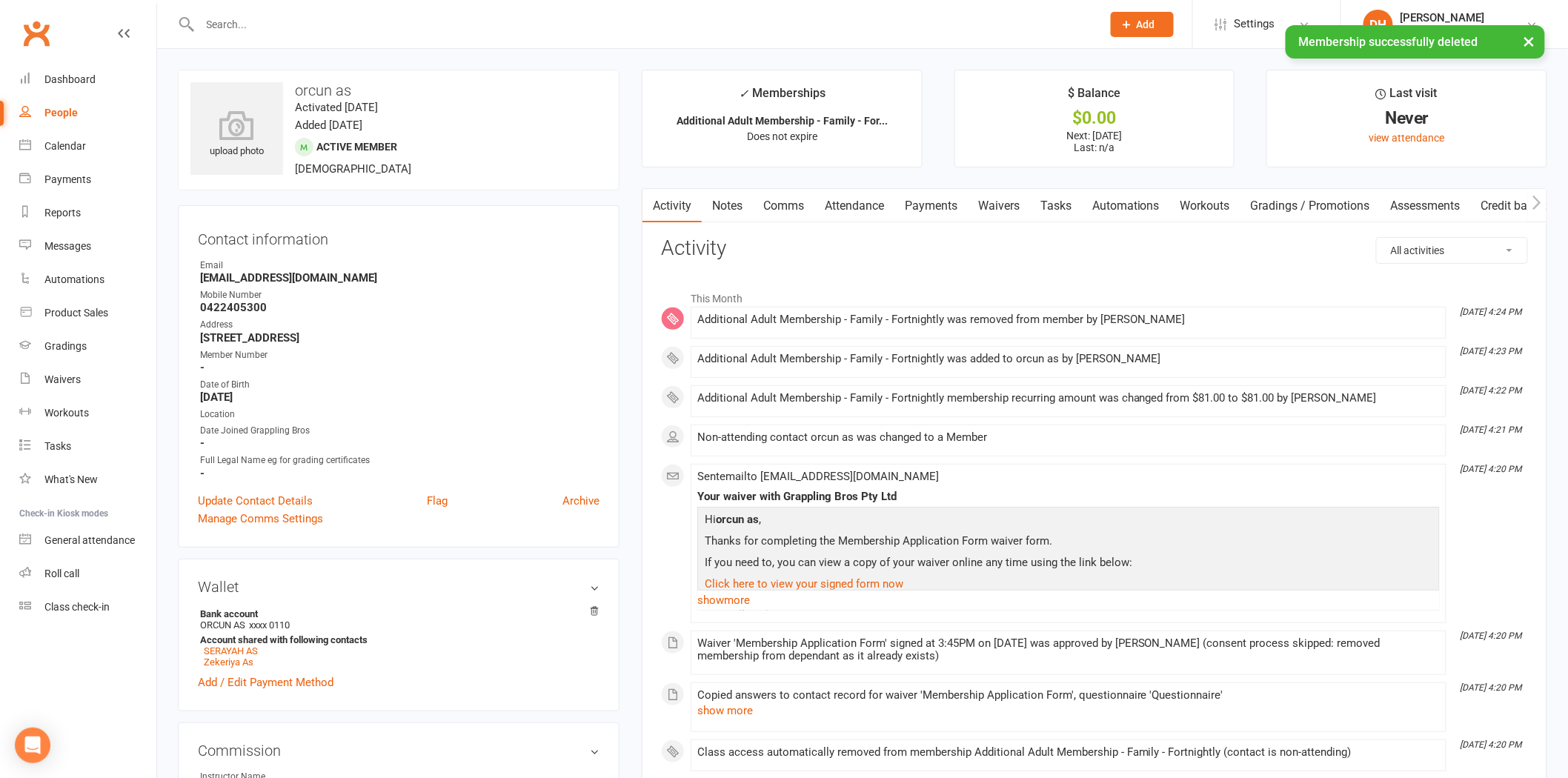
click at [976, 196] on link "Waivers" at bounding box center [999, 206] width 62 height 34
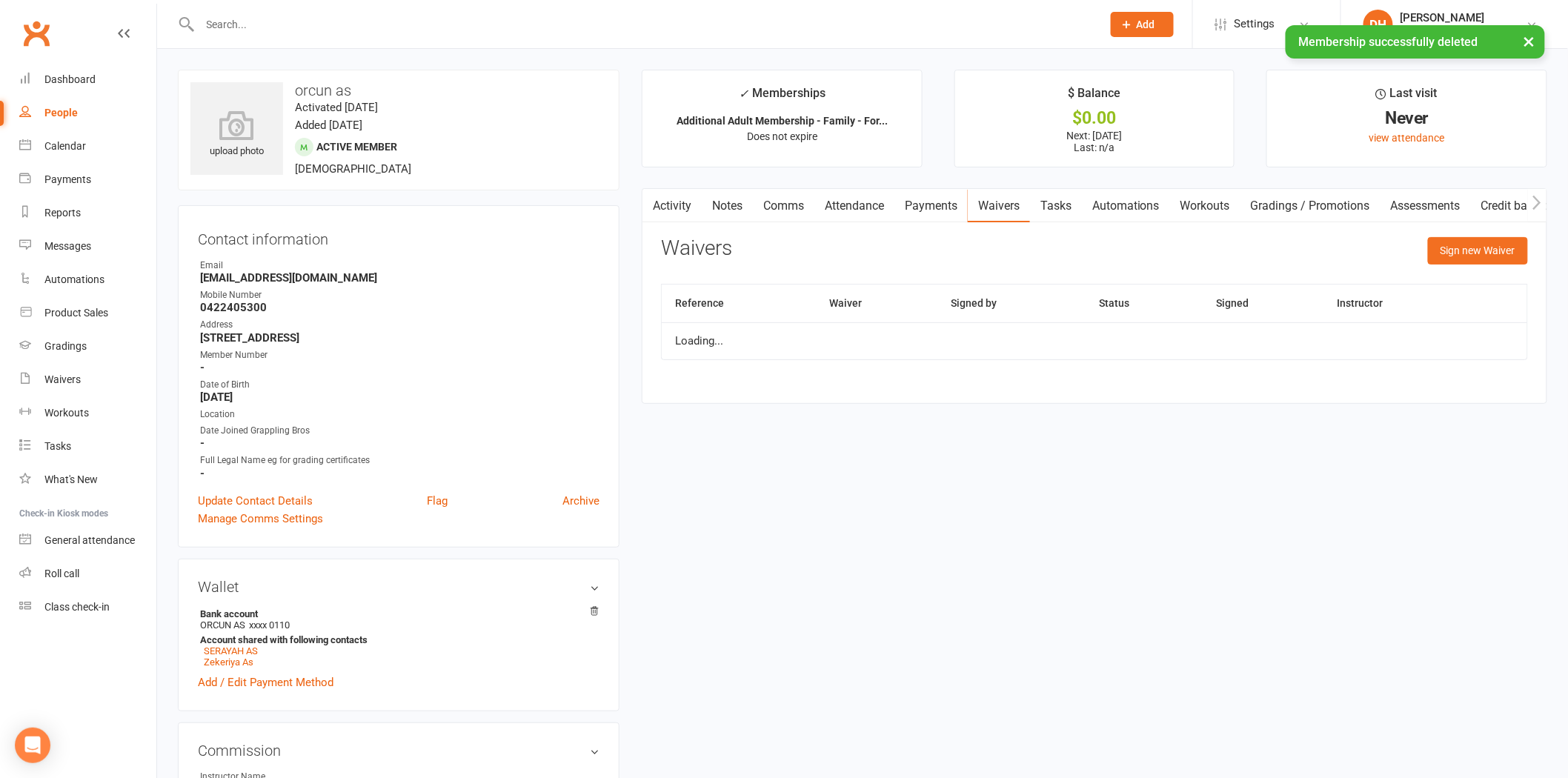
click at [950, 198] on link "Payments" at bounding box center [931, 206] width 73 height 34
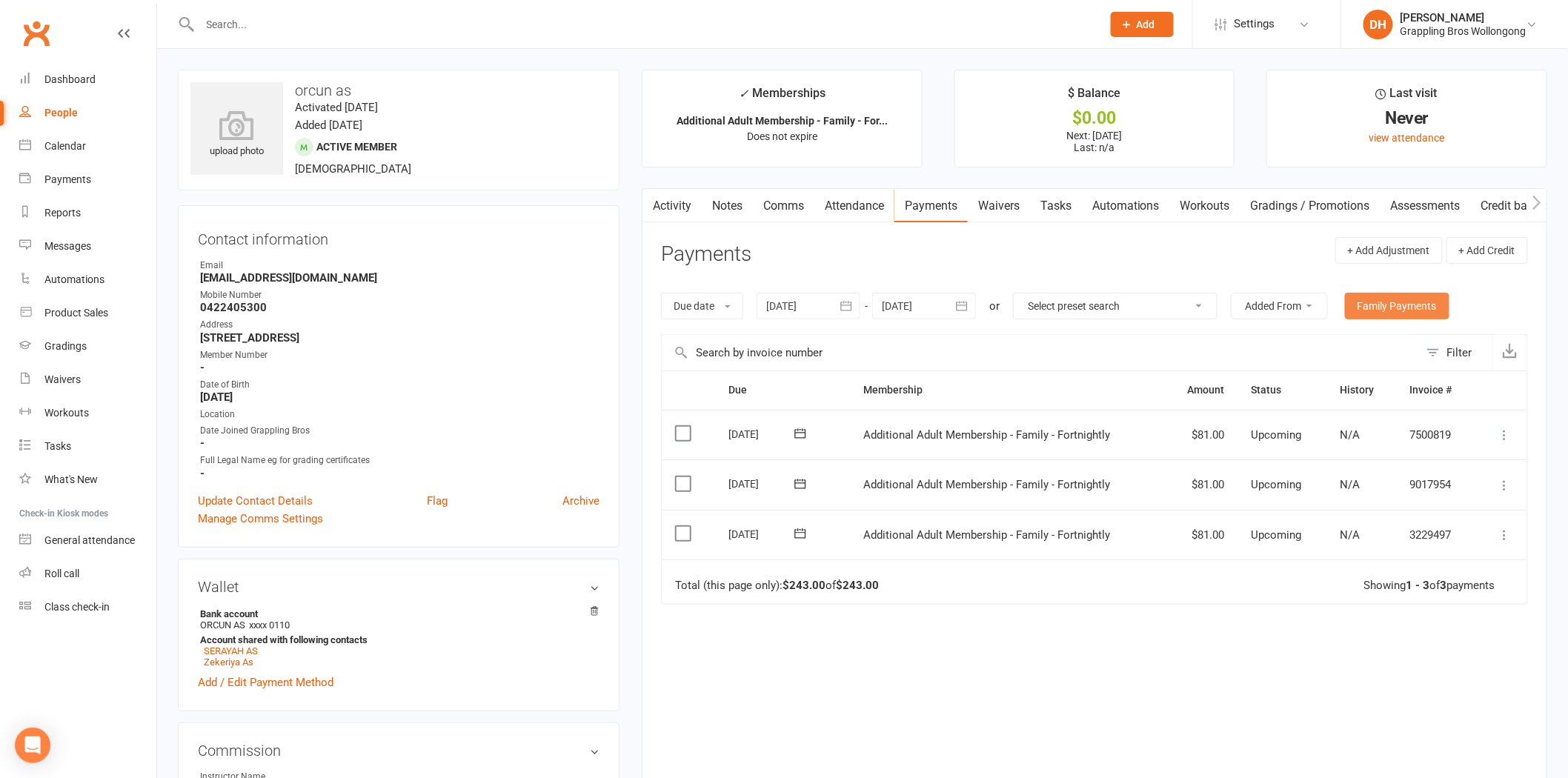
click at [1431, 314] on link "Family Payments" at bounding box center [1397, 305] width 105 height 27
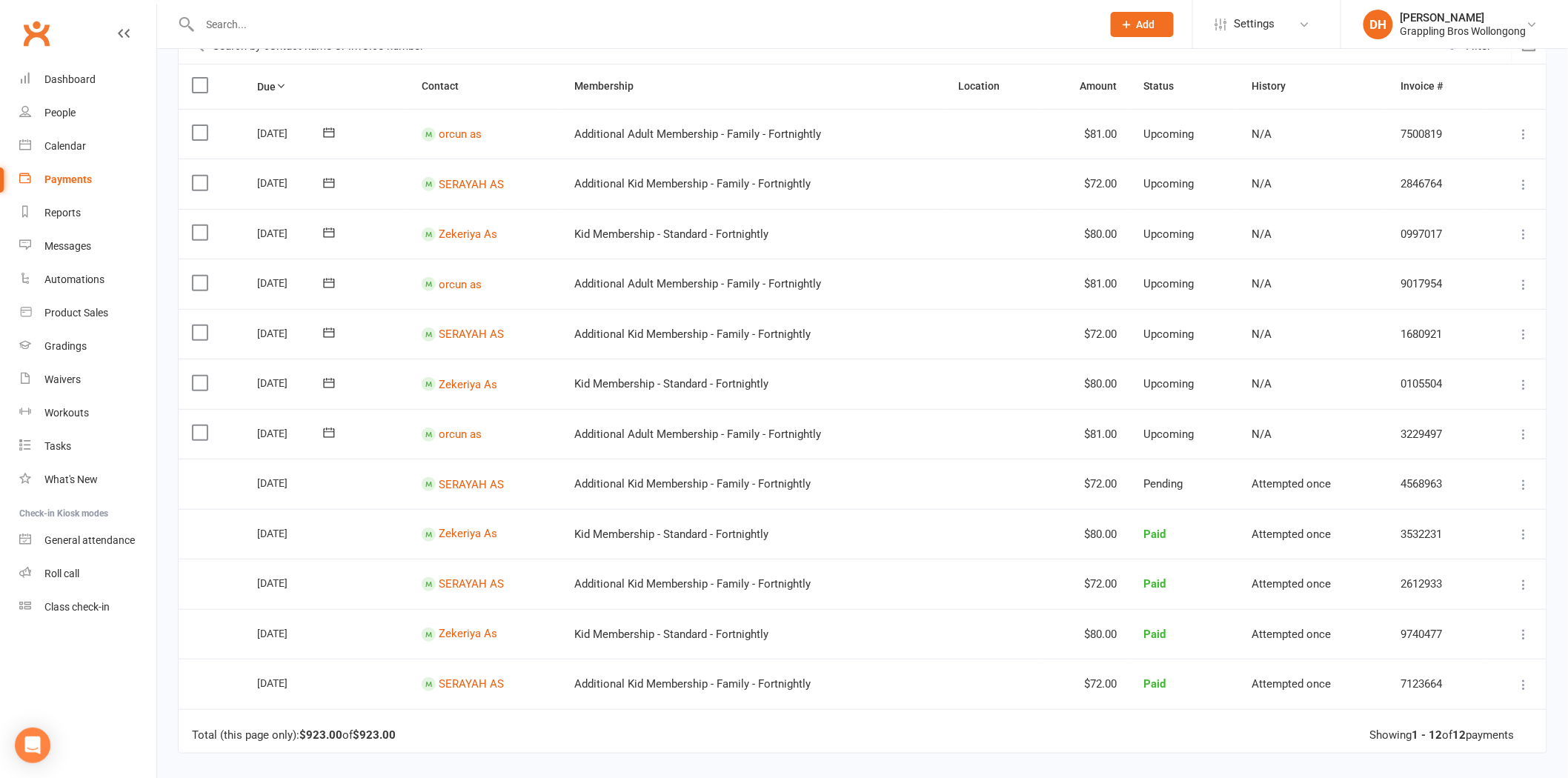
scroll to position [131, 0]
click at [105, 92] on link "Dashboard" at bounding box center [88, 80] width 137 height 33
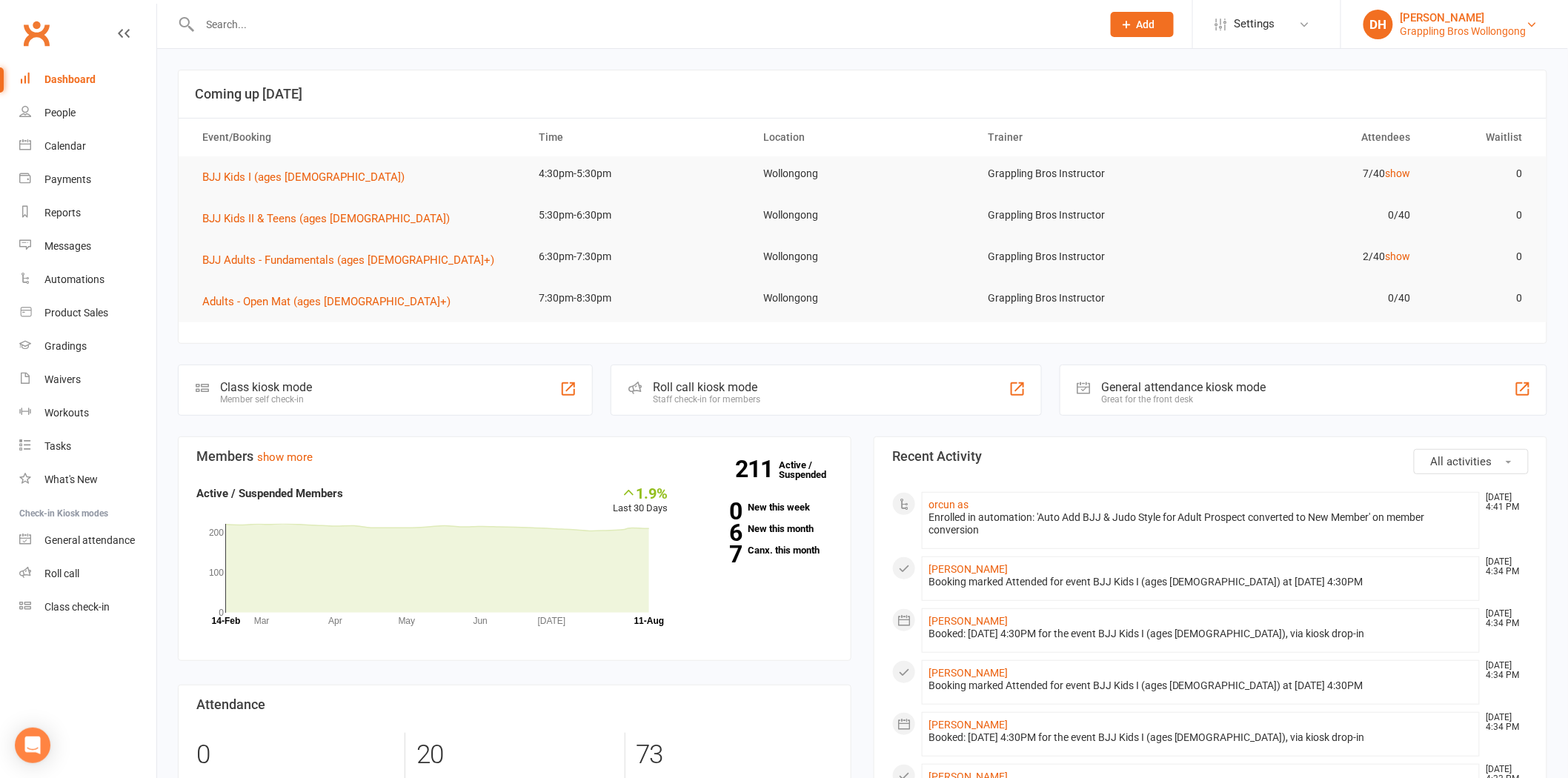
click at [1447, 16] on div "[PERSON_NAME]" at bounding box center [1464, 18] width 126 height 13
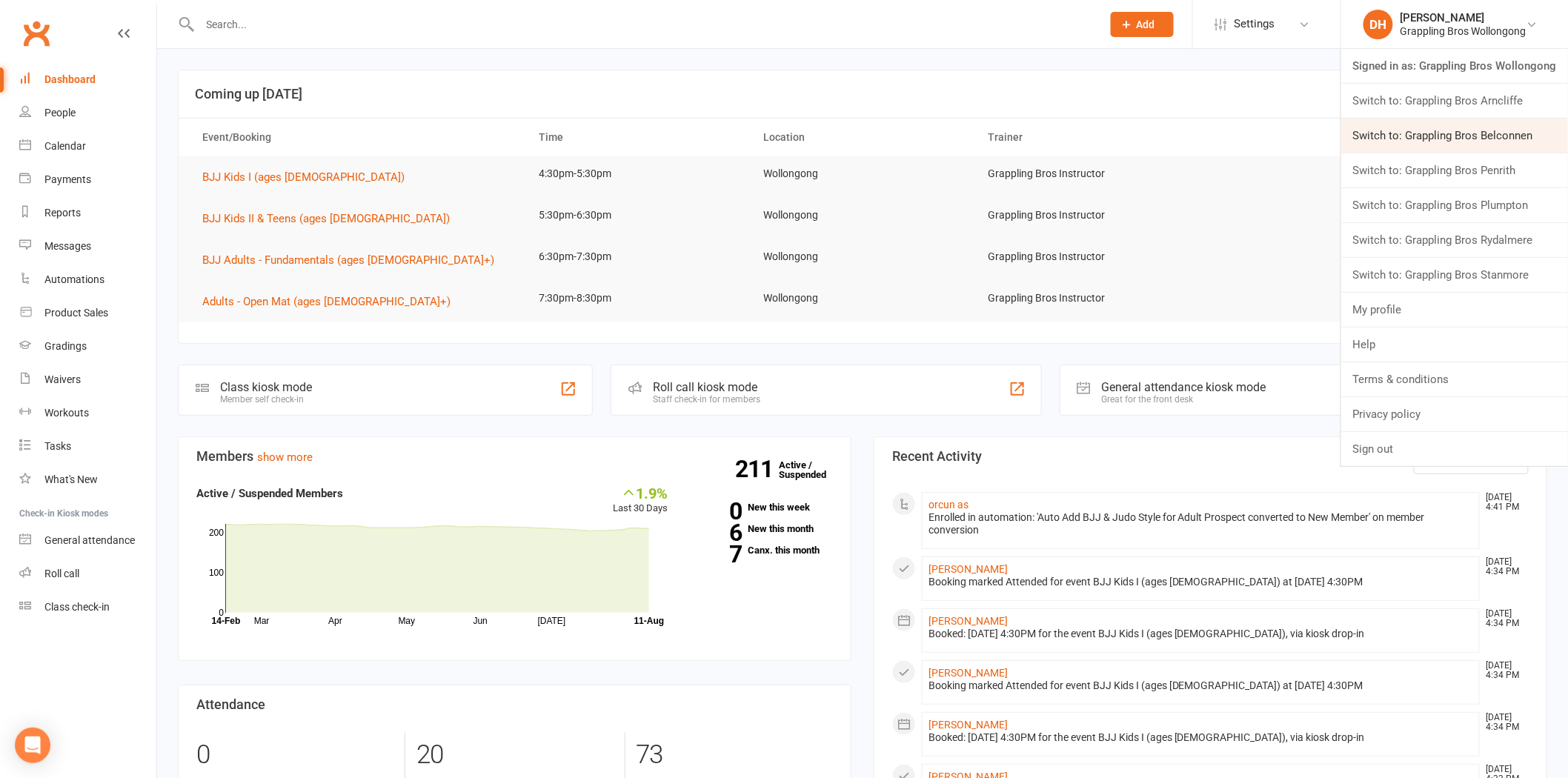
click at [1412, 145] on link "Switch to: Grappling Bros Belconnen" at bounding box center [1455, 136] width 227 height 34
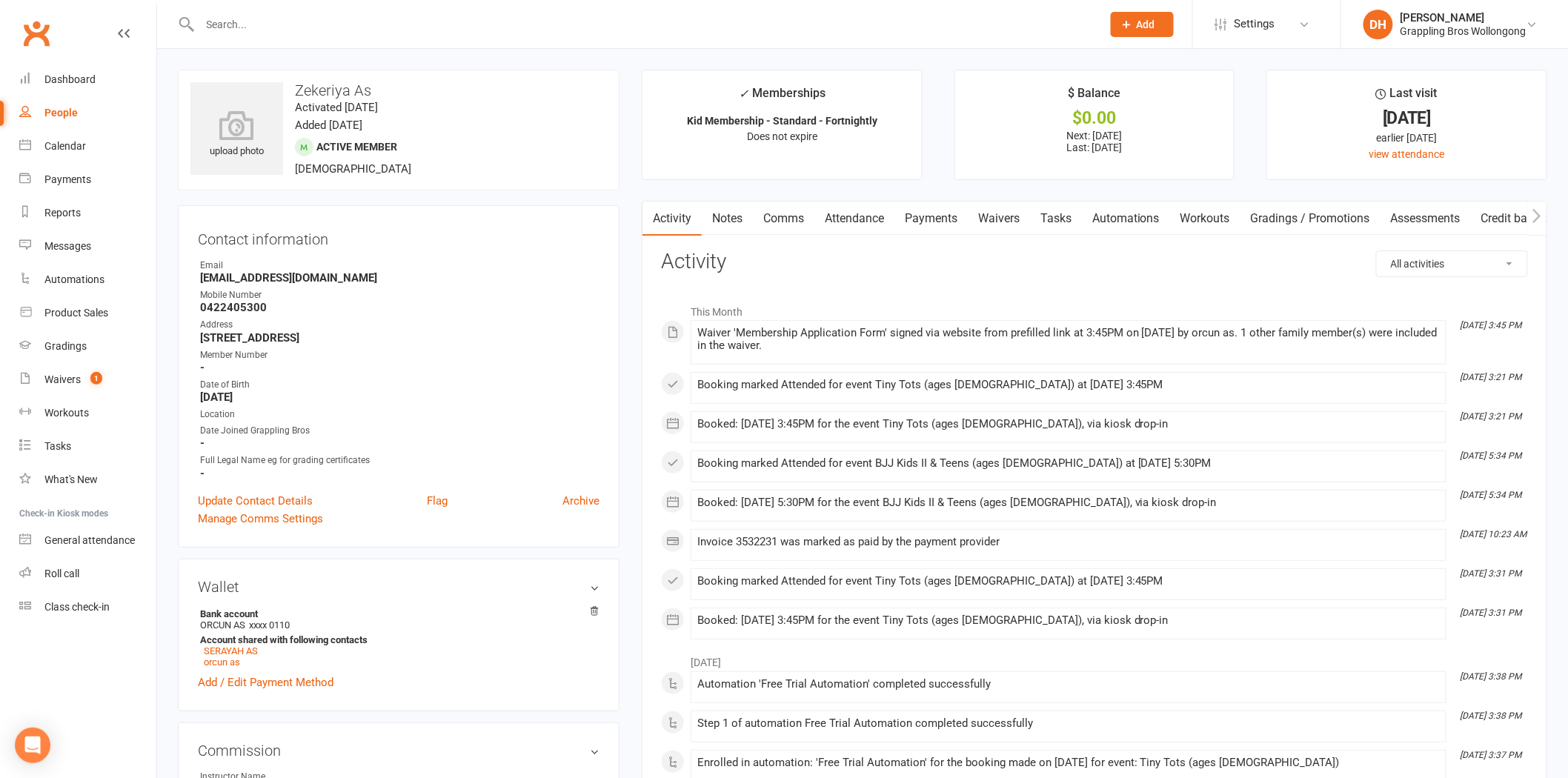
click at [927, 212] on link "Payments" at bounding box center [931, 218] width 73 height 34
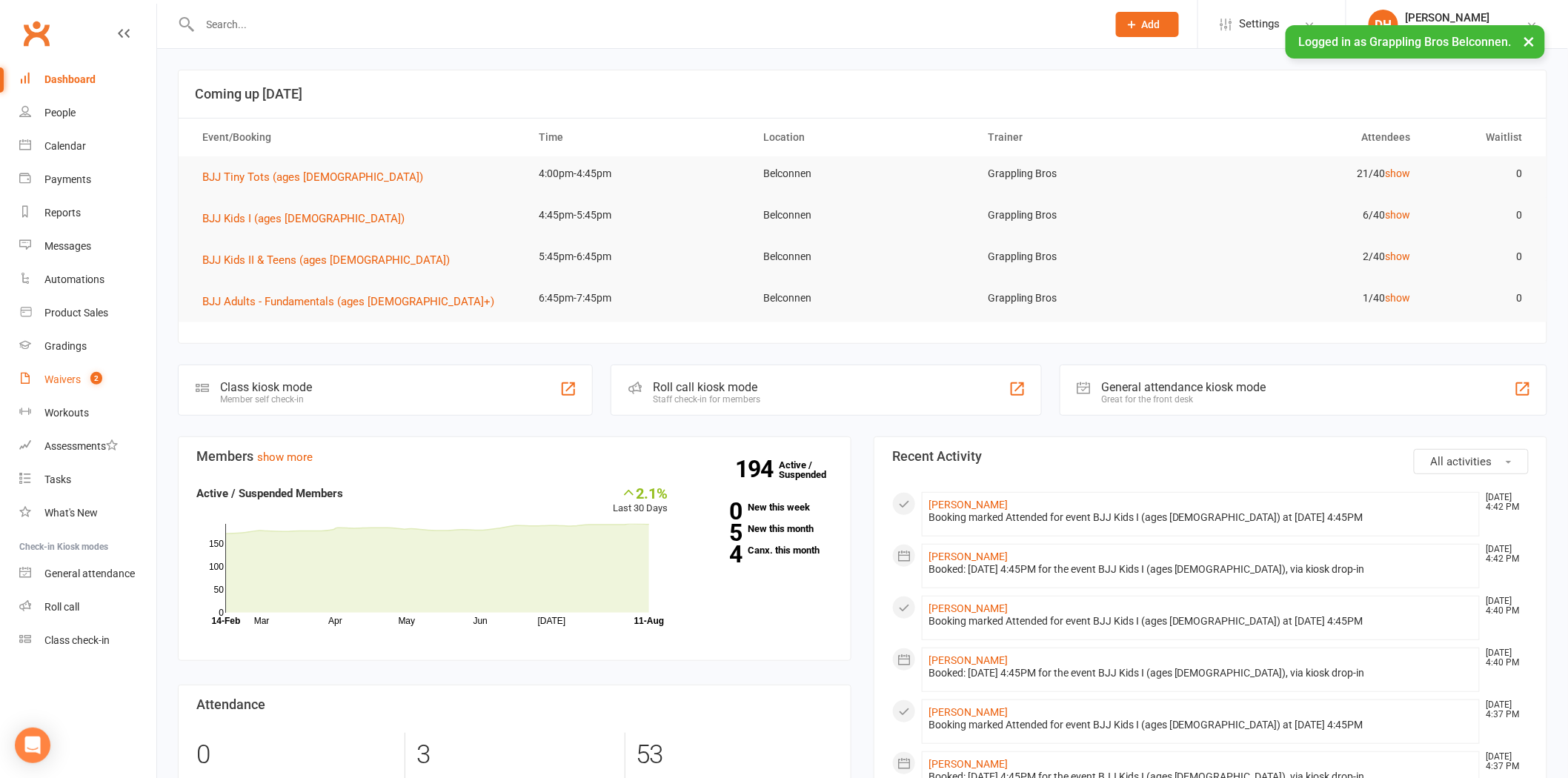
click at [79, 369] on link "Waivers 2" at bounding box center [88, 380] width 137 height 33
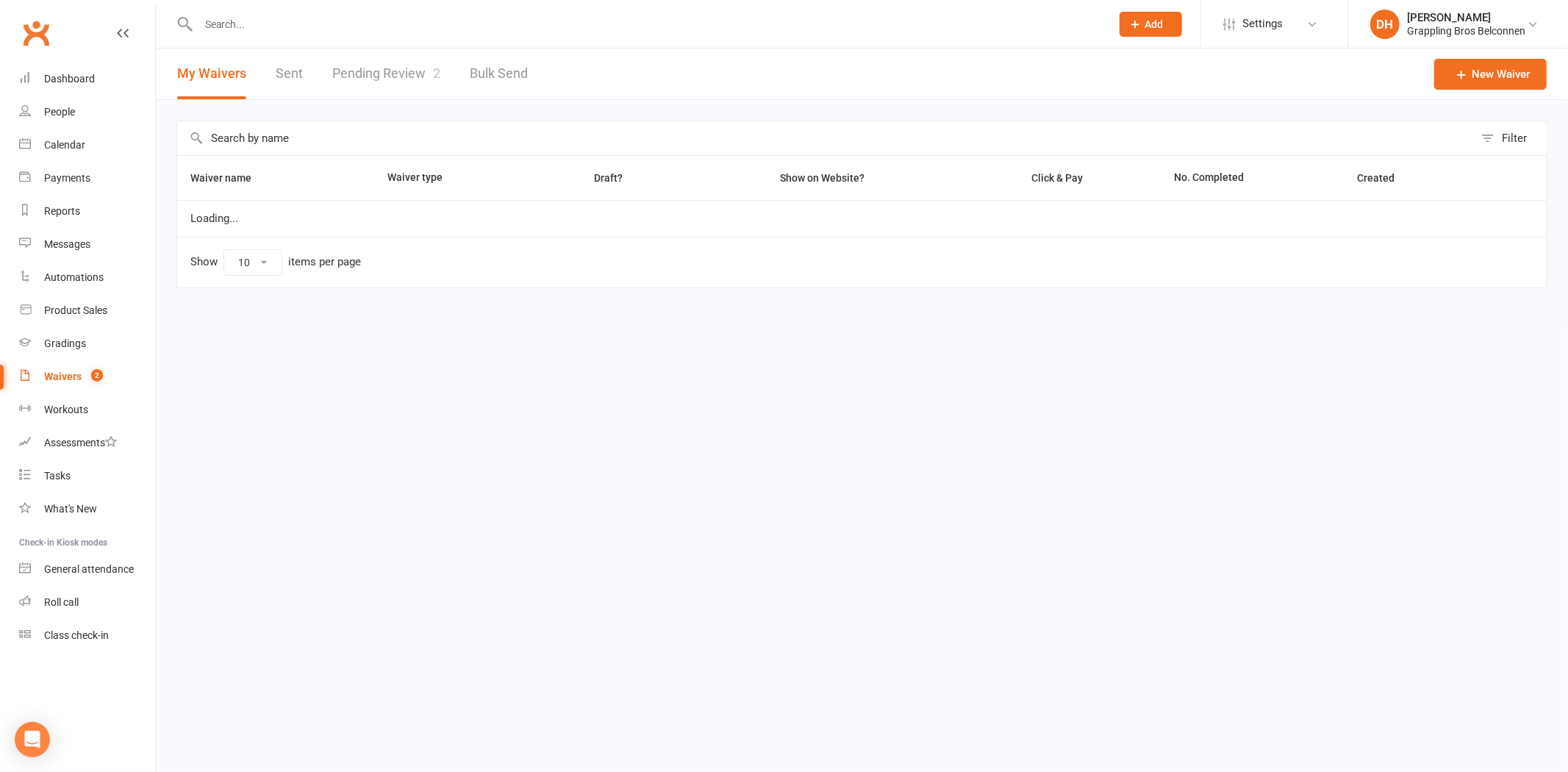
click at [381, 49] on link "Pending Review 2" at bounding box center [386, 74] width 108 height 51
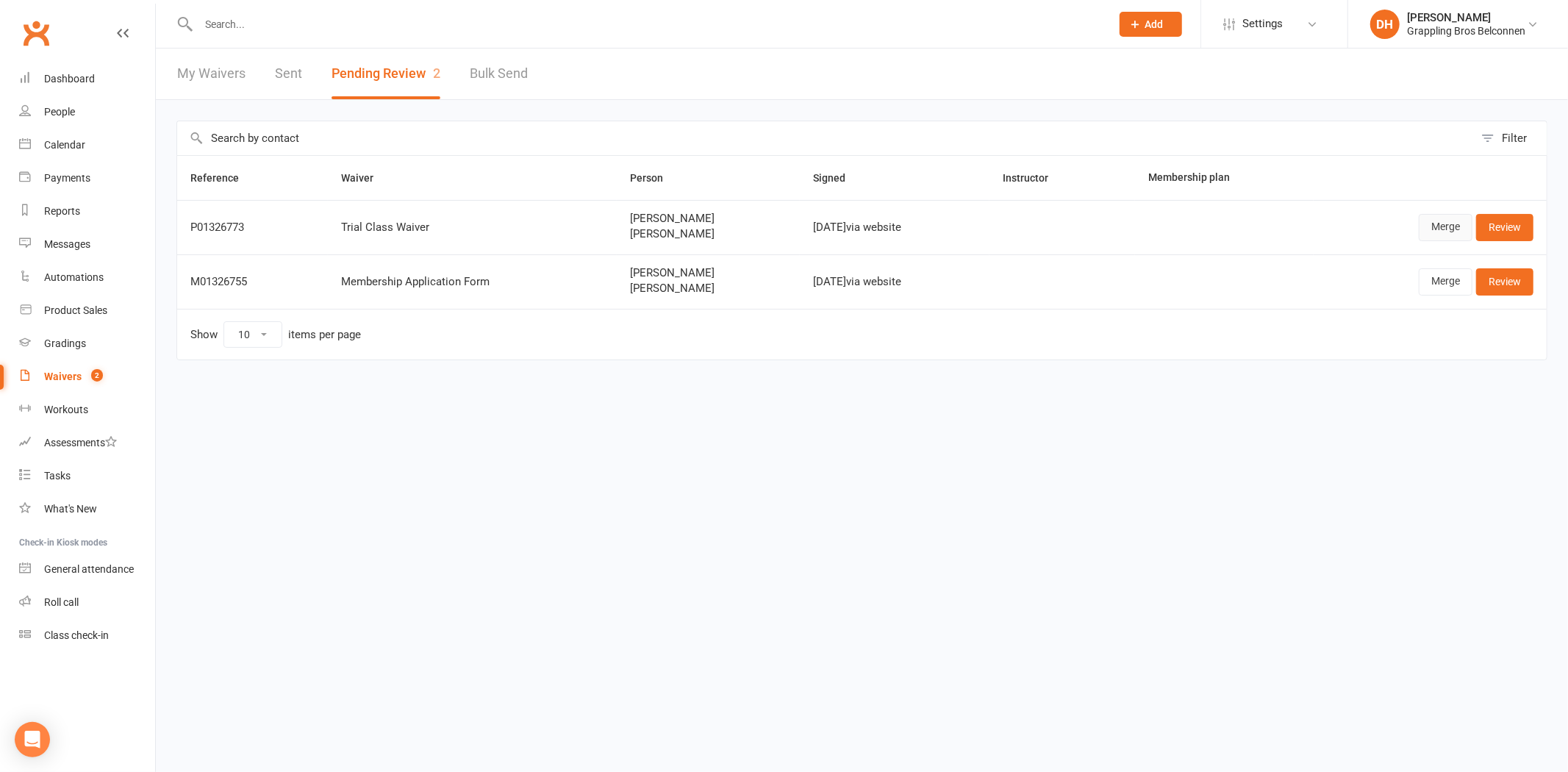
click at [1432, 228] on link "Merge" at bounding box center [1446, 227] width 53 height 27
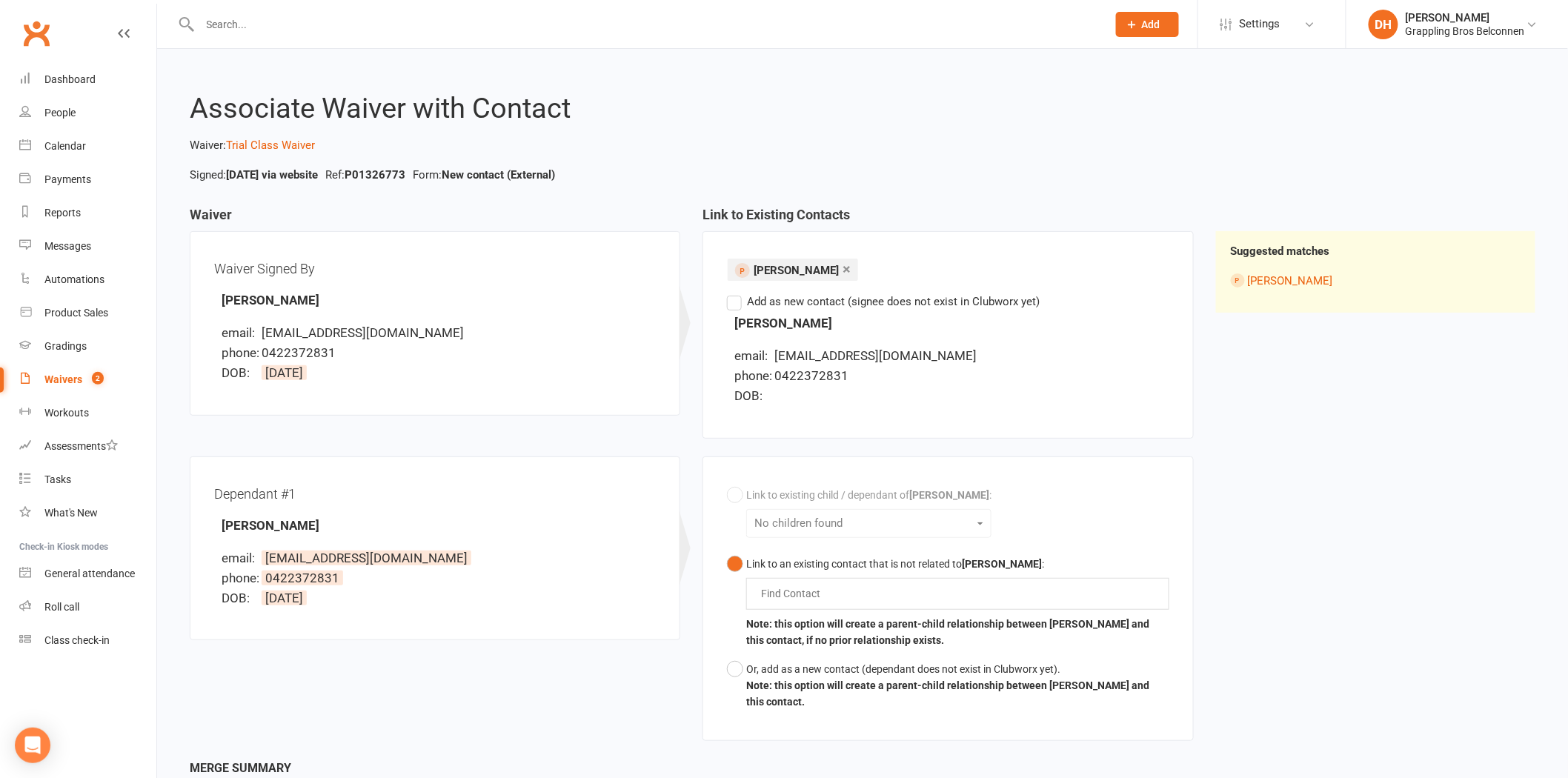
click at [843, 264] on link "×" at bounding box center [847, 269] width 8 height 24
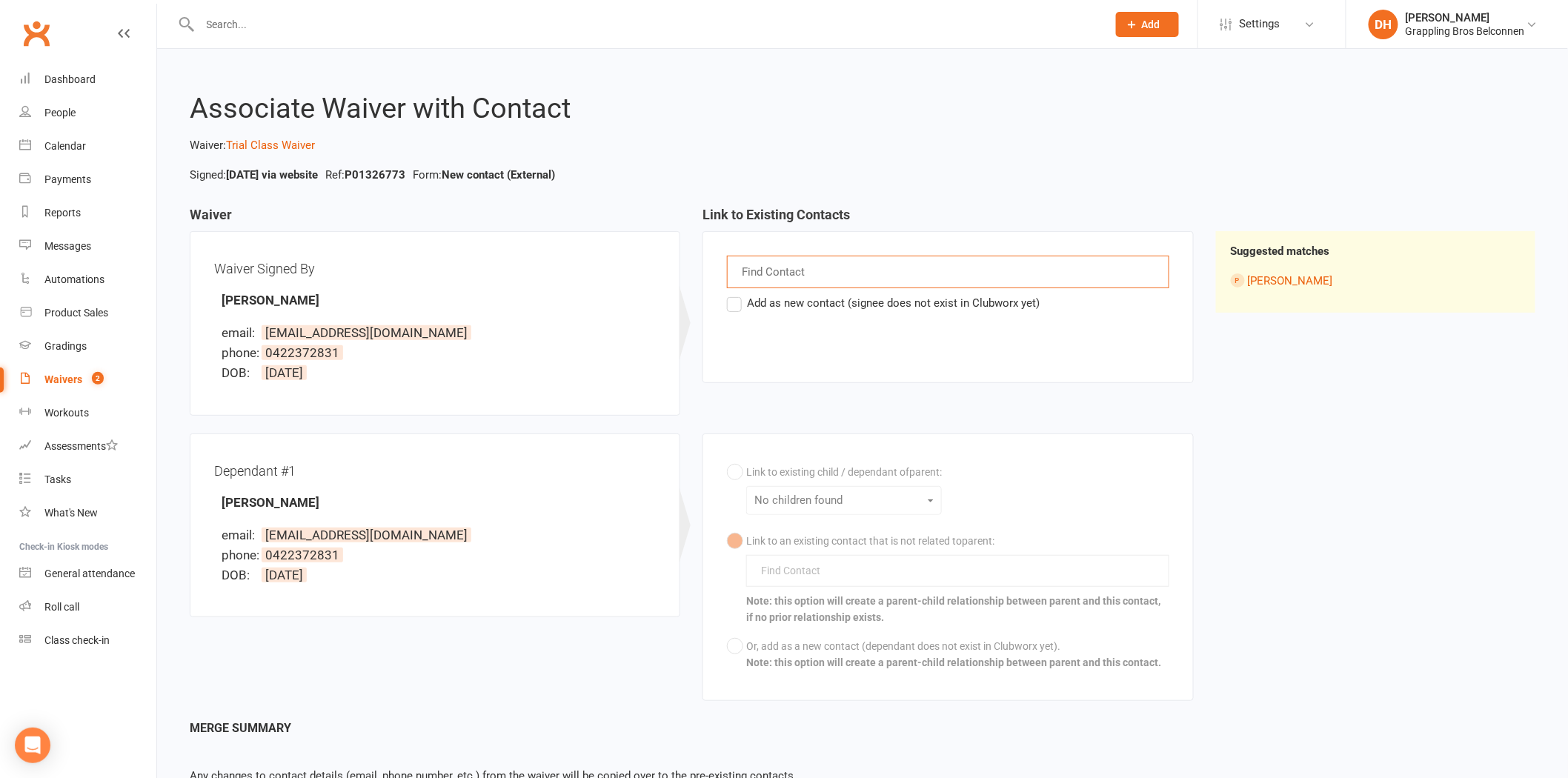
click at [824, 274] on div "Find Contact" at bounding box center [948, 271] width 442 height 32
type input "botha"
click at [843, 385] on div "Link to Existing Contacts botha botha Add as new contact (signee does not exist…" at bounding box center [948, 305] width 512 height 193
click at [804, 306] on label "Add as new contact (signee does not exist in Clubworx yet)" at bounding box center [883, 303] width 313 height 18
click at [736, 294] on input "Add as new contact (signee does not exist in Clubworx yet)" at bounding box center [732, 294] width 9 height 0
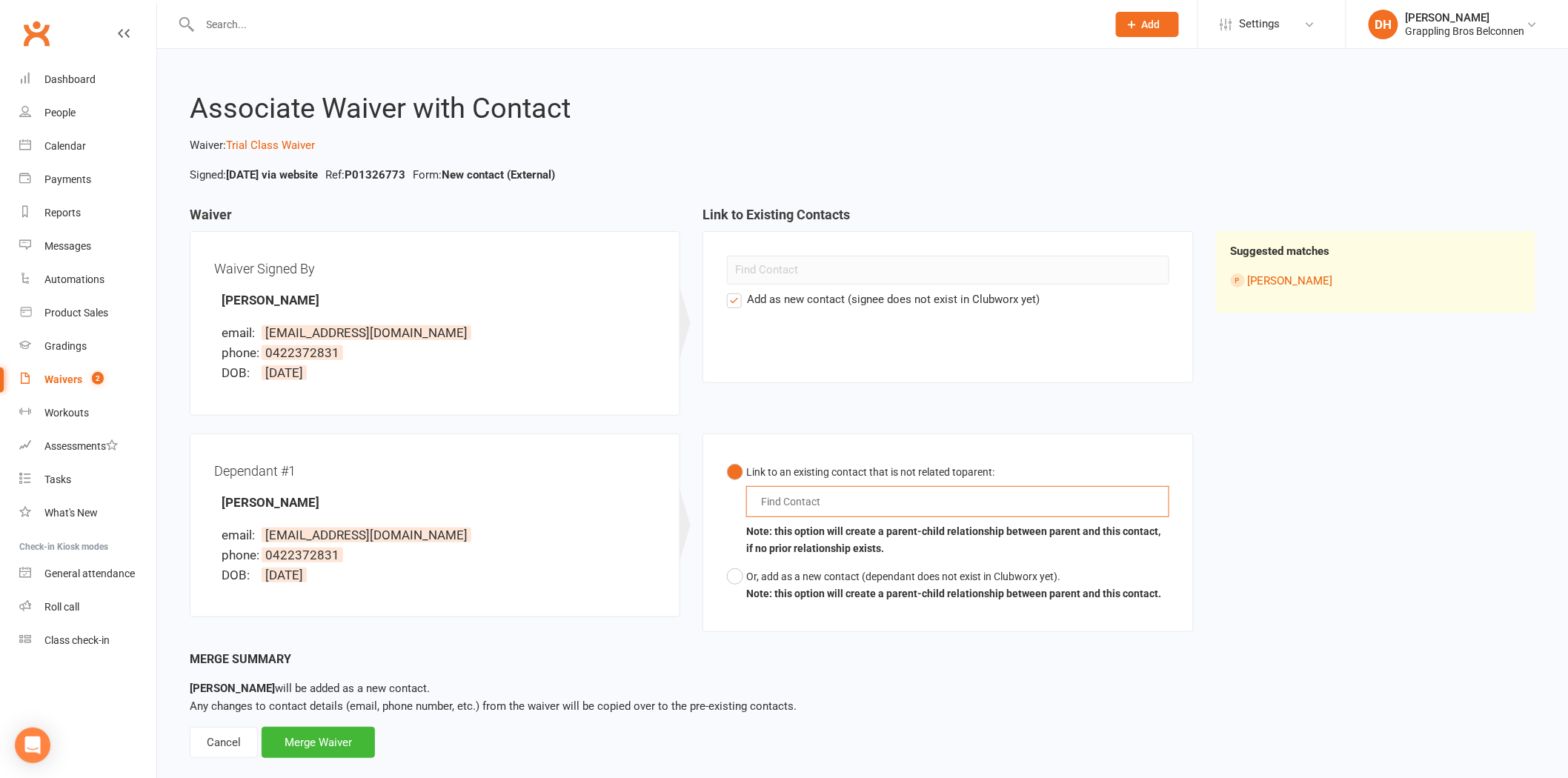
click at [791, 505] on input "text" at bounding box center [794, 501] width 69 height 18
type input "botha"
click at [803, 524] on span "Kayla Botha" at bounding box center [810, 530] width 64 height 15
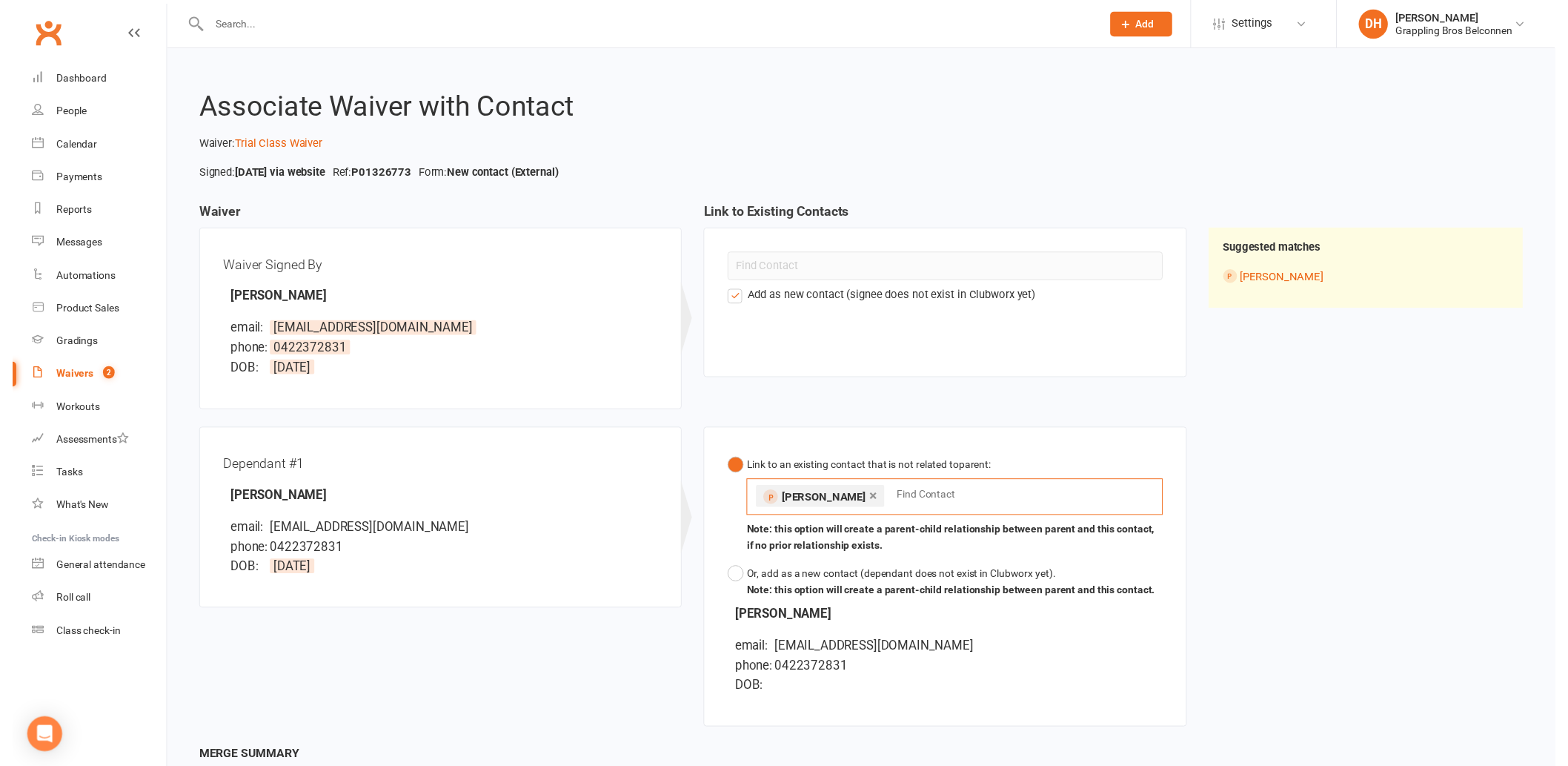
scroll to position [149, 0]
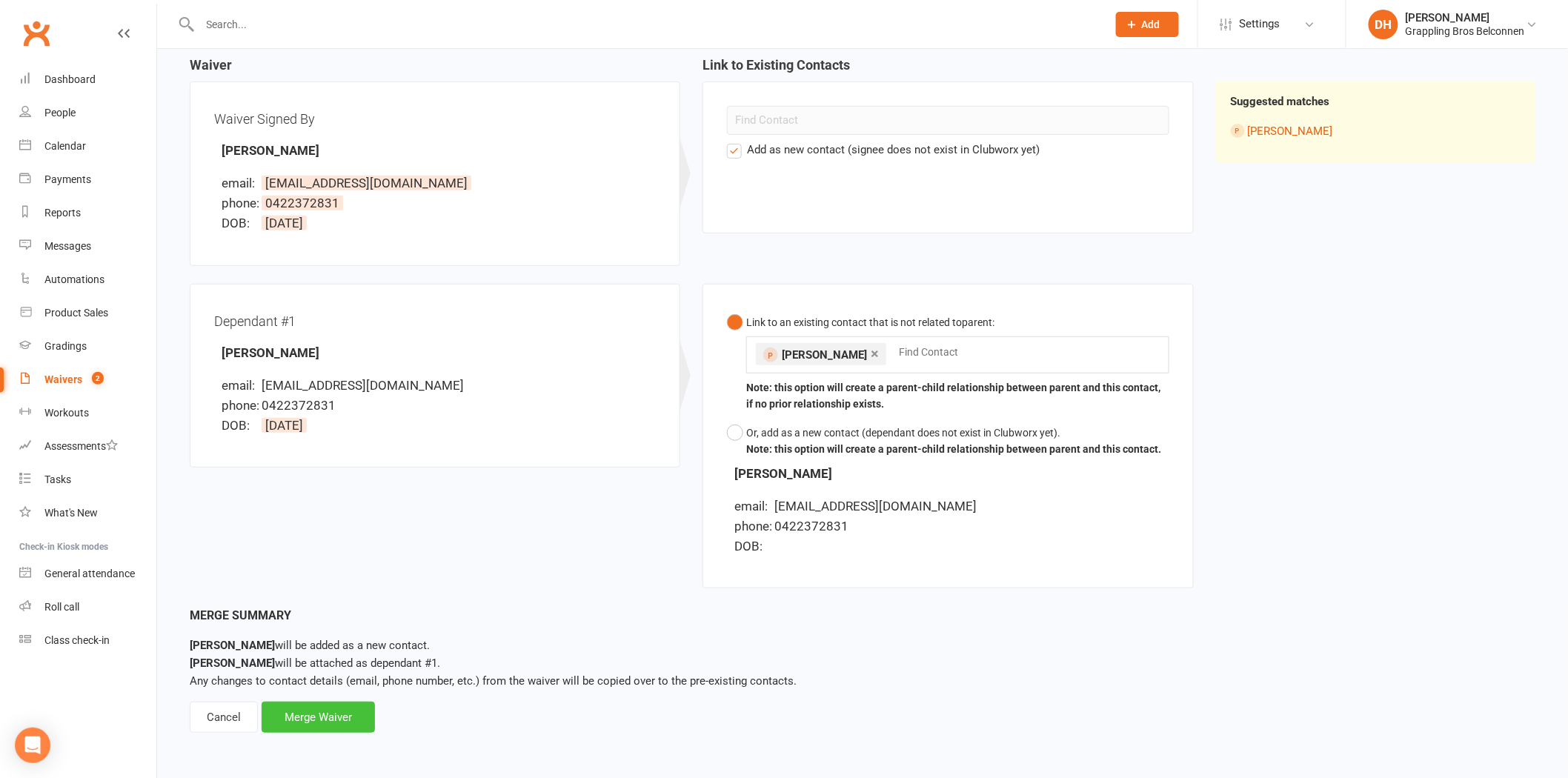
click at [349, 708] on div "Merge Waiver" at bounding box center [318, 718] width 113 height 32
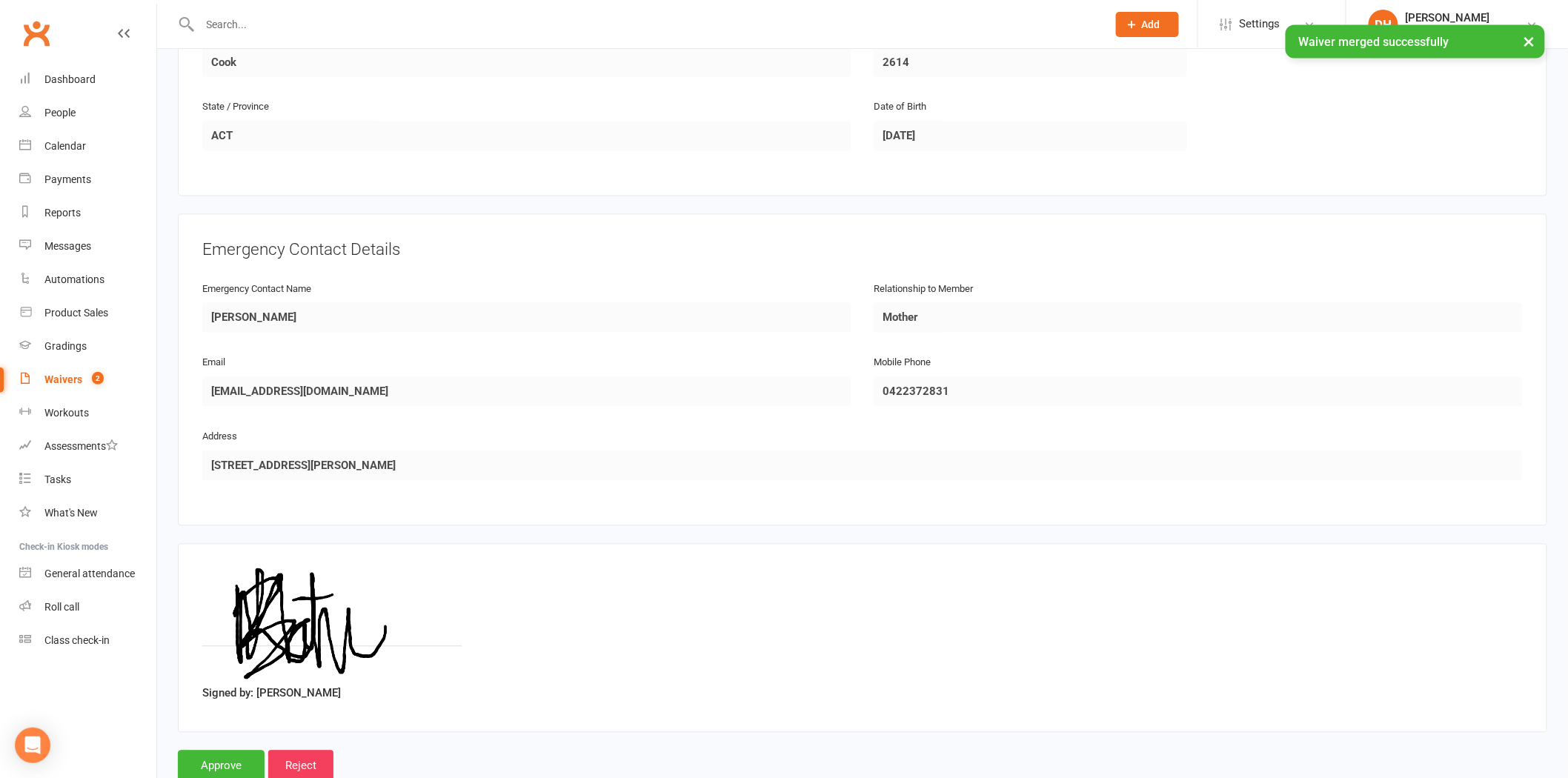
scroll to position [1115, 0]
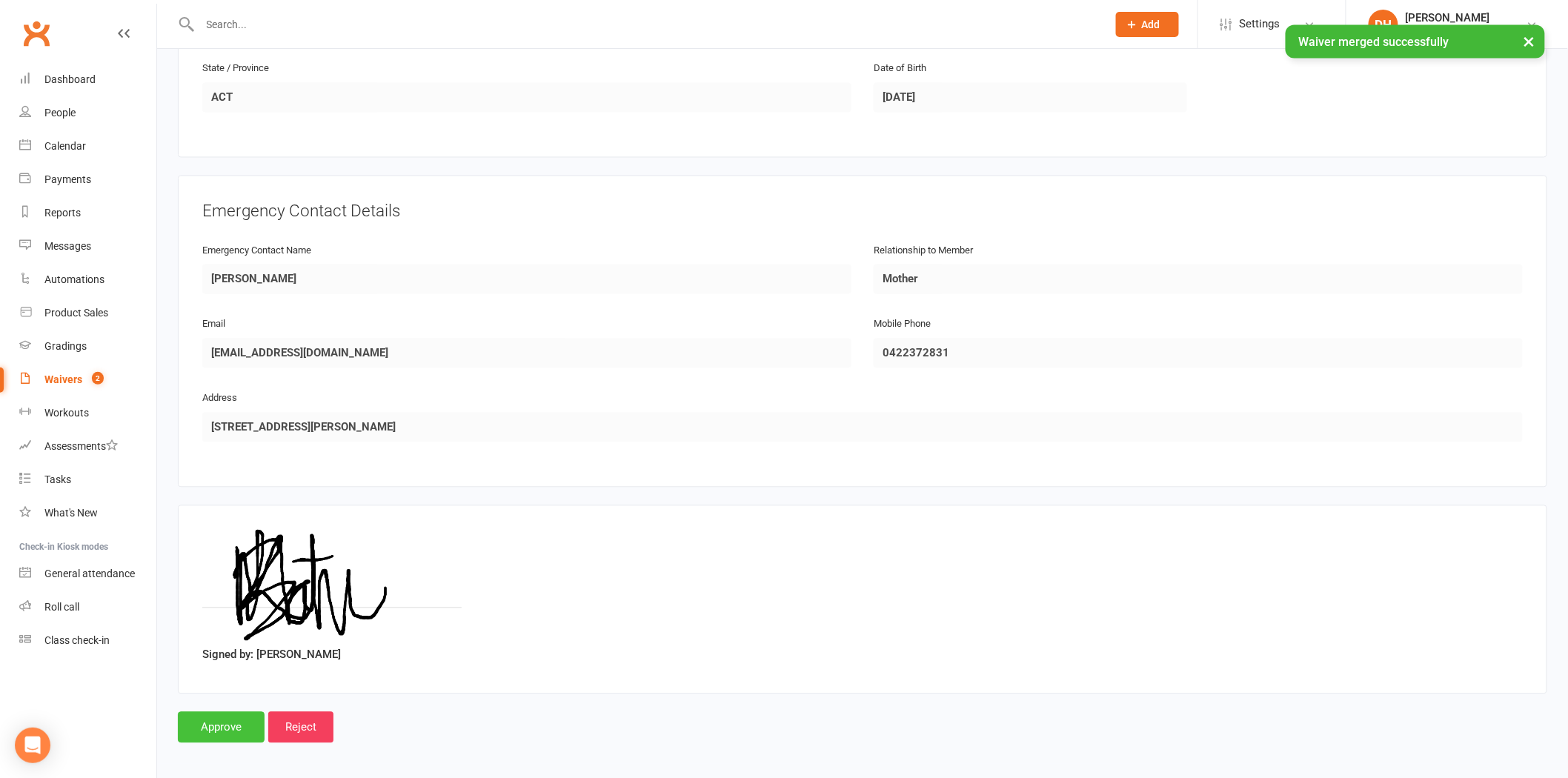
click at [227, 712] on input "Approve" at bounding box center [221, 728] width 86 height 32
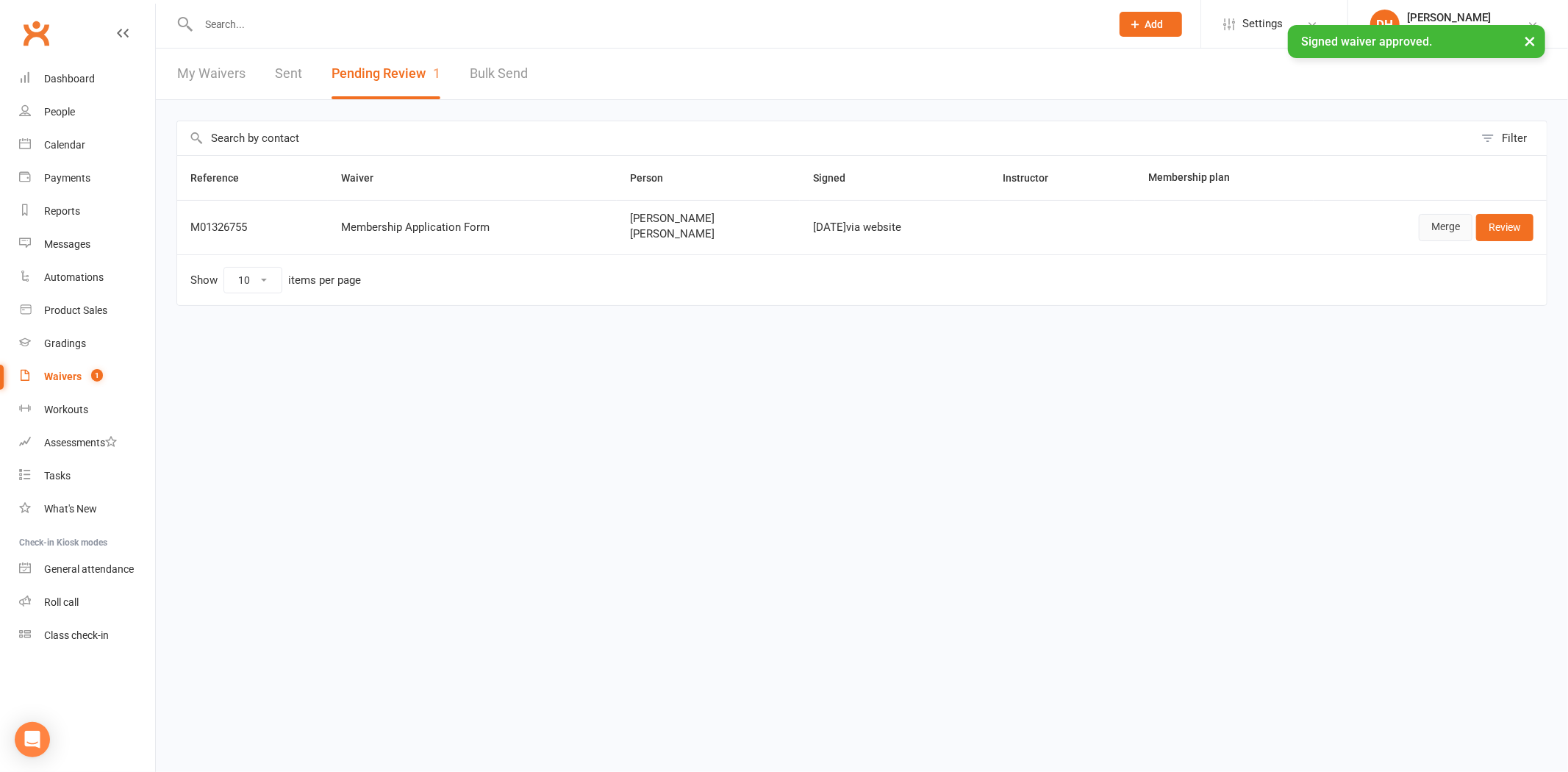
click at [1437, 224] on link "Merge" at bounding box center [1446, 227] width 53 height 27
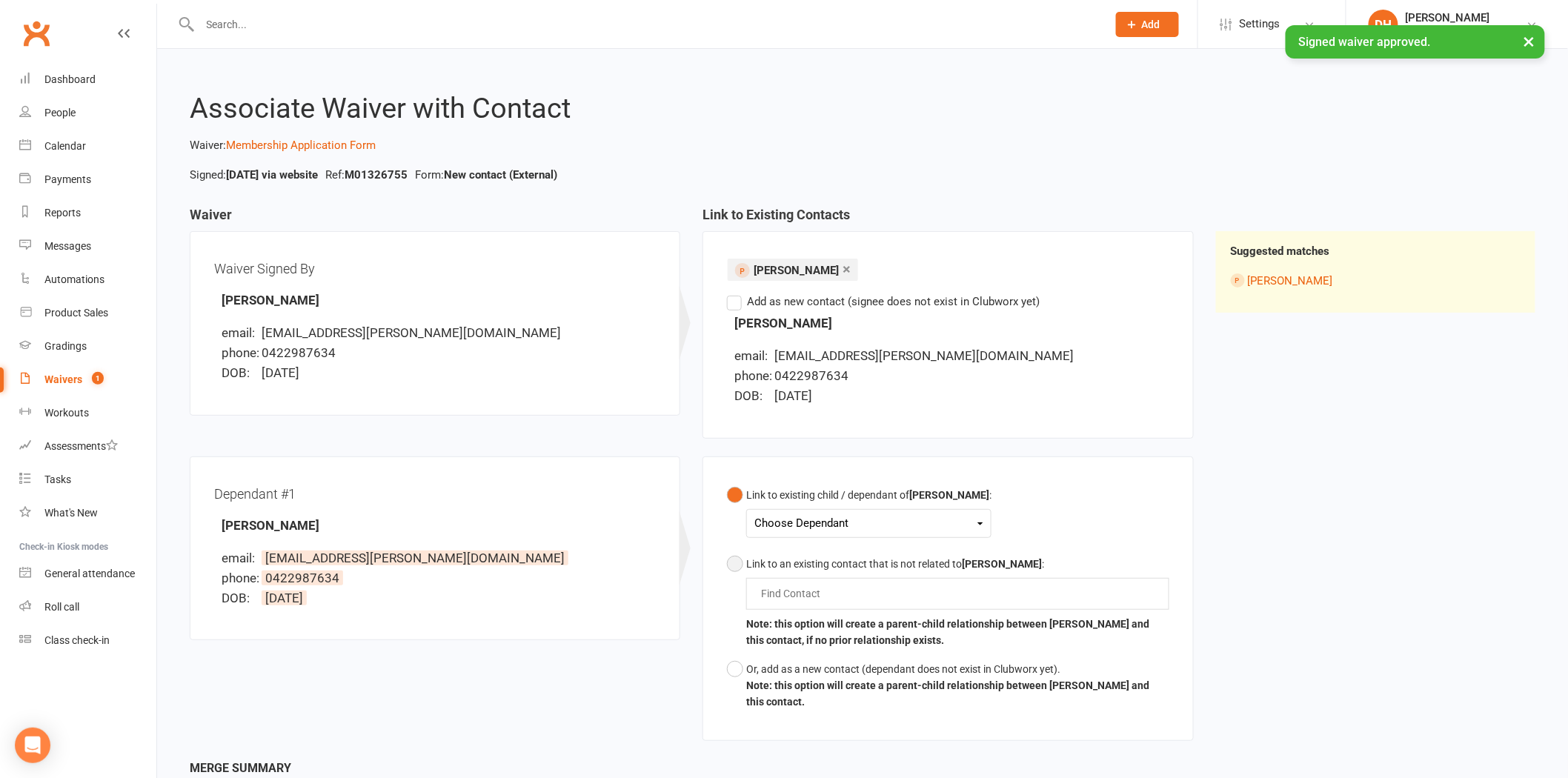
click at [823, 593] on input "text" at bounding box center [794, 593] width 69 height 18
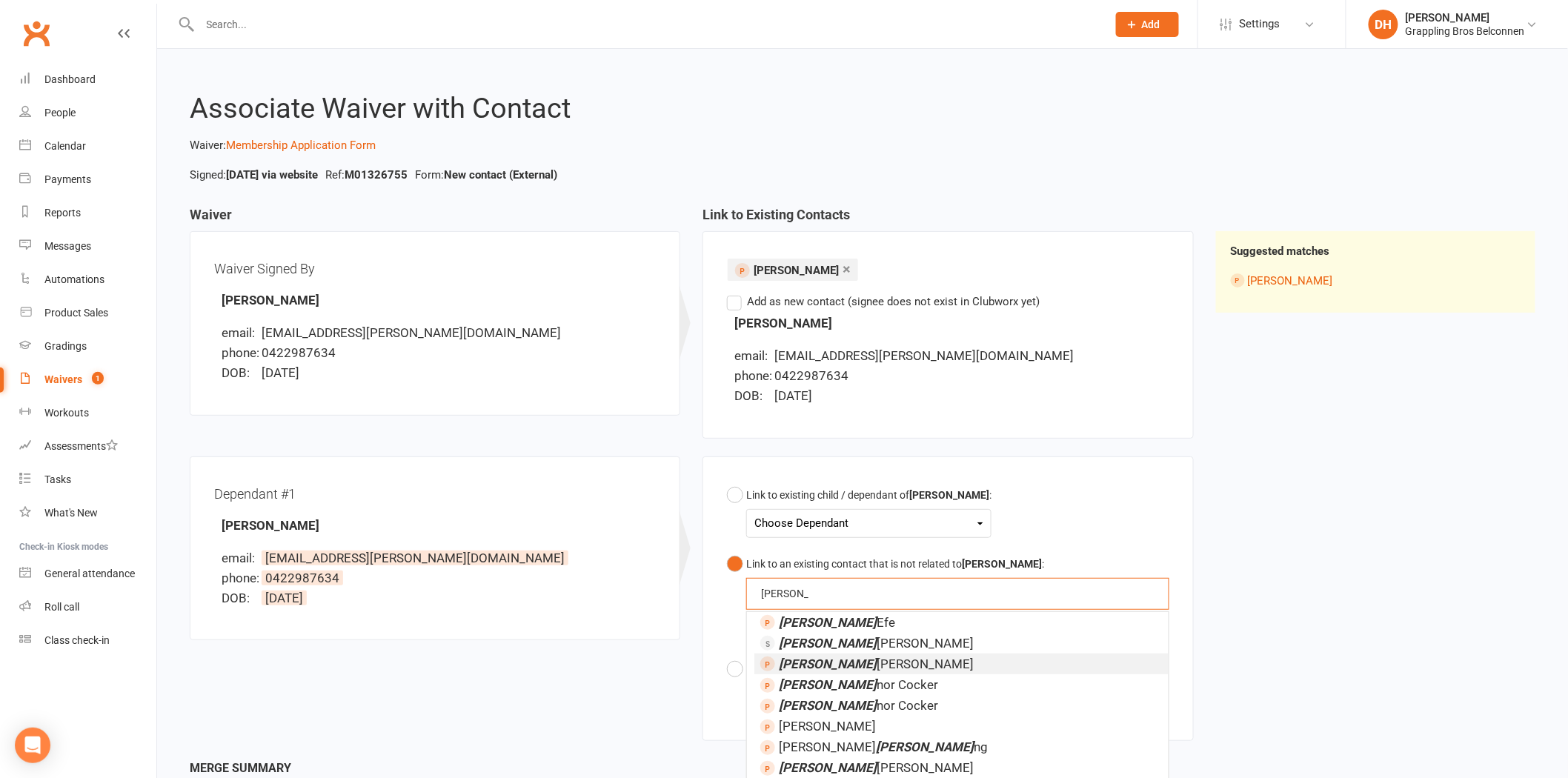
type input "leo"
click at [816, 655] on ti-autocomplete-match "Leo Chen" at bounding box center [867, 663] width 214 height 15
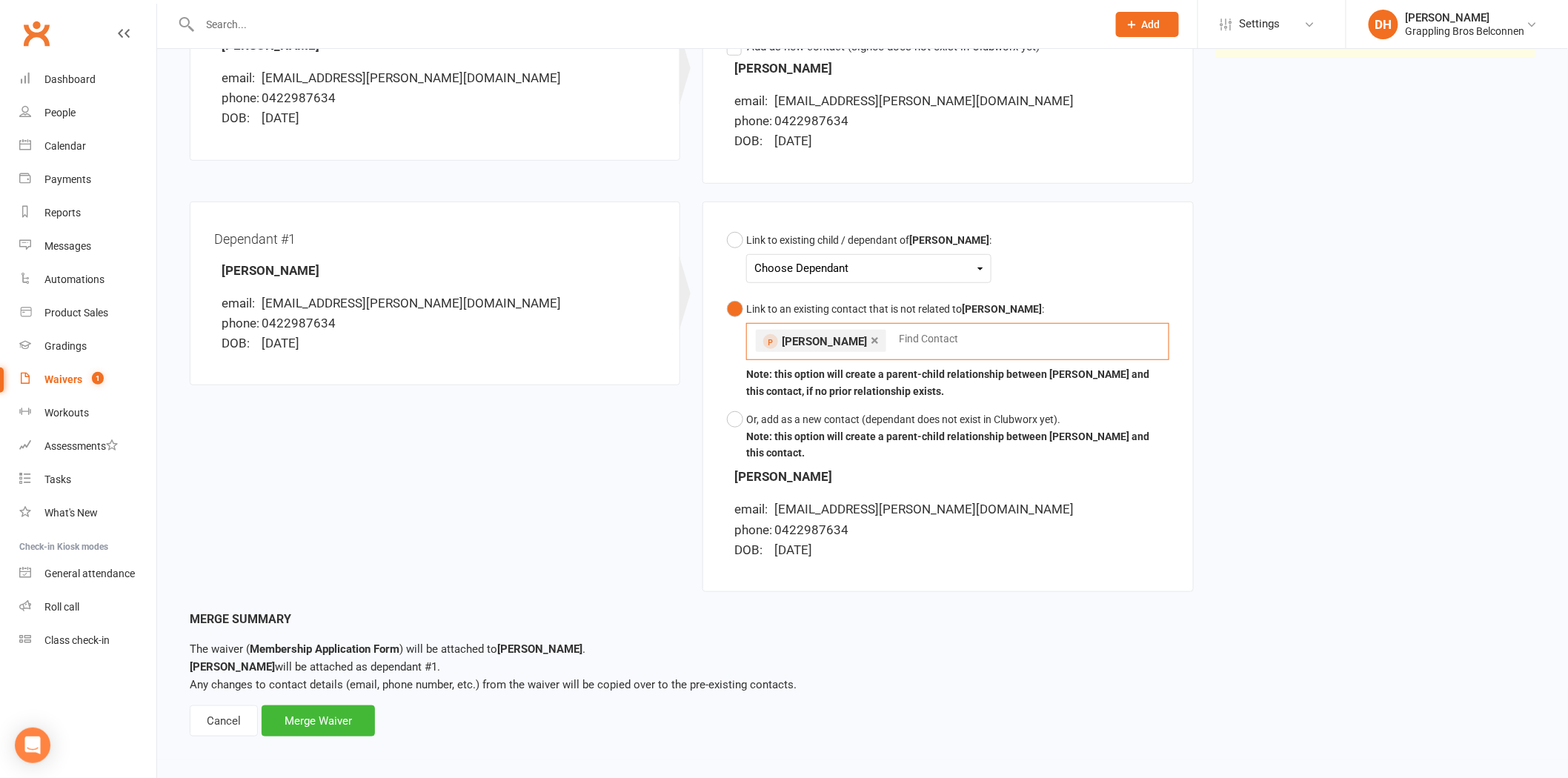
scroll to position [258, 0]
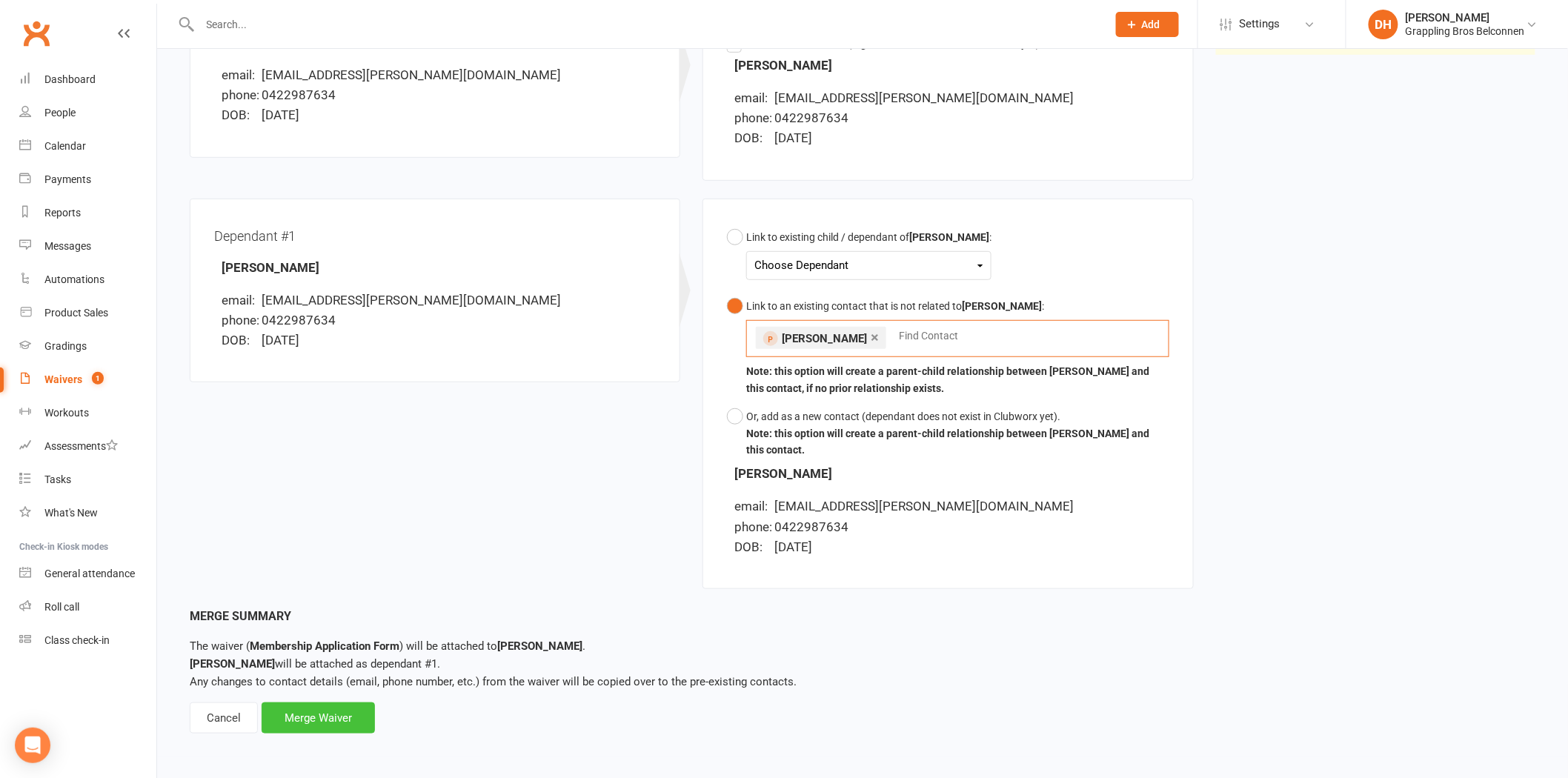
click at [356, 715] on div "Merge Waiver" at bounding box center [318, 719] width 113 height 32
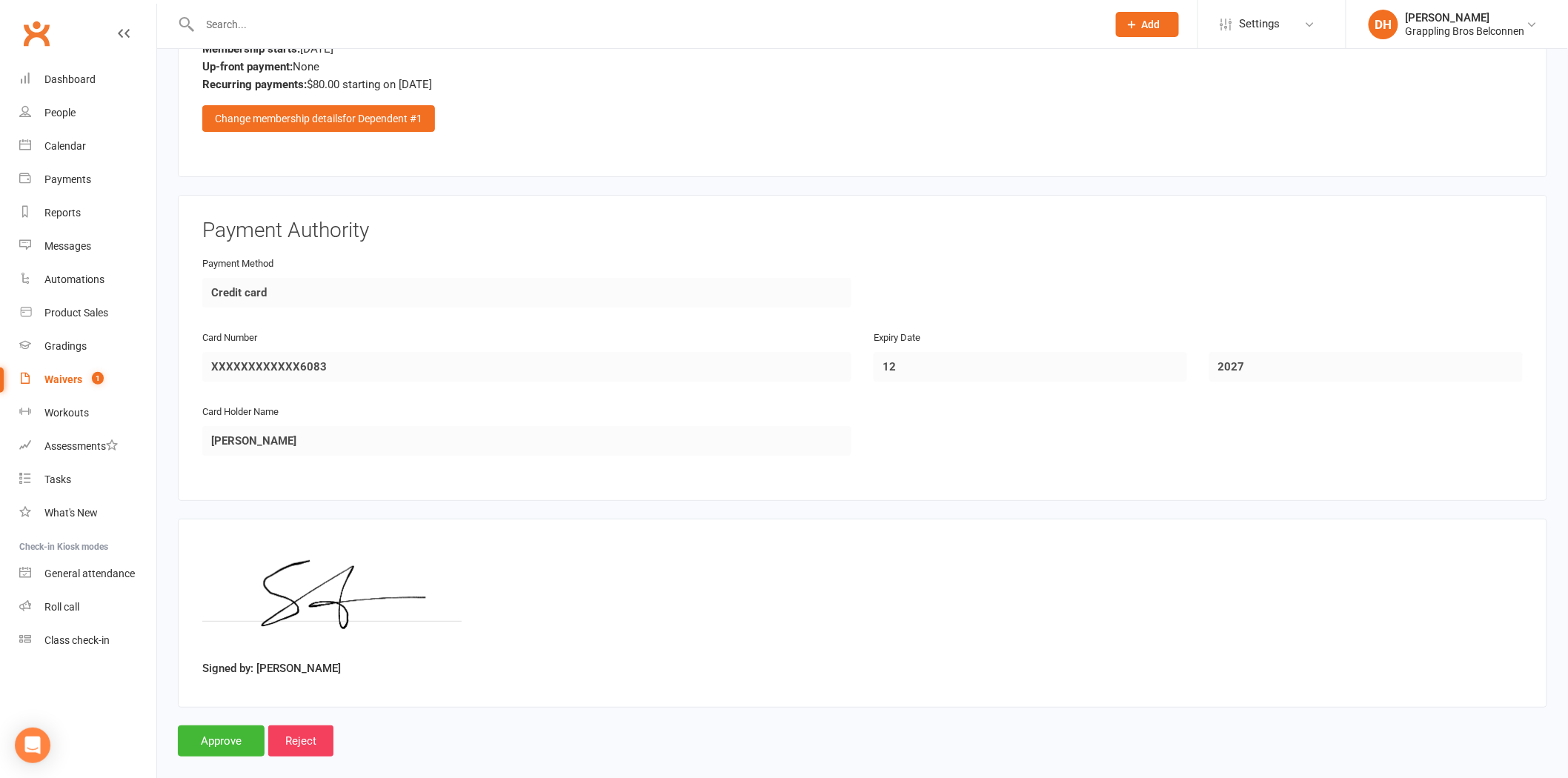
scroll to position [2177, 0]
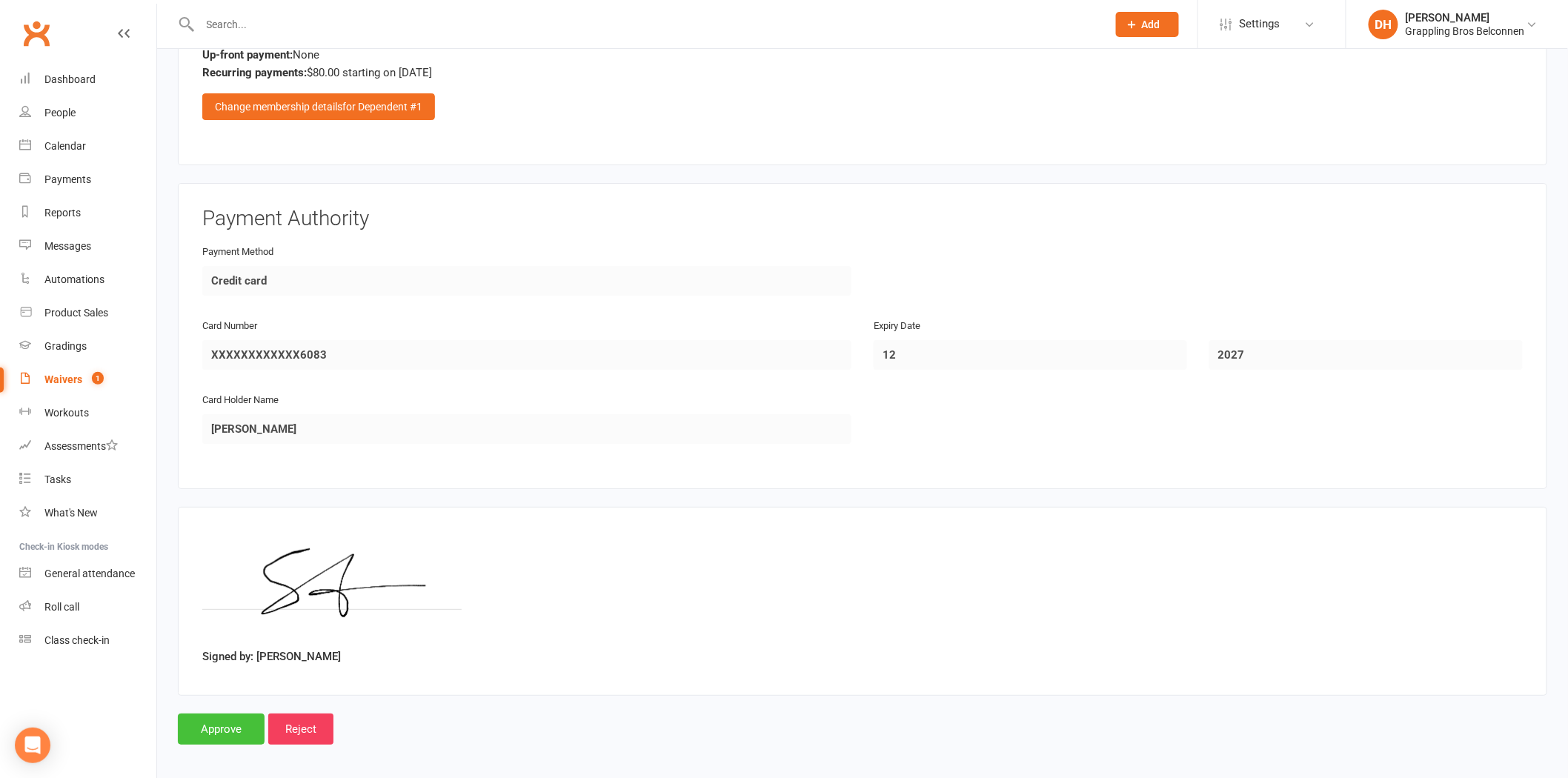
click at [195, 718] on input "Approve" at bounding box center [221, 730] width 86 height 32
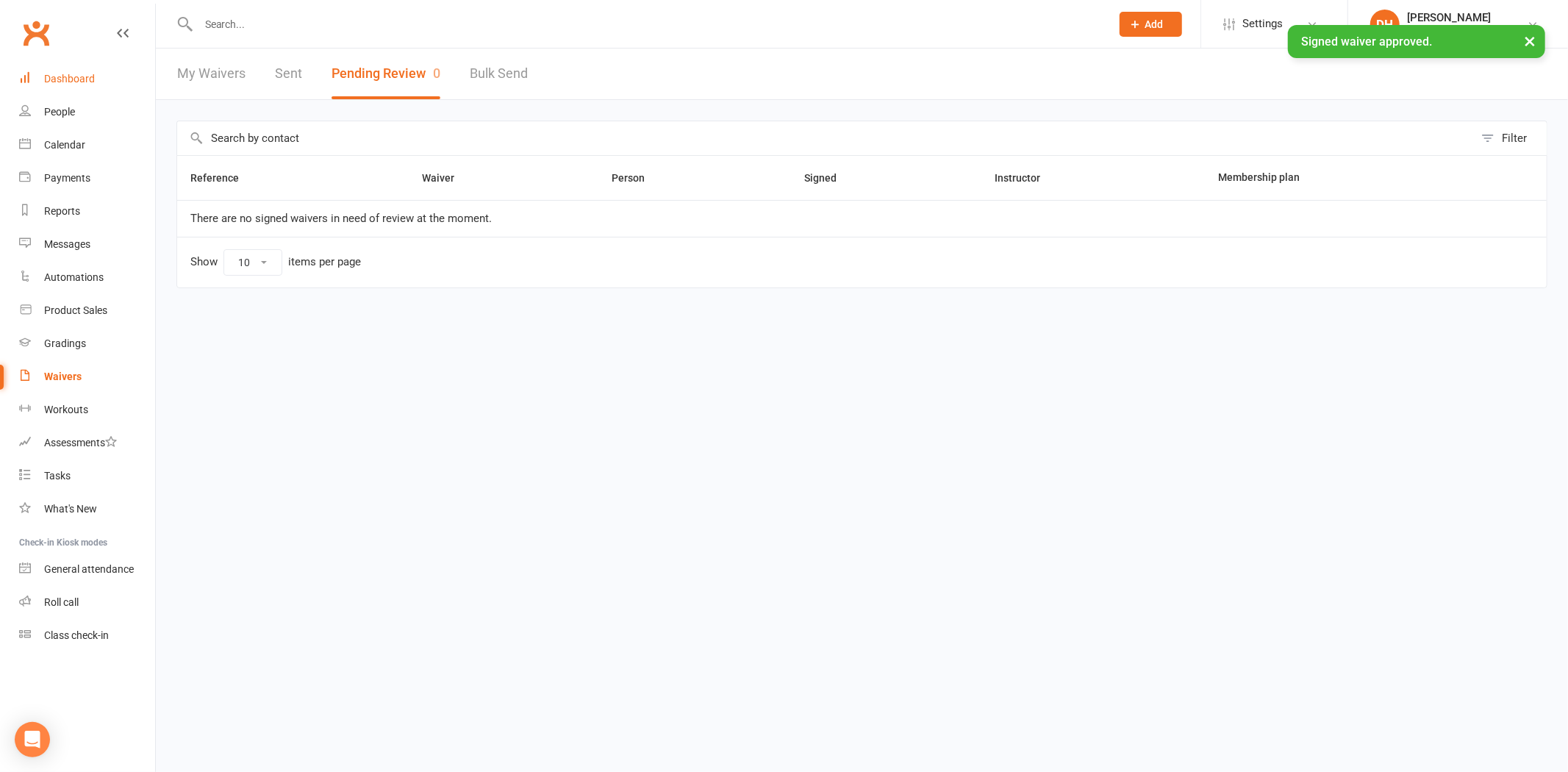
click at [100, 72] on link "Dashboard" at bounding box center [87, 79] width 136 height 33
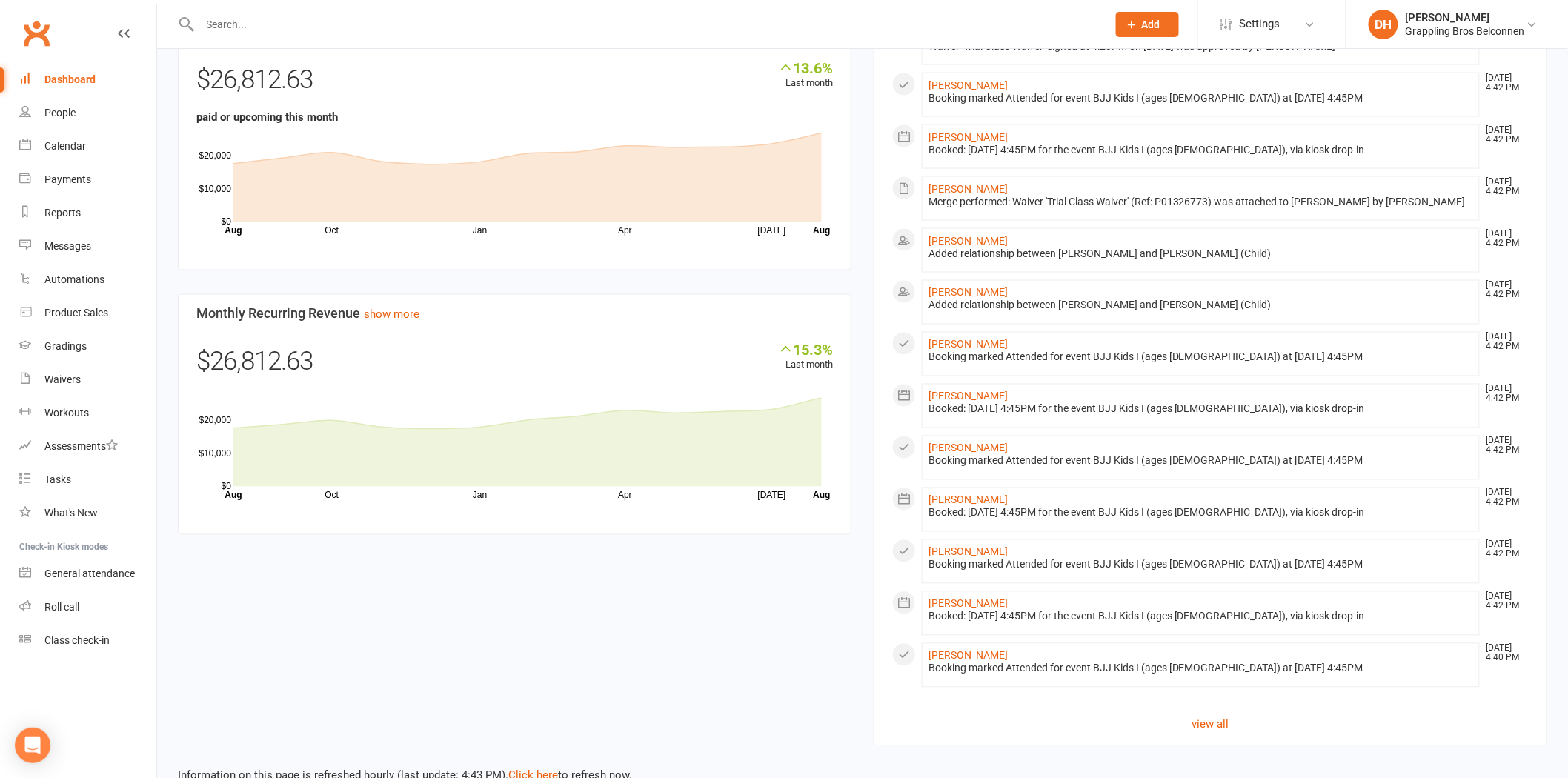
scroll to position [907, 0]
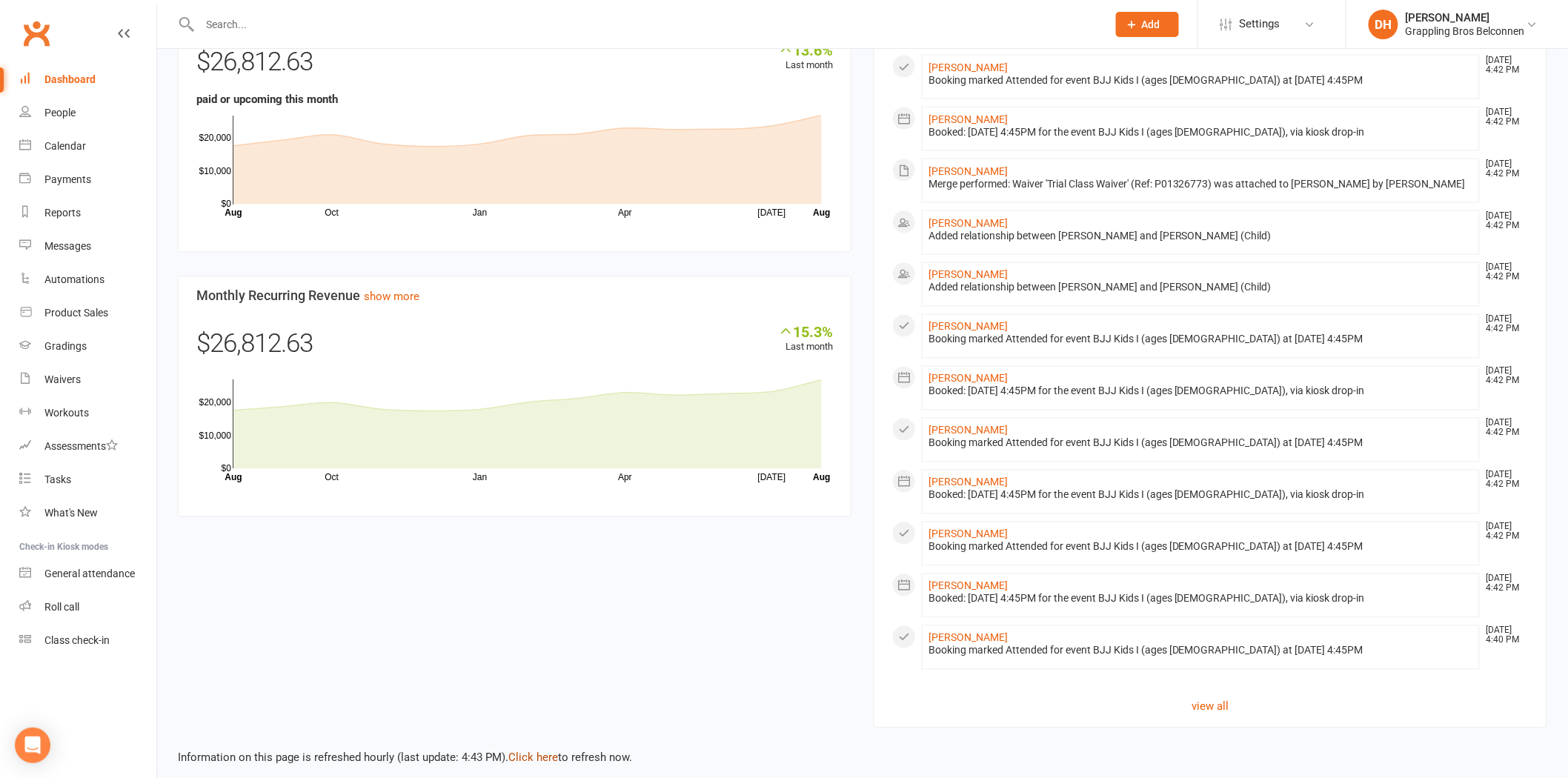
click at [535, 751] on link "Click here" at bounding box center [533, 758] width 49 height 13
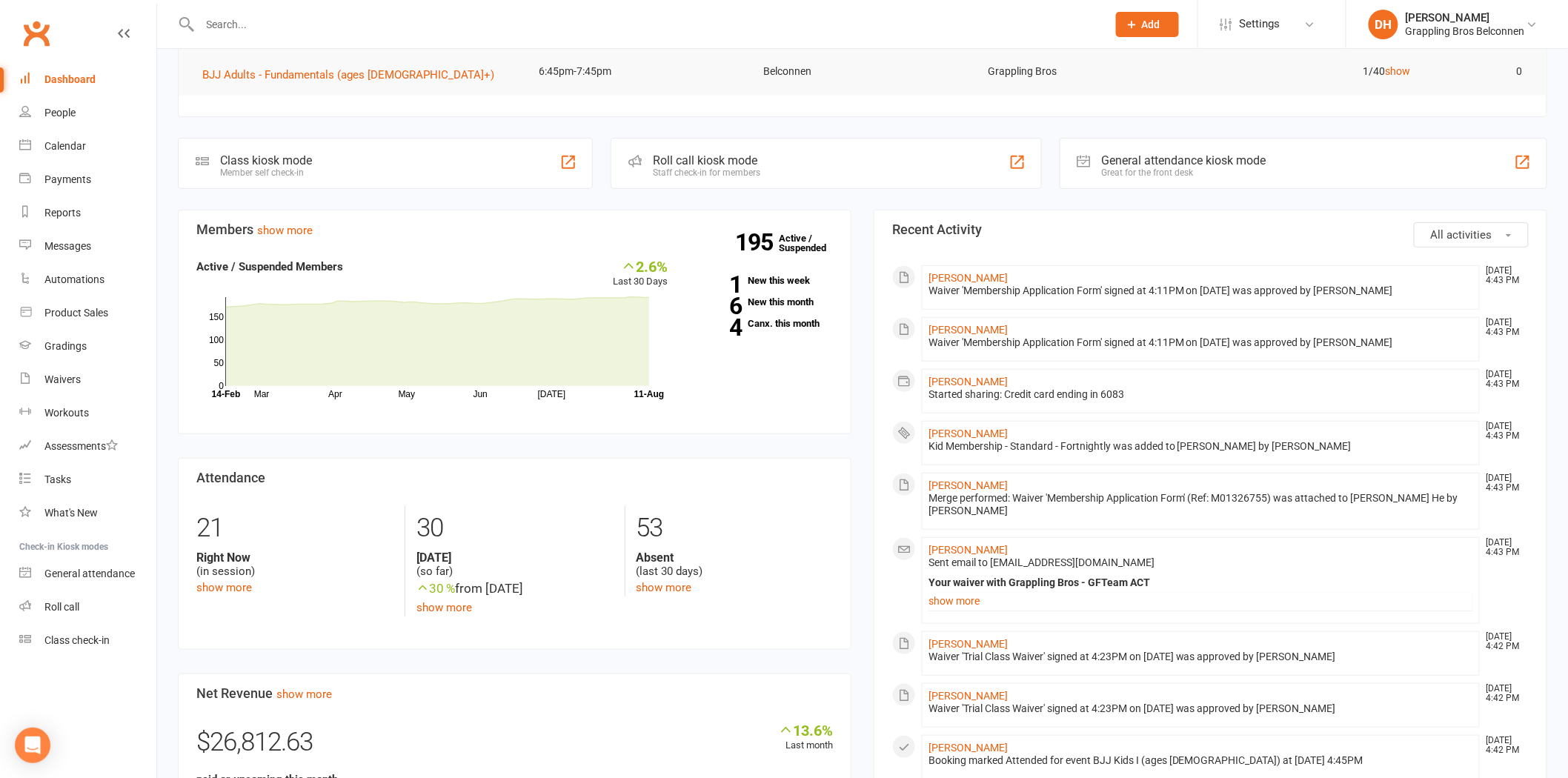
scroll to position [1, 0]
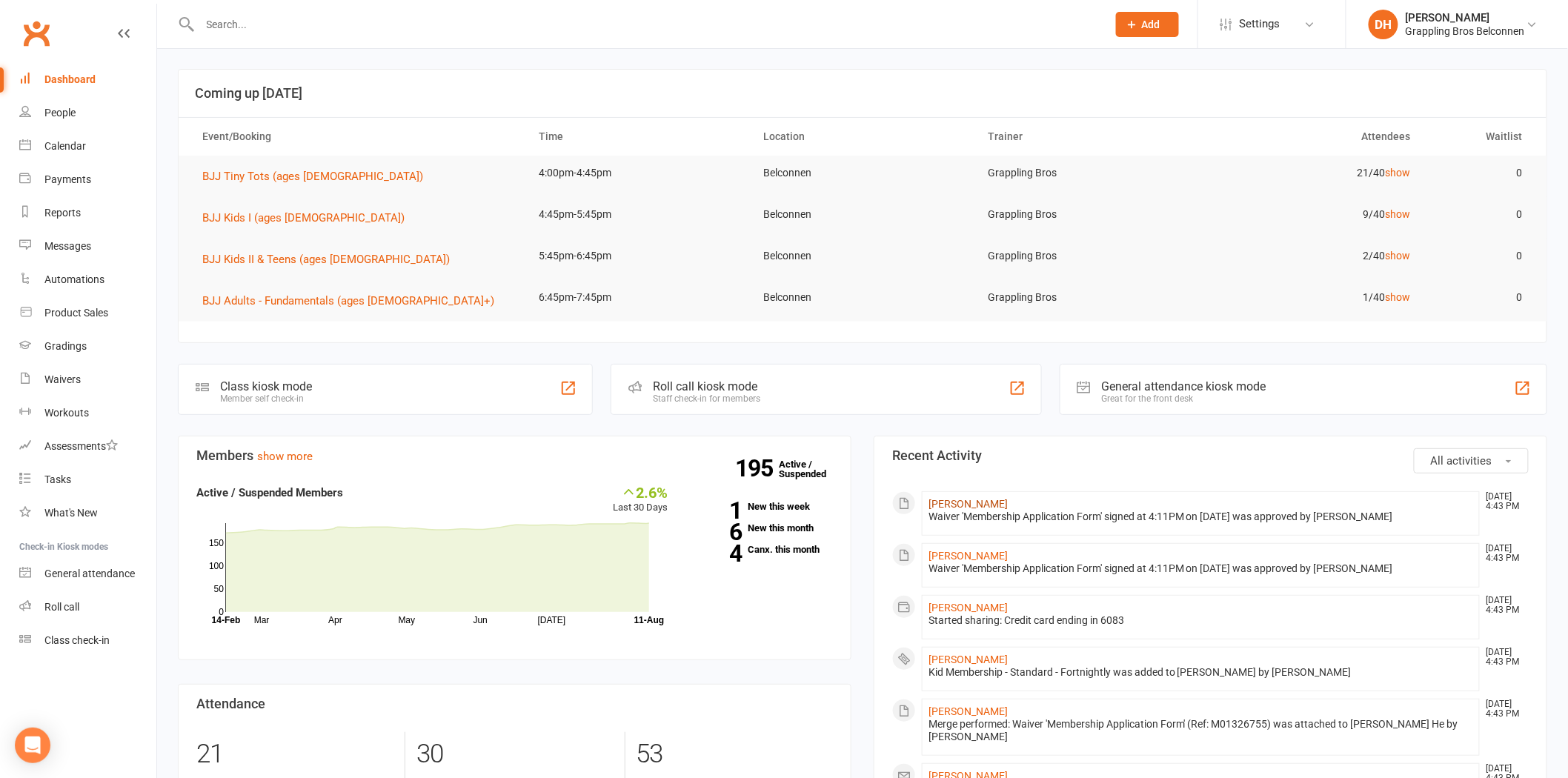
click at [952, 499] on link "Leo Chen" at bounding box center [967, 503] width 79 height 12
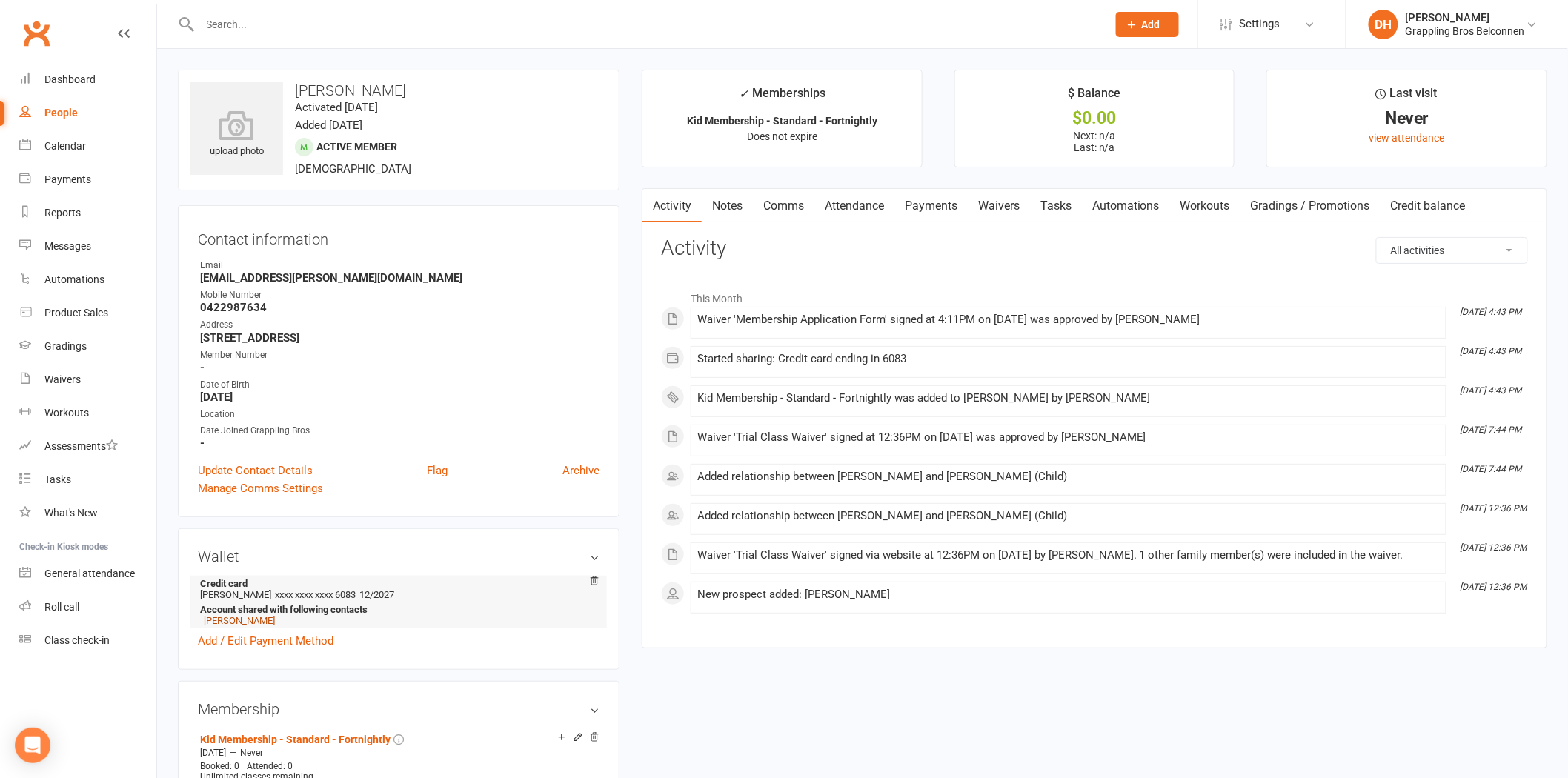
click at [230, 626] on link "Stanley He" at bounding box center [240, 621] width 71 height 11
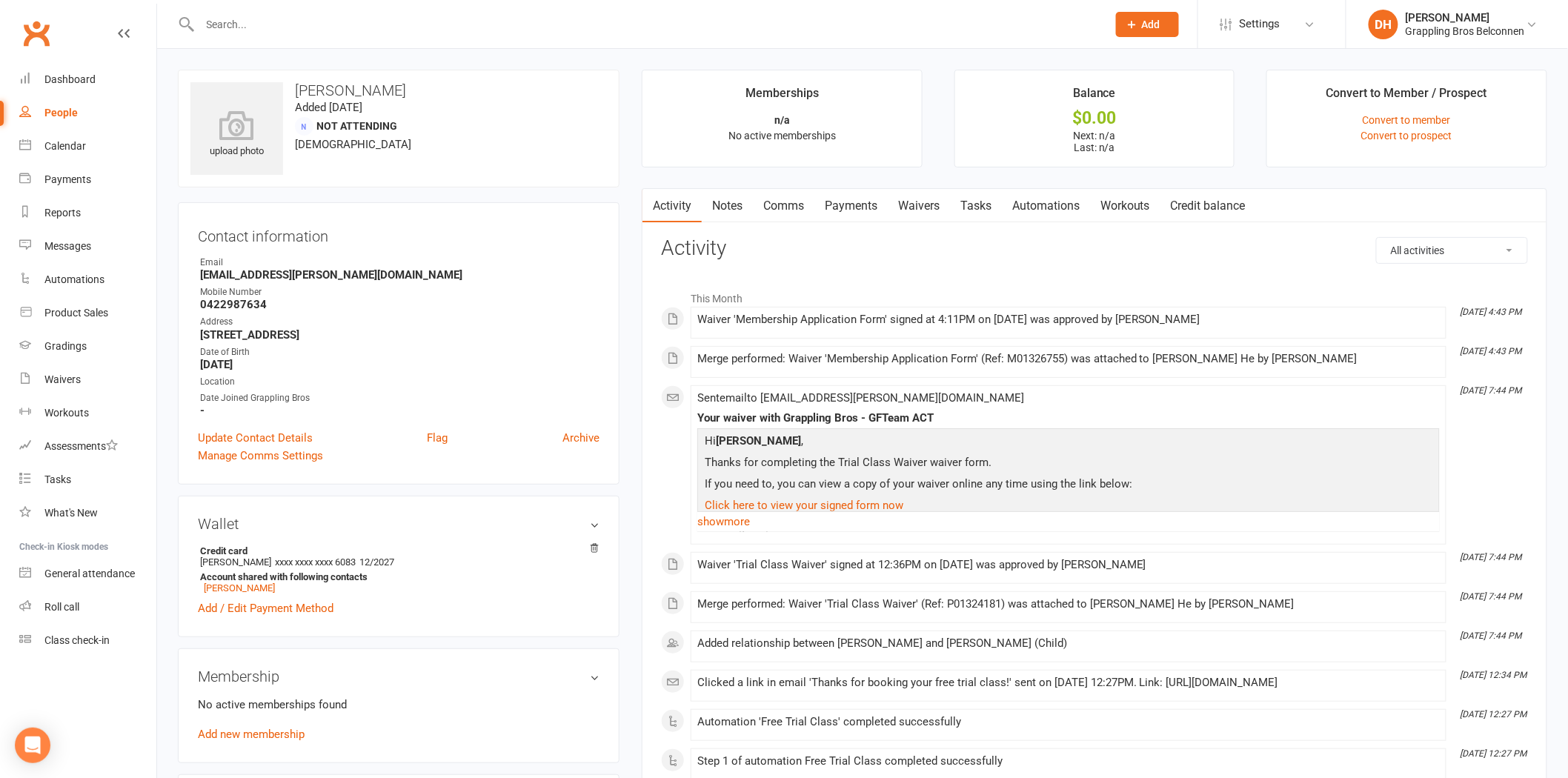
click at [920, 212] on link "Waivers" at bounding box center [918, 206] width 62 height 34
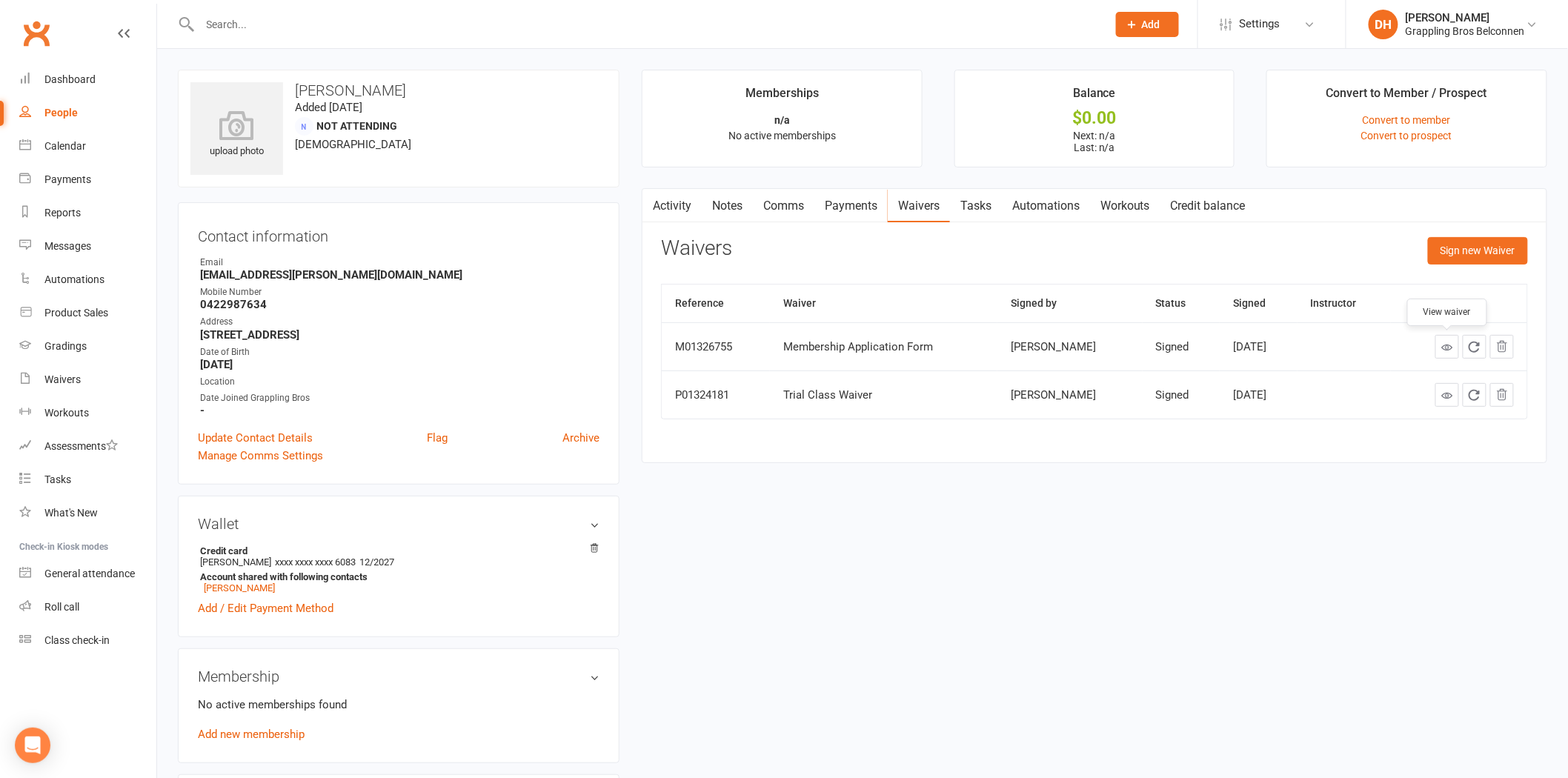
click at [1442, 352] on icon at bounding box center [1447, 347] width 11 height 11
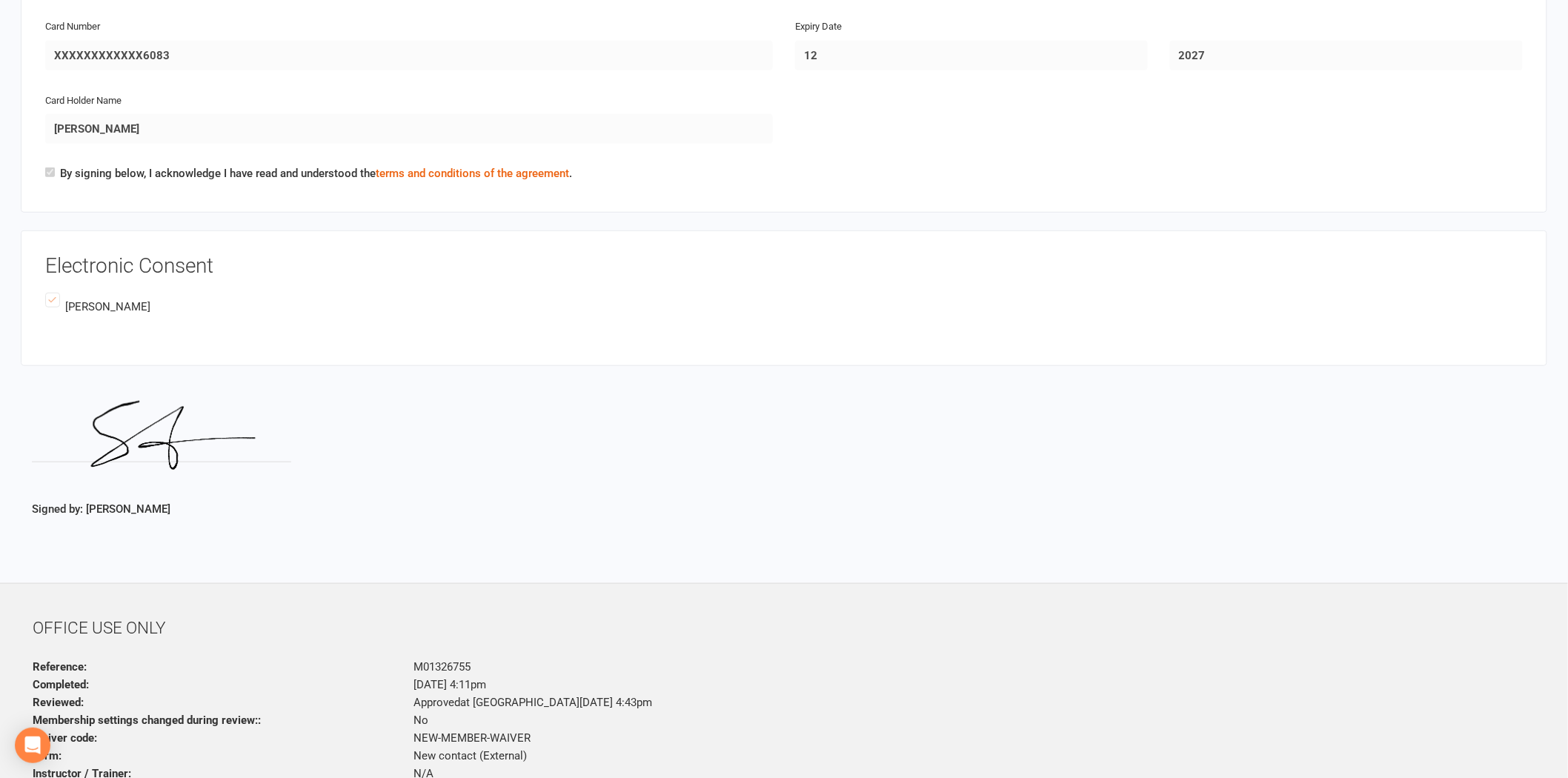
scroll to position [2750, 0]
